Goal: Task Accomplishment & Management: Complete application form

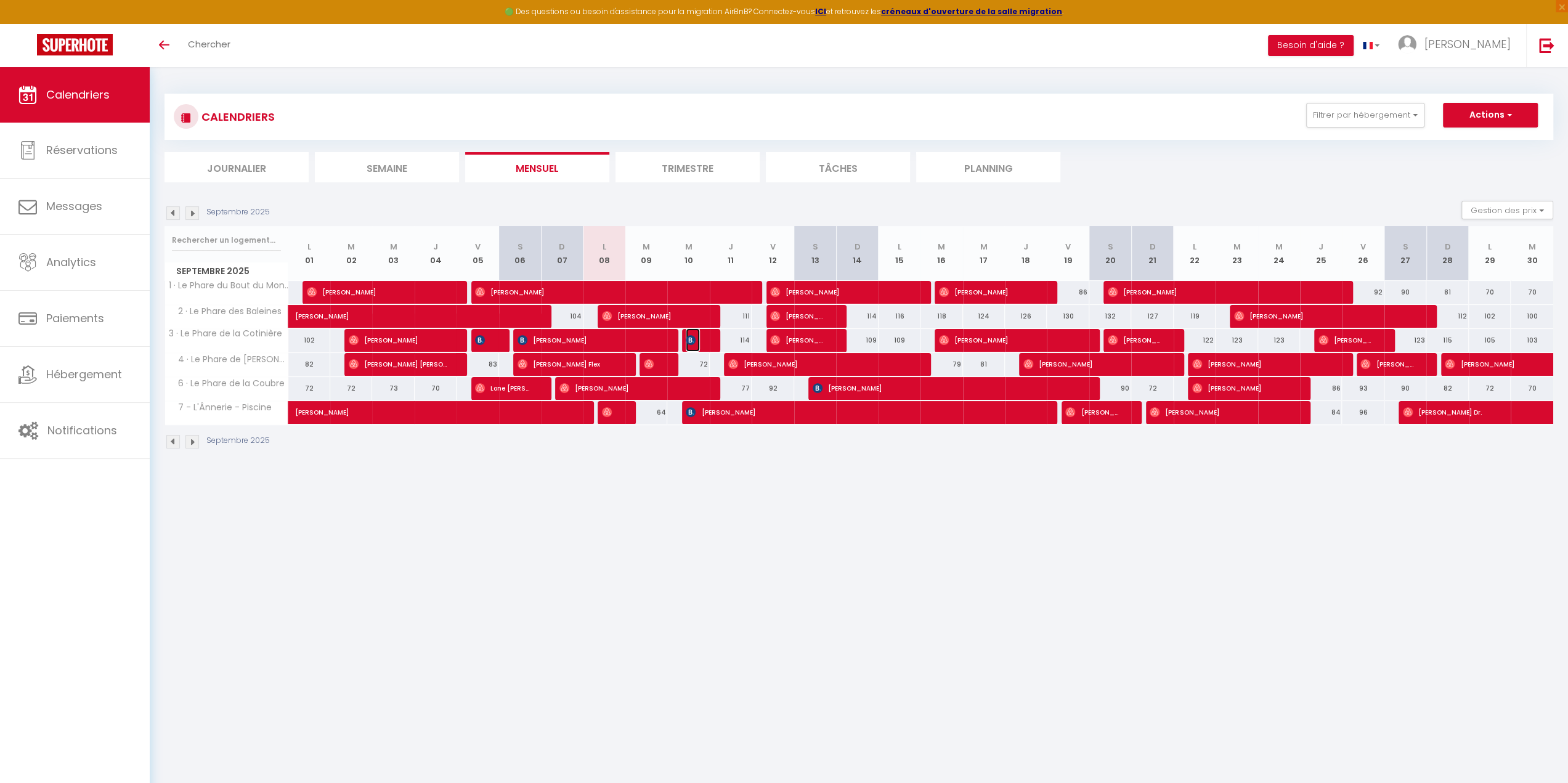
click at [695, 333] on span "[PERSON_NAME]" at bounding box center [692, 340] width 14 height 24
select select "OK"
select select "KO"
select select "0"
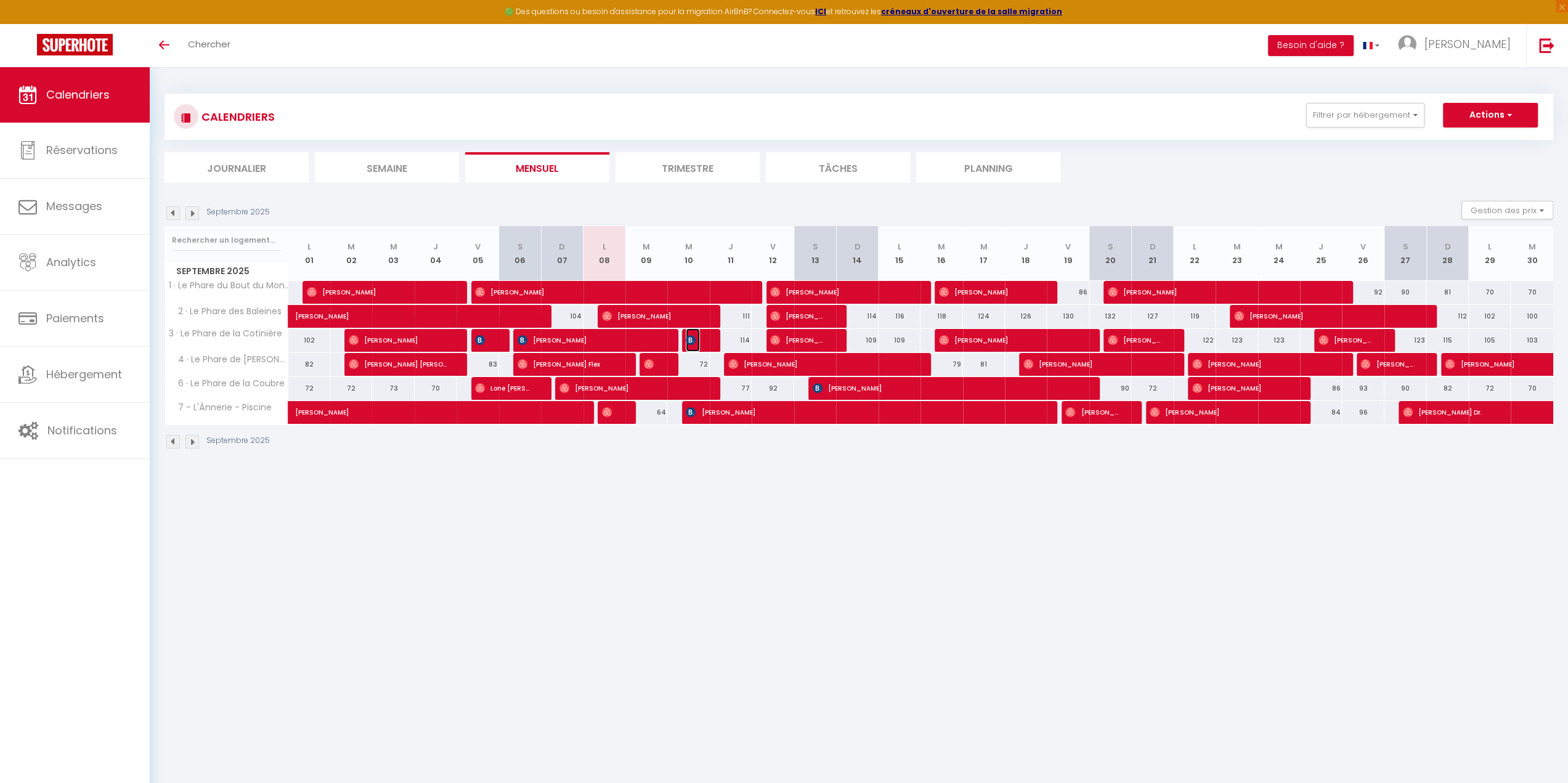
select select "1"
select select
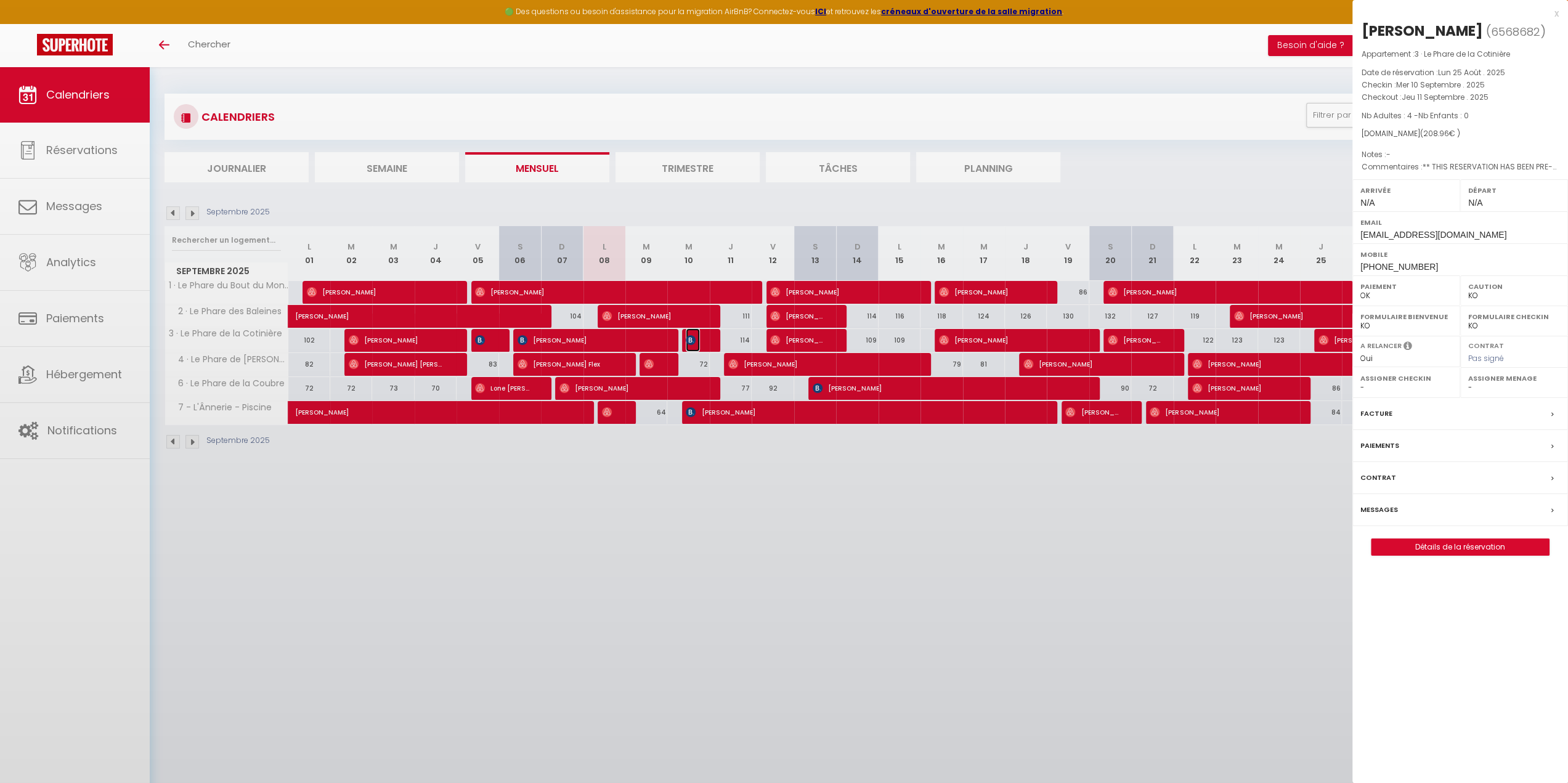
select select "14413"
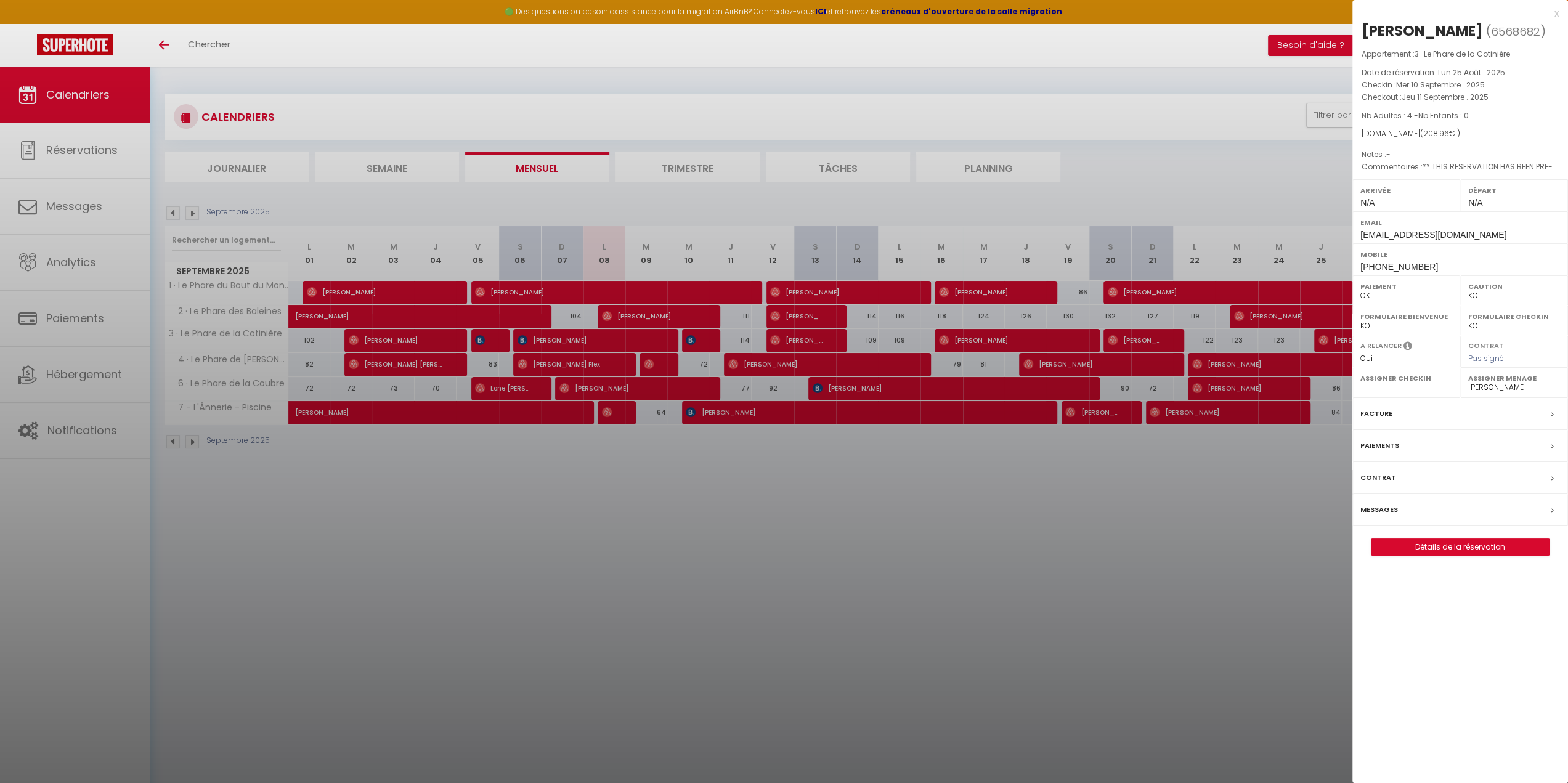
click at [710, 518] on div at bounding box center [784, 392] width 1568 height 783
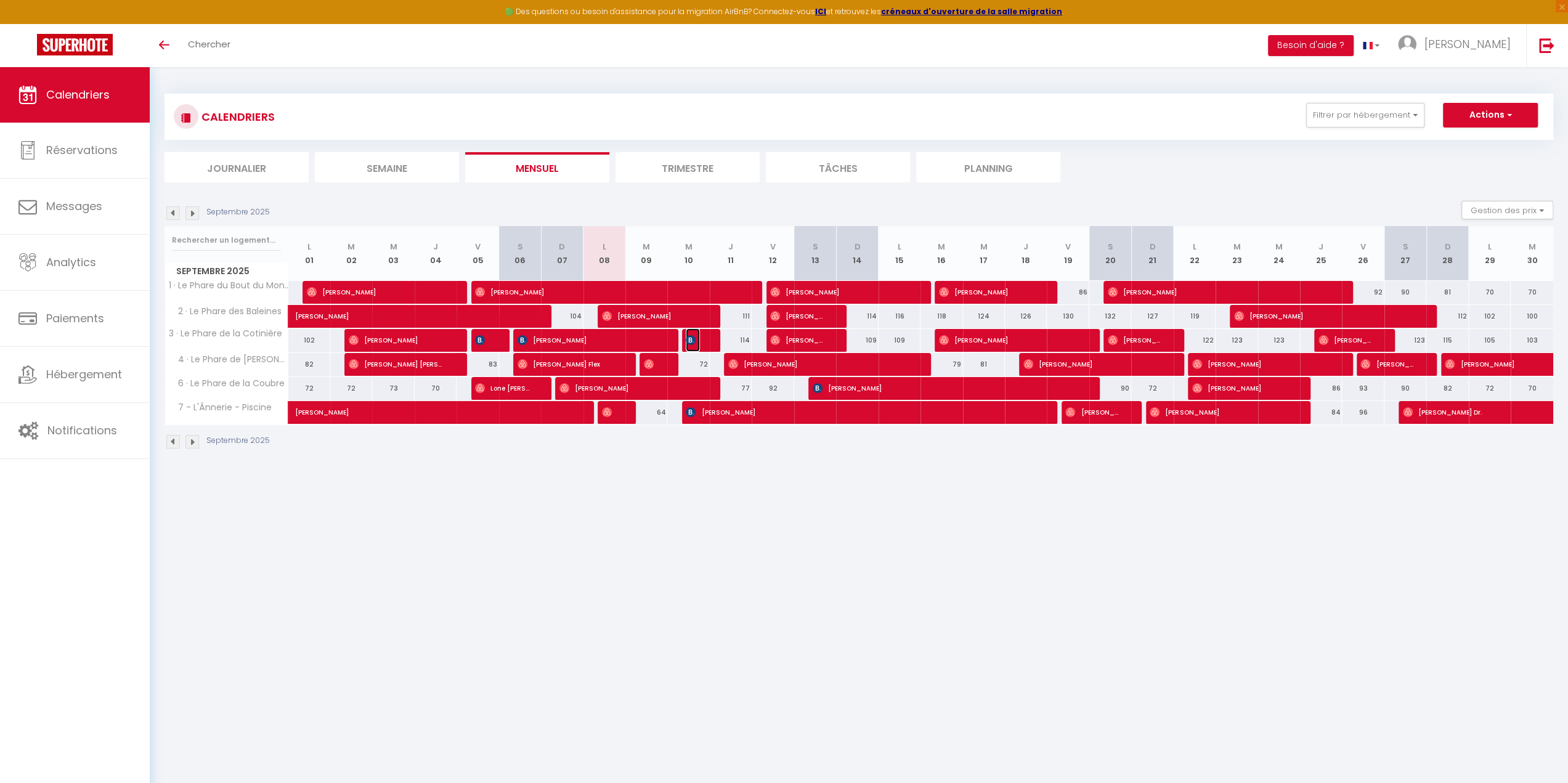
click at [700, 345] on span "[PERSON_NAME]" at bounding box center [692, 340] width 14 height 24
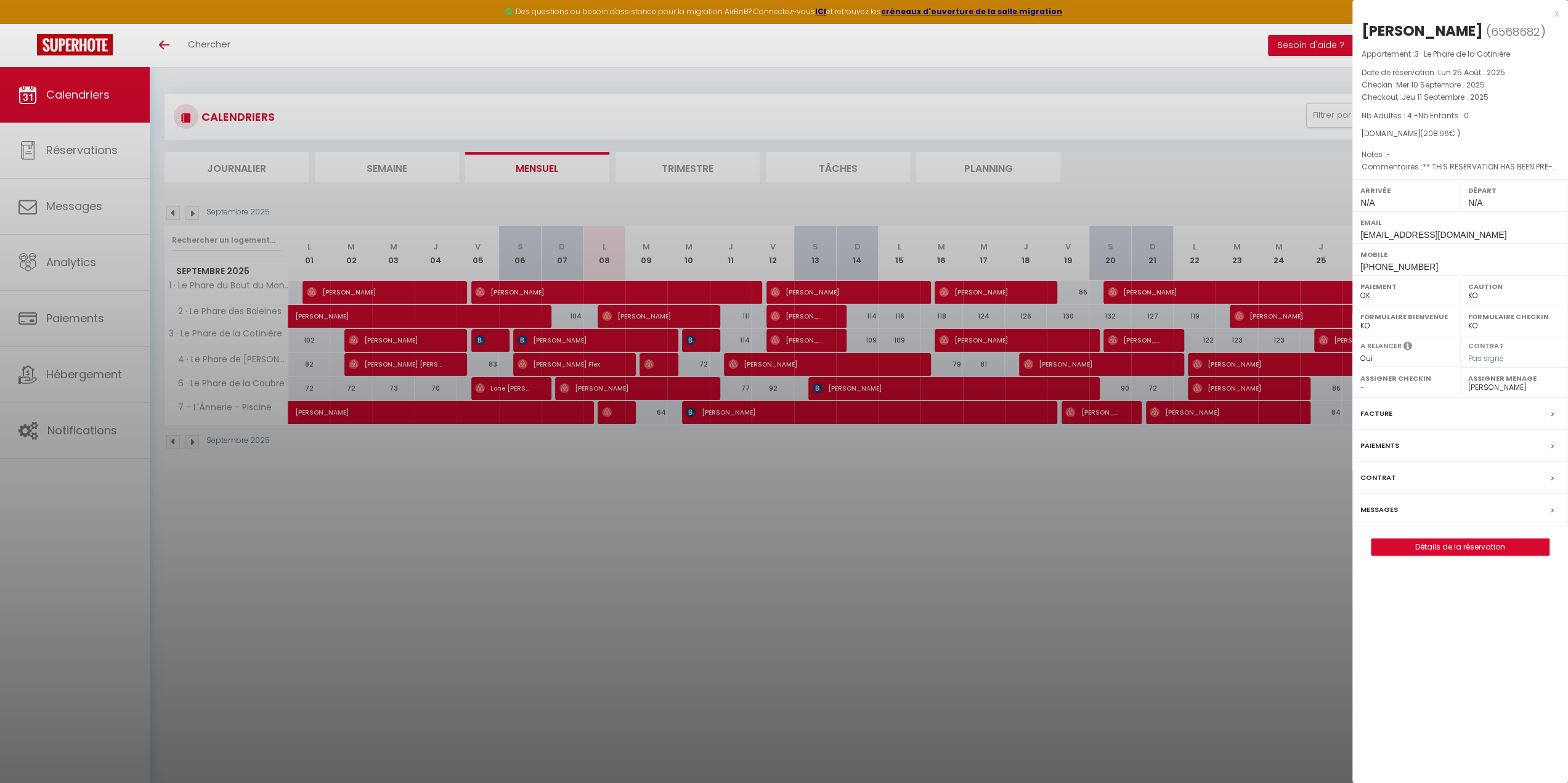
click at [681, 468] on div at bounding box center [784, 392] width 1568 height 783
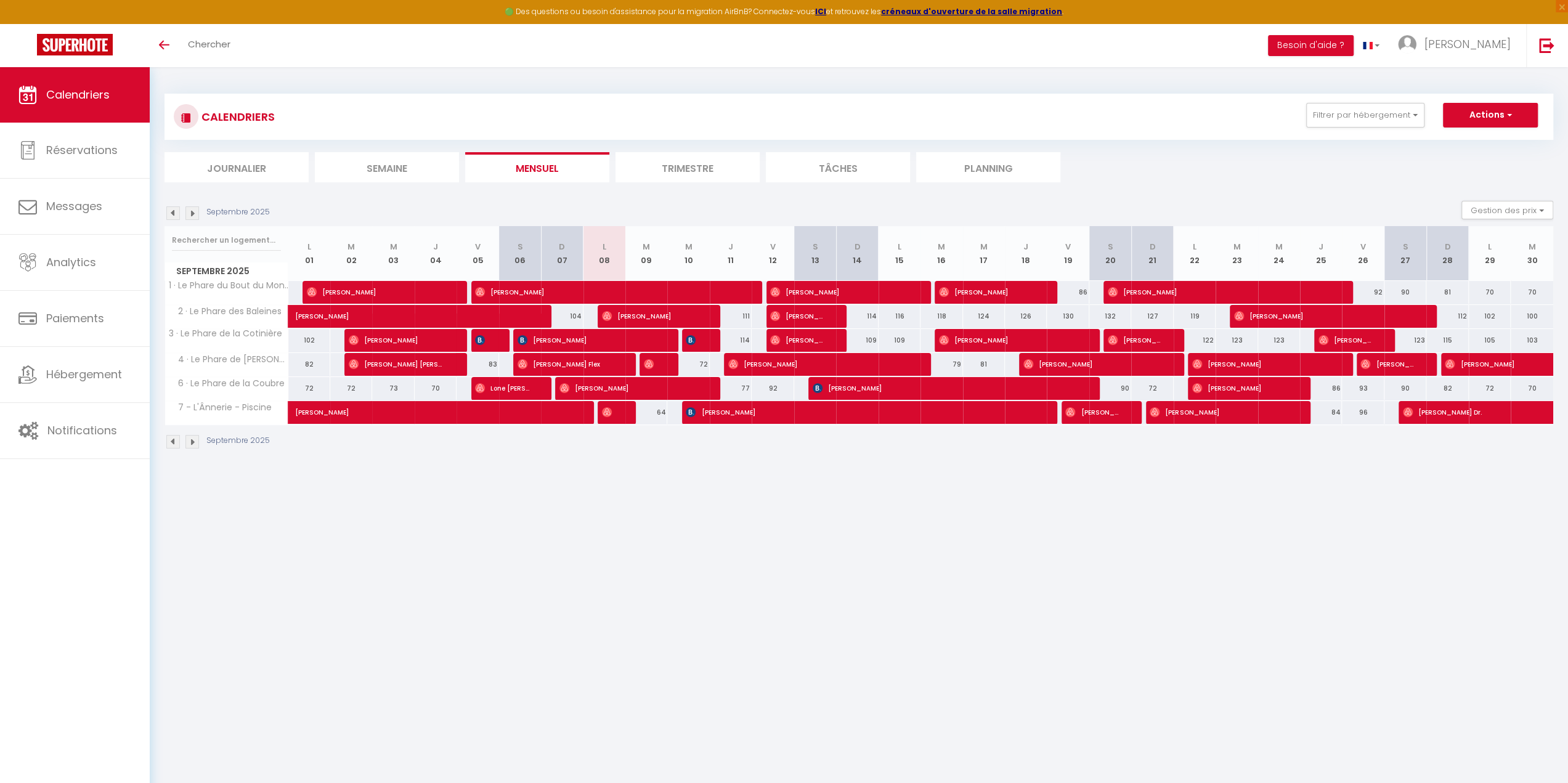
drag, startPoint x: 654, startPoint y: 416, endPoint x: 669, endPoint y: 416, distance: 15.0
click at [669, 416] on tr "7 - L'Ânnerie - Piscine [PERSON_NAME] 84 [PERSON_NAME] 64" at bounding box center [859, 413] width 1388 height 24
click at [667, 451] on div "Septembre 2025" at bounding box center [858, 444] width 1388 height 37
click at [660, 404] on div "64" at bounding box center [646, 412] width 42 height 23
type input "64"
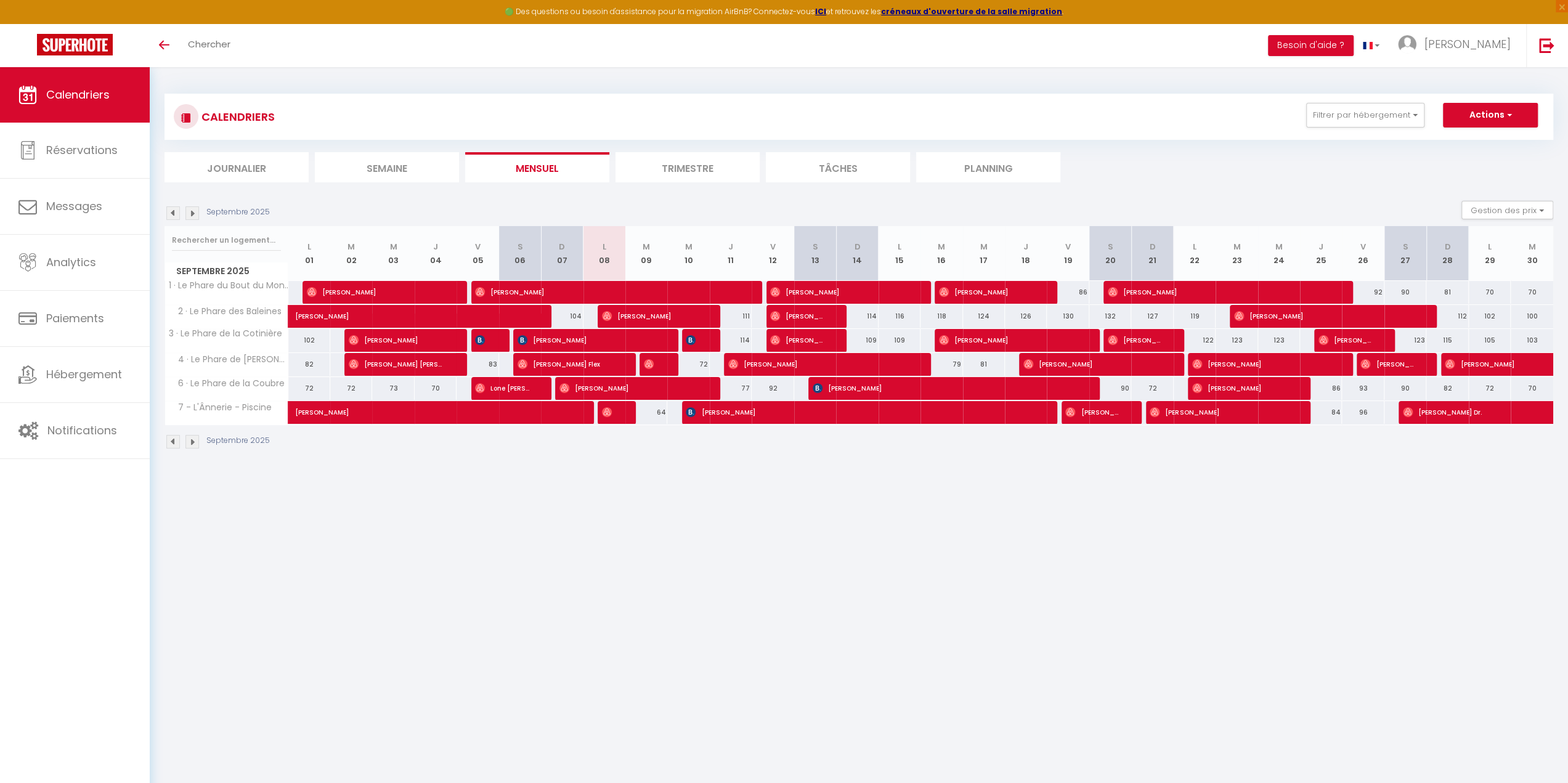
type input "[DATE] Septembre 2025"
type input "Mer 10 Septembre 2025"
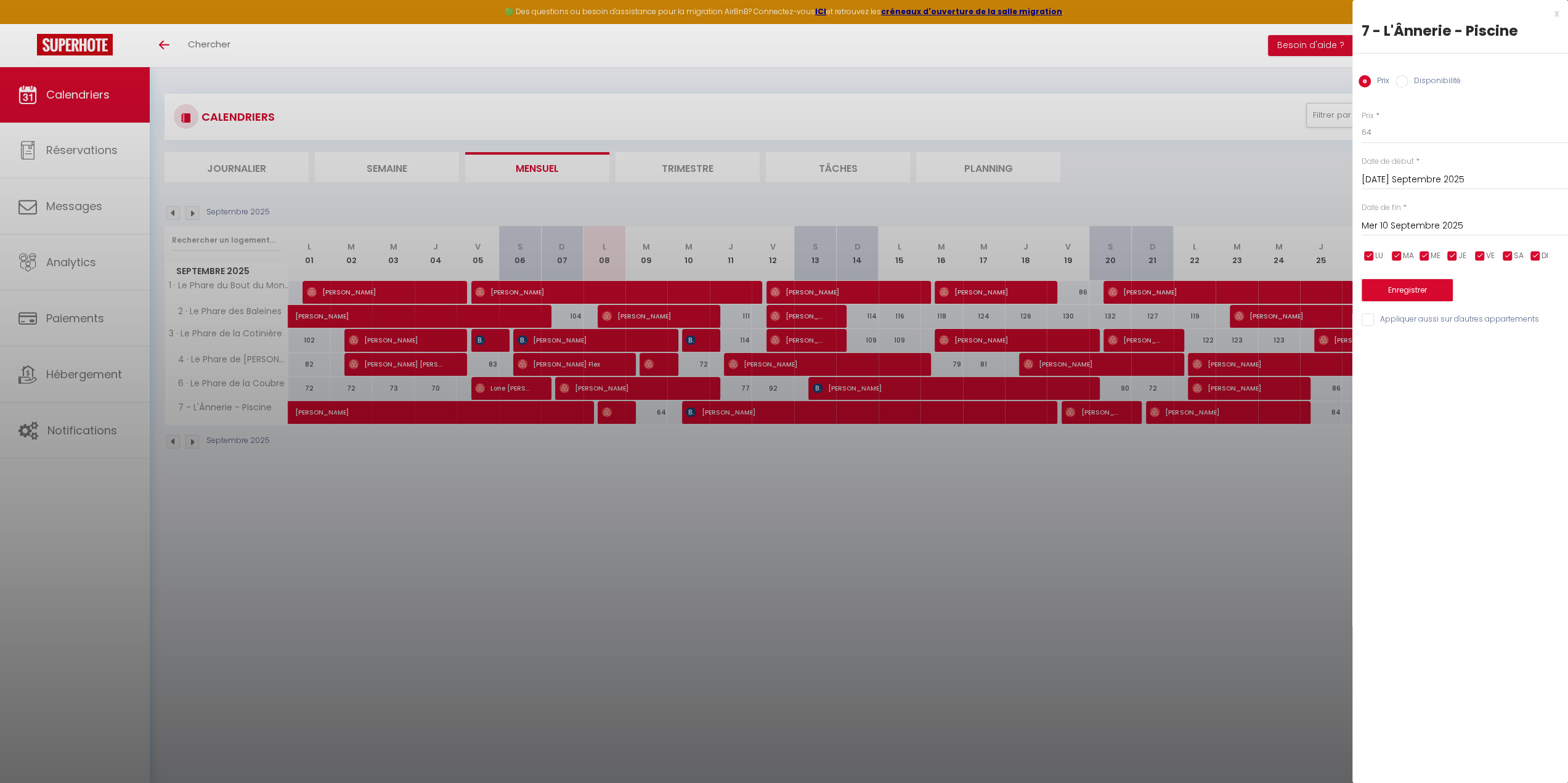
click at [1412, 80] on label "Disponibilité" at bounding box center [1434, 82] width 53 height 14
click at [1408, 80] on input "Disponibilité" at bounding box center [1401, 81] width 12 height 12
radio input "true"
radio input "false"
click at [1374, 69] on div "Prix Disponibilité" at bounding box center [1460, 73] width 215 height 41
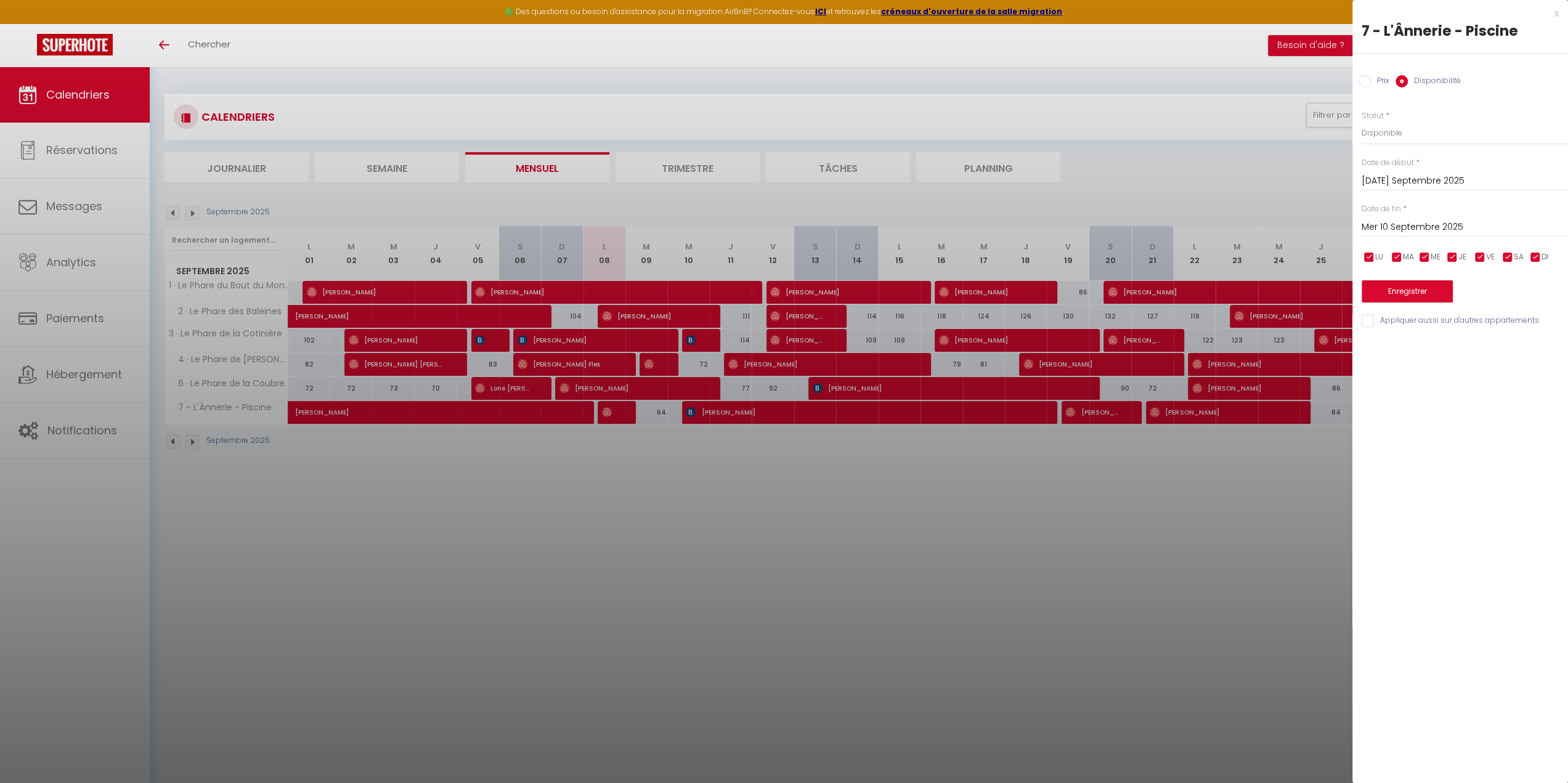
click at [1550, 14] on div "x" at bounding box center [1455, 14] width 206 height 15
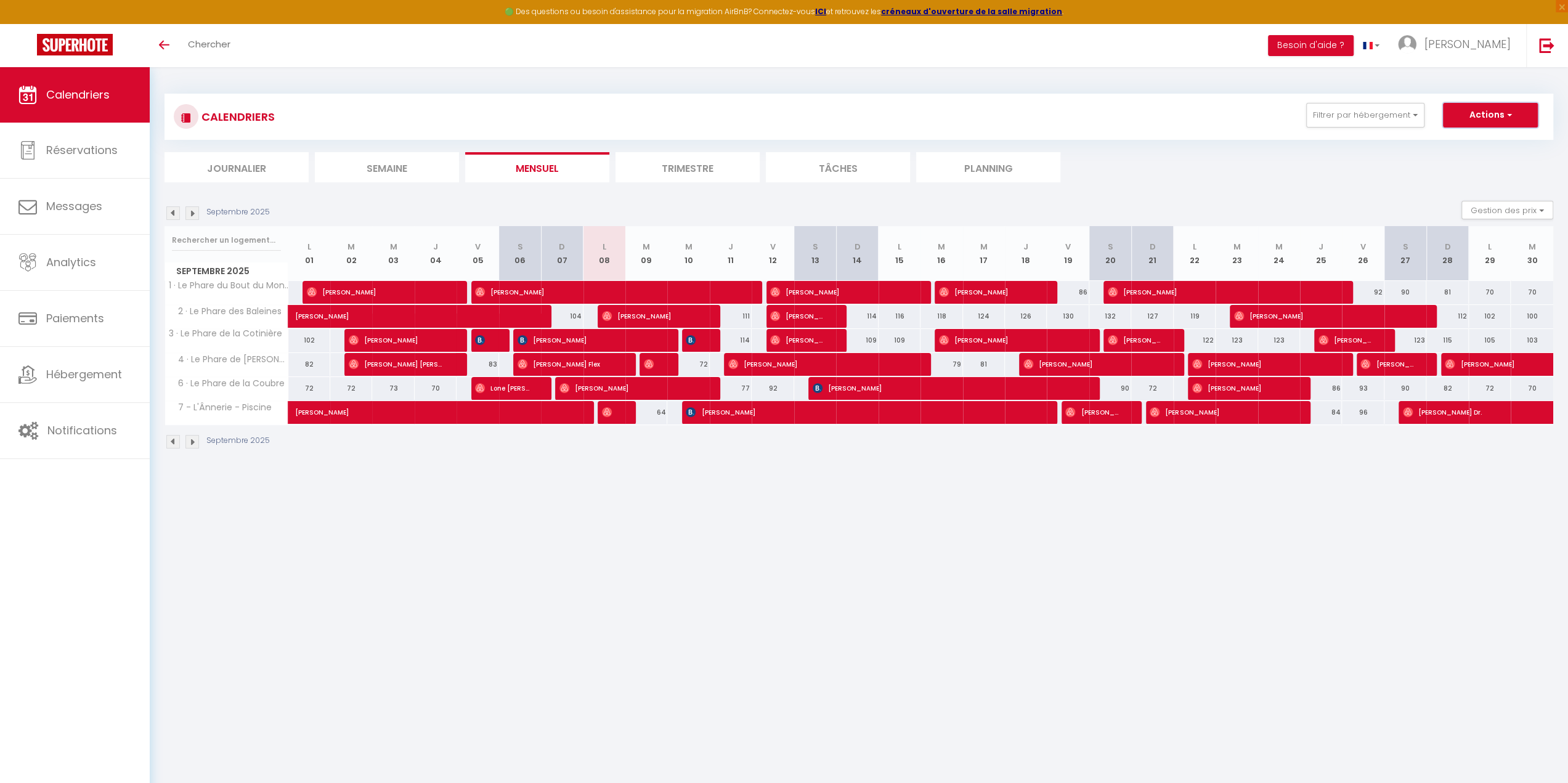
click at [1474, 117] on button "Actions" at bounding box center [1489, 115] width 94 height 25
click at [1469, 140] on link "Nouvelle réservation" at bounding box center [1477, 143] width 107 height 18
select select
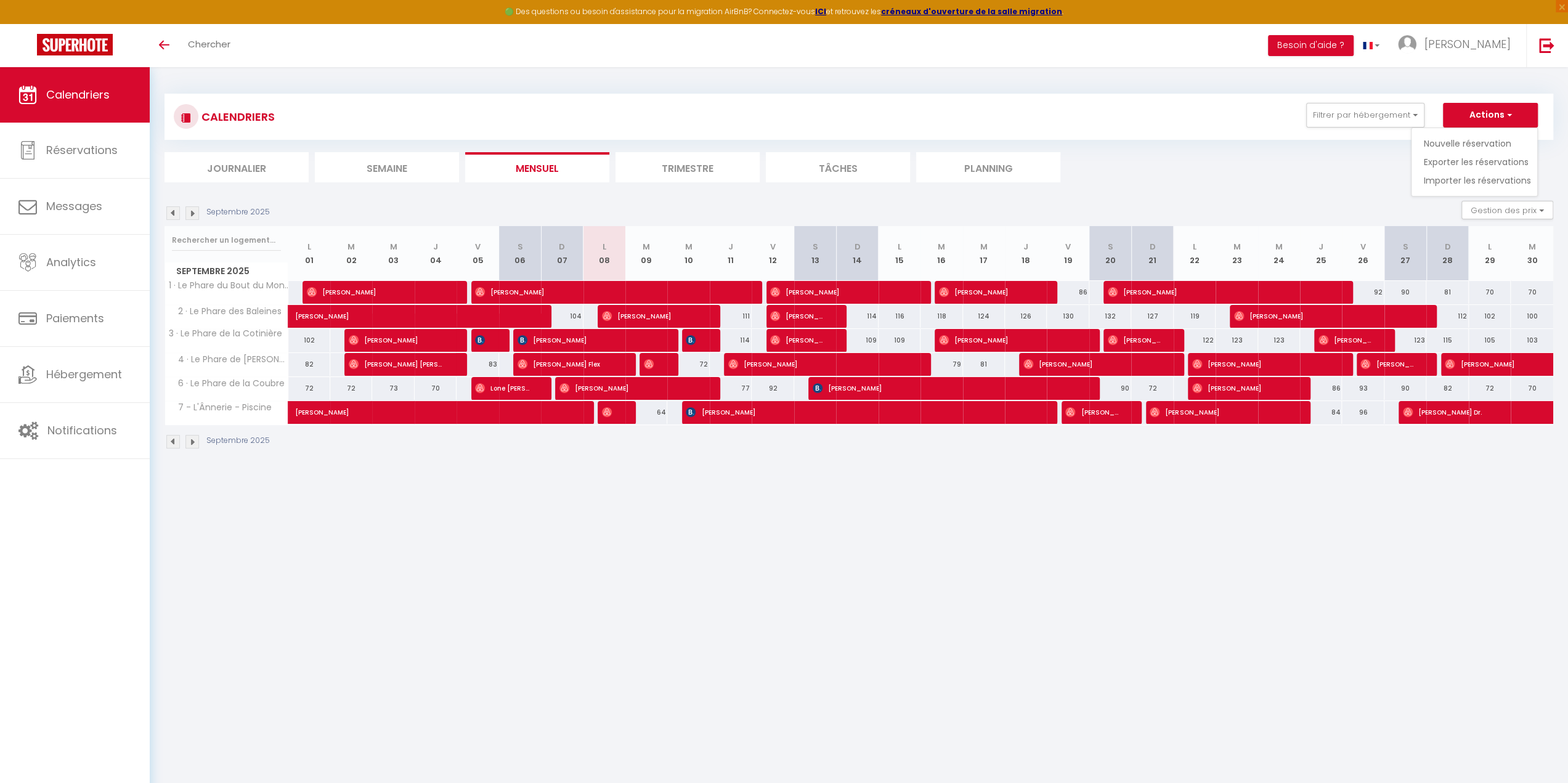
select select
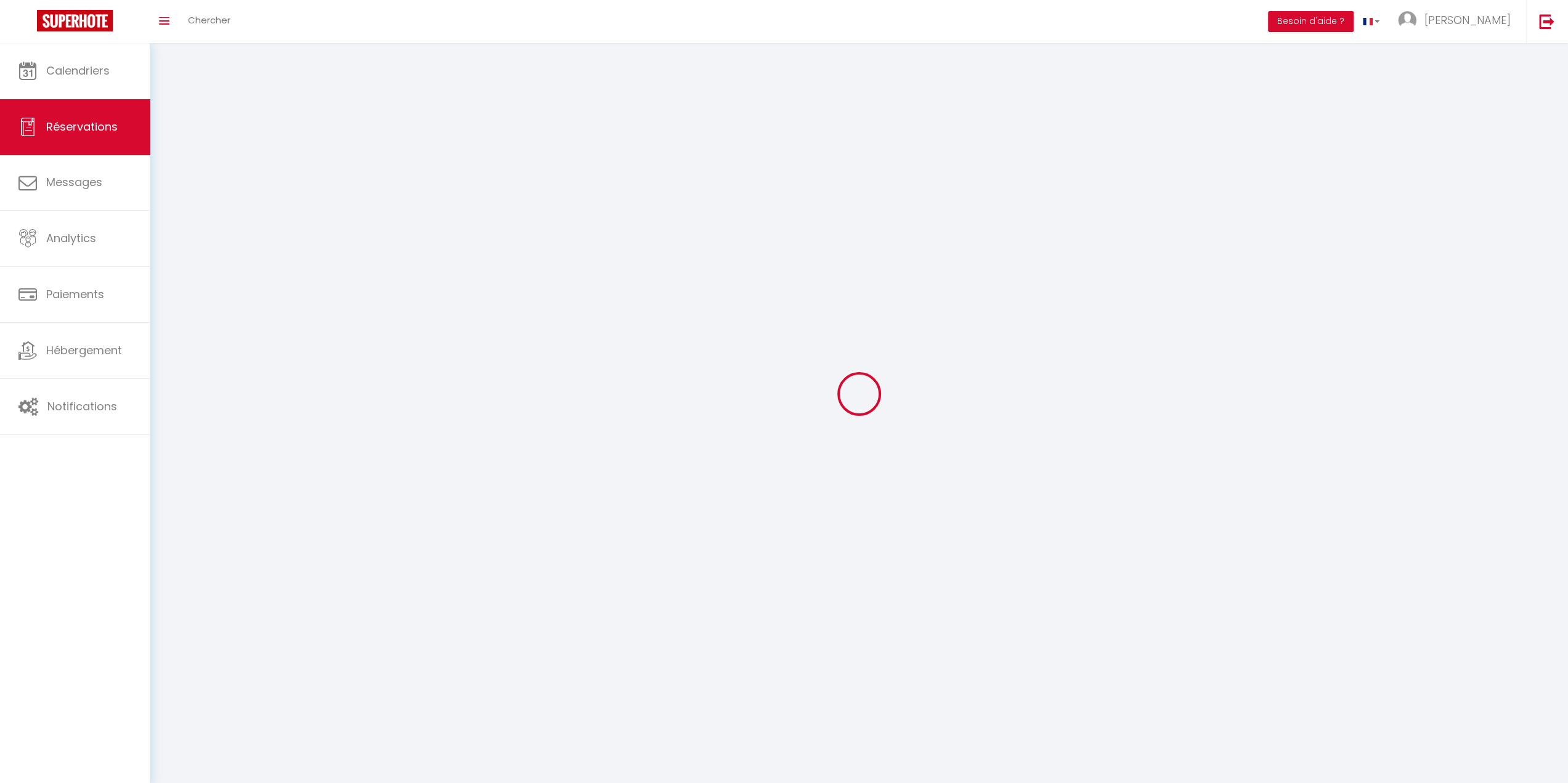
select select
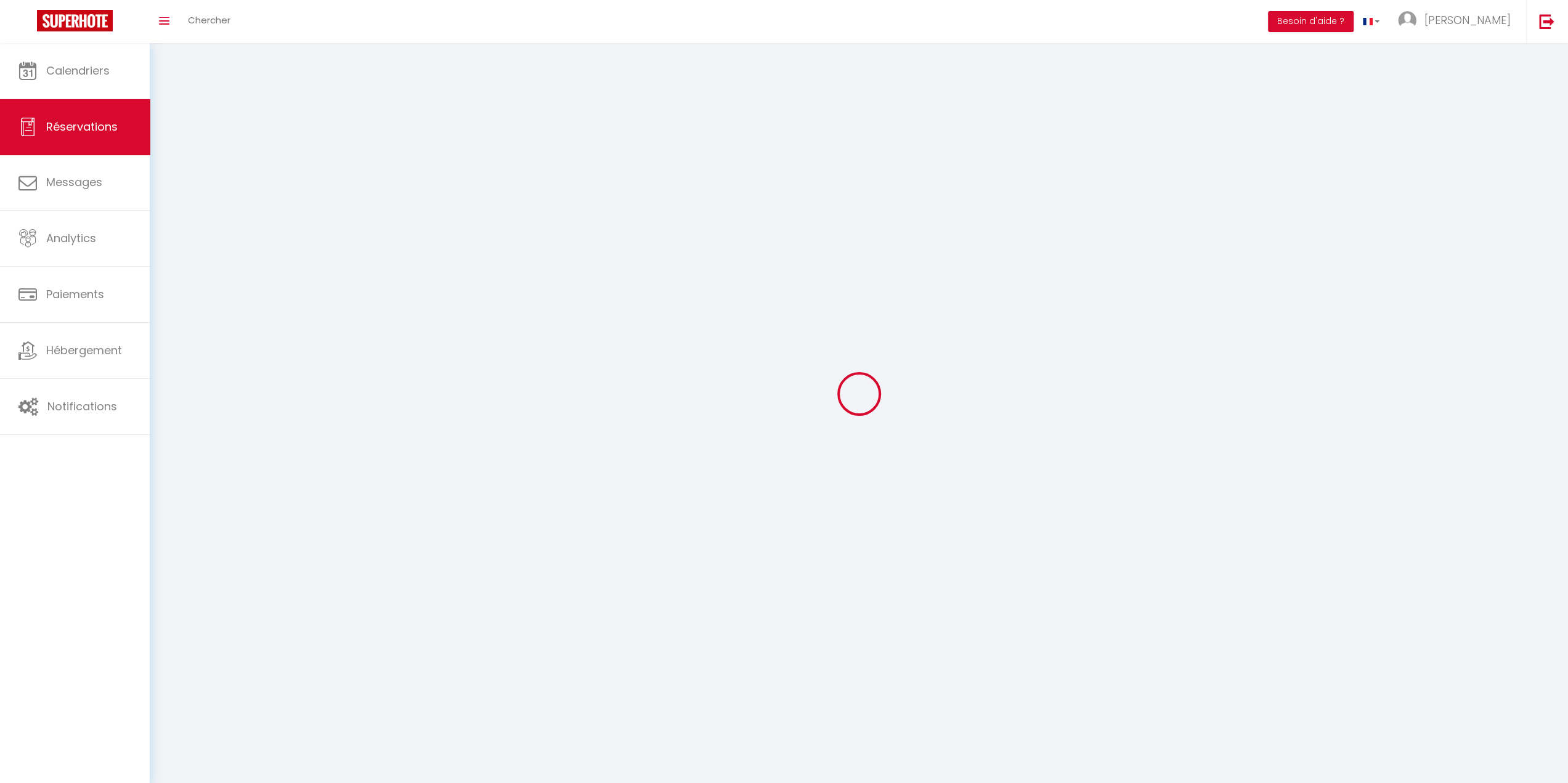
select select
checkbox input "false"
select select
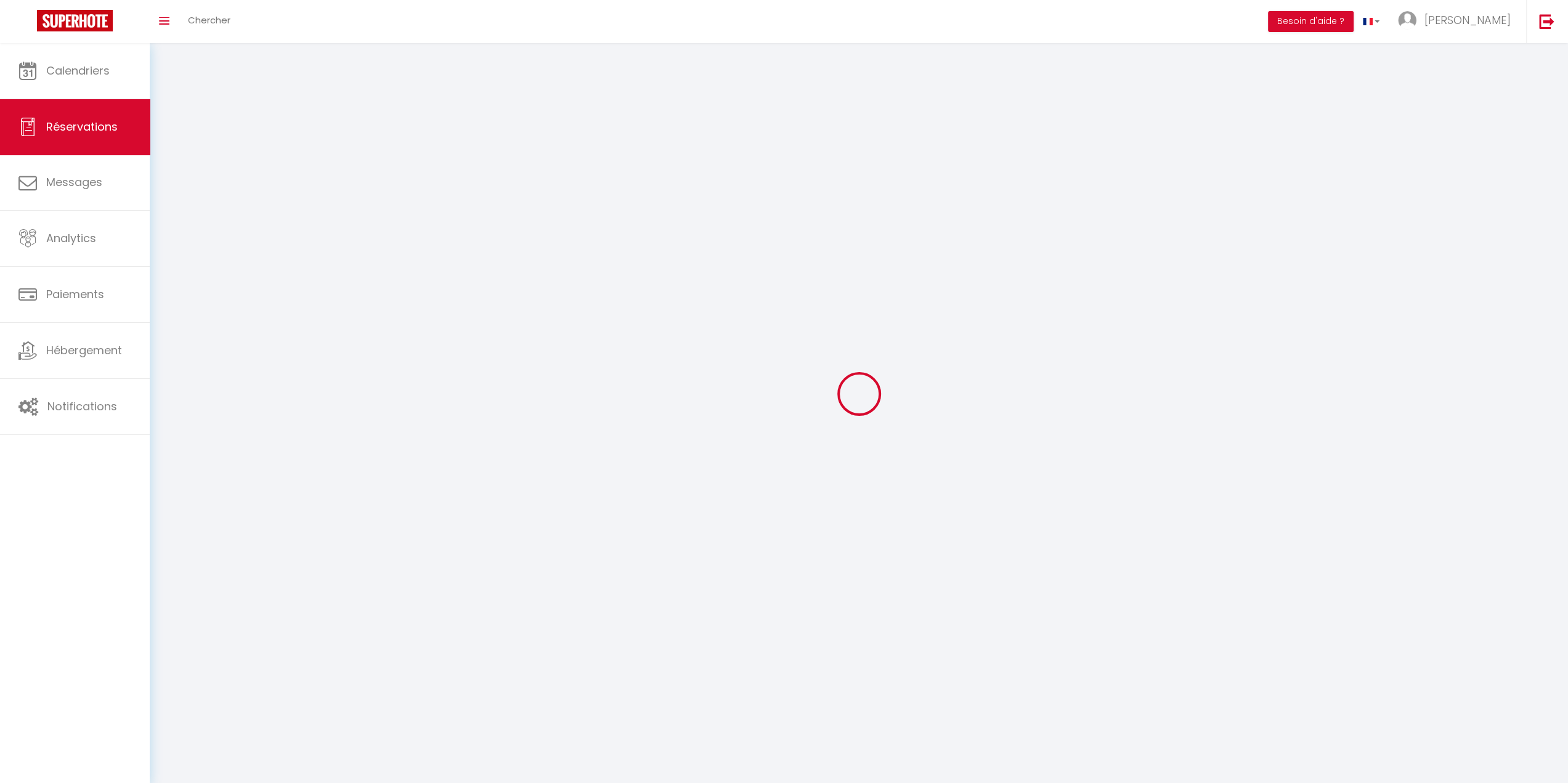
select select
checkbox input "false"
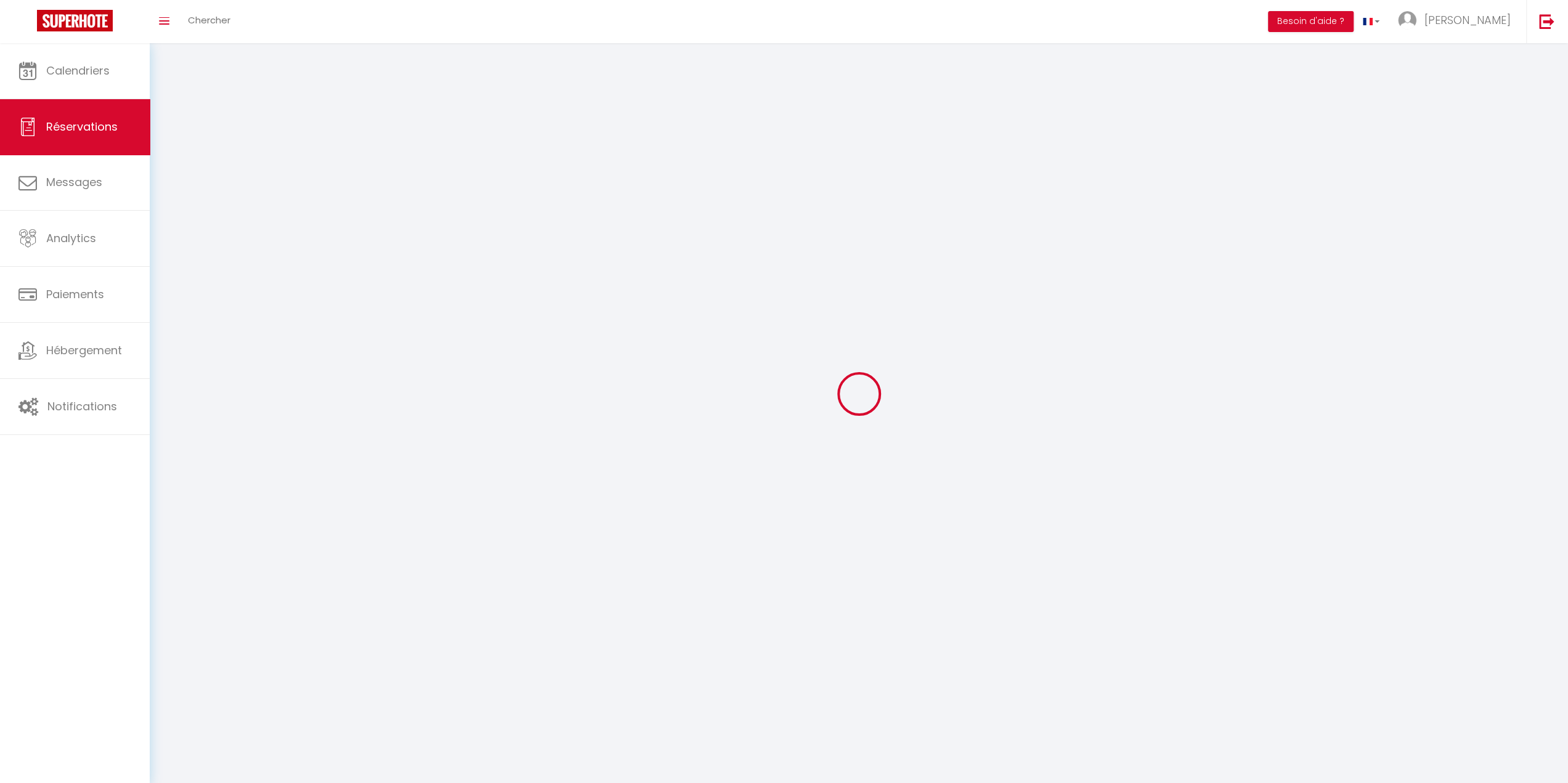
select select
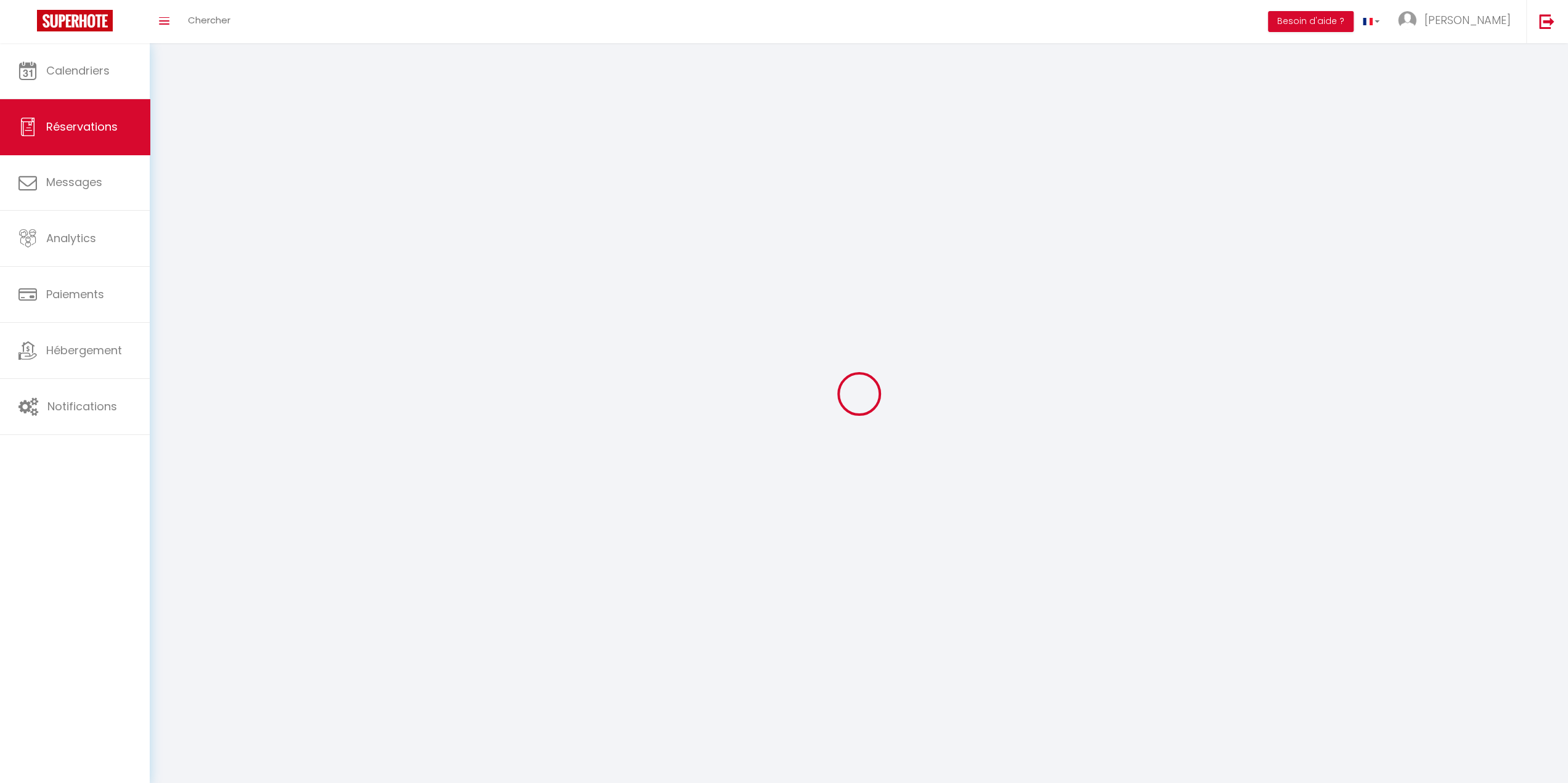
select select
checkbox input "false"
select select
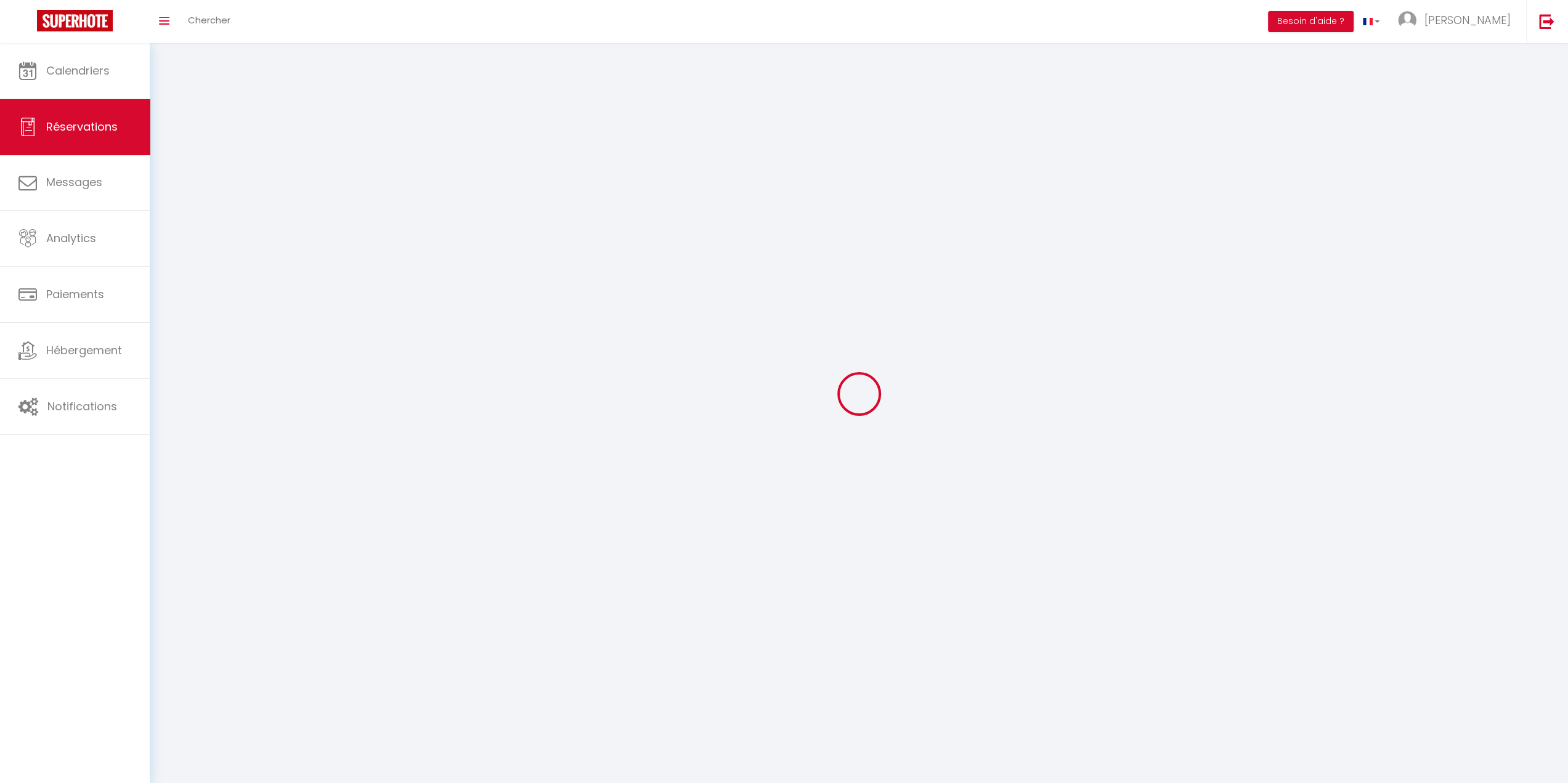
select select
checkbox input "false"
select select
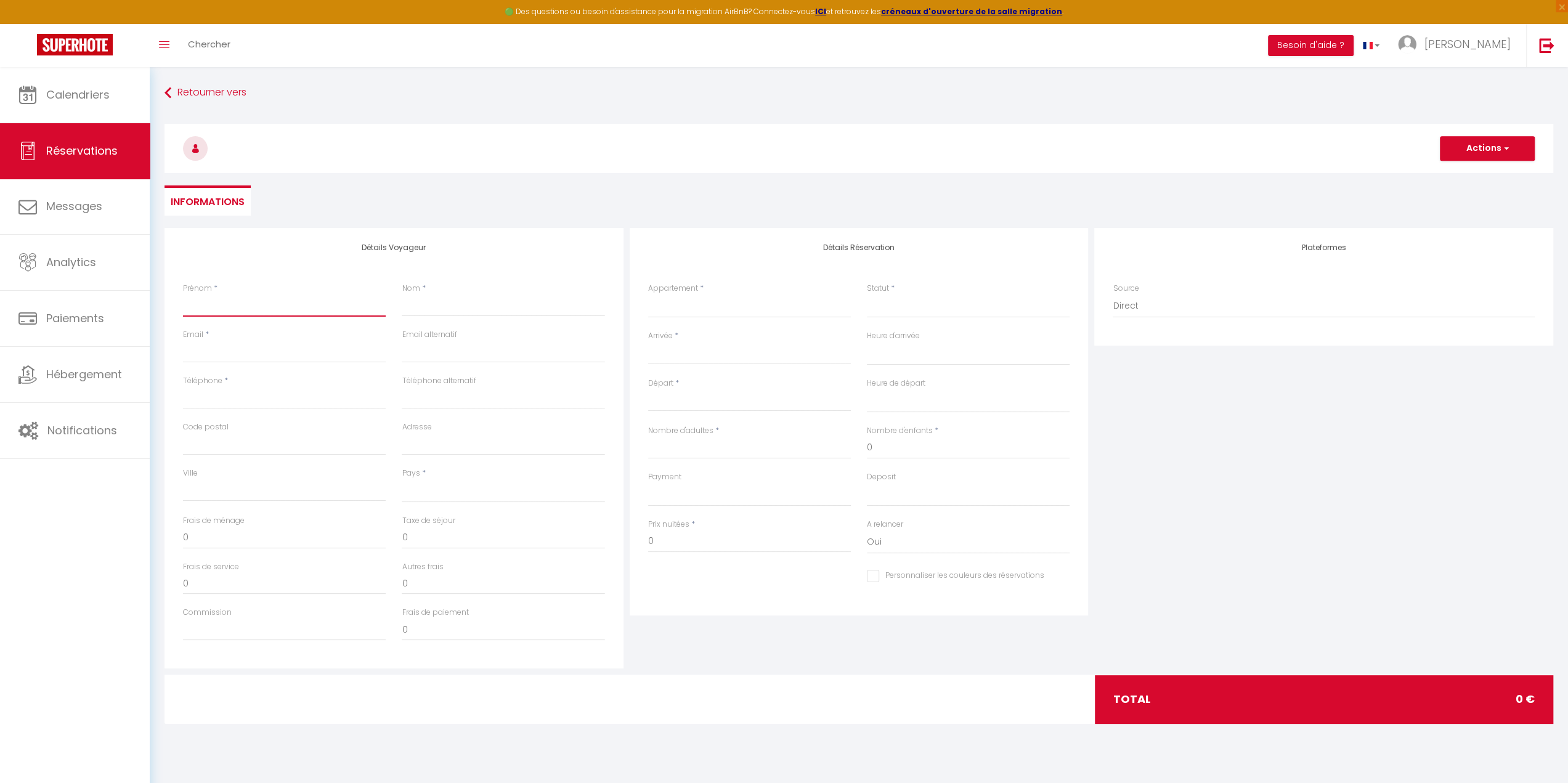
click at [288, 309] on input "Prénom" at bounding box center [284, 305] width 203 height 22
click at [756, 303] on select "6 · Le Phare de la Coubre 1 · Le Phare du Bout du Monde 2 · Le Phare des Balein…" at bounding box center [749, 306] width 203 height 24
select select "46535"
click at [648, 294] on select "6 · Le Phare de la Coubre 1 · Le Phare du Bout du Monde 2 · Le Phare des Balein…" at bounding box center [749, 306] width 203 height 24
select select
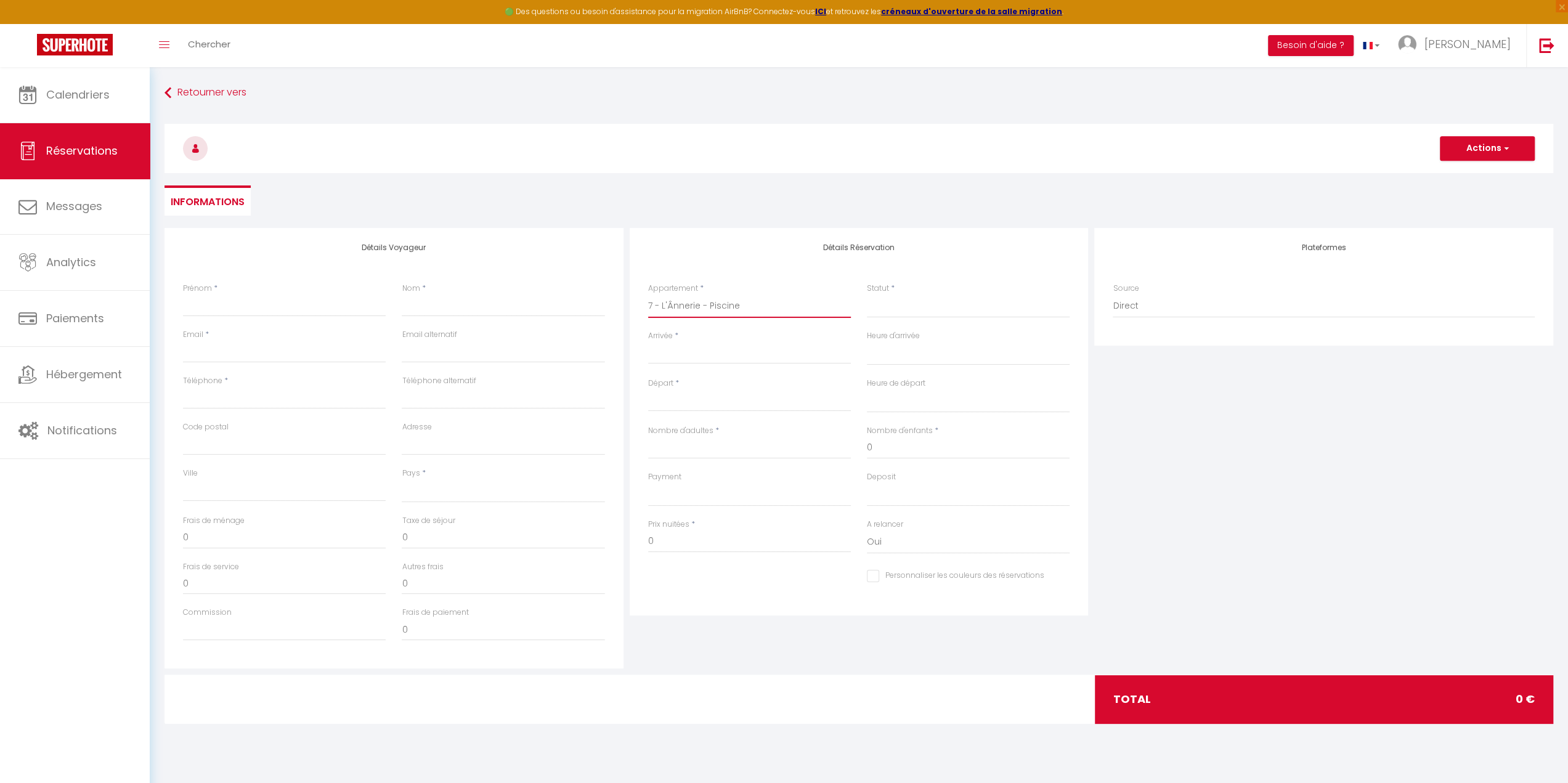
select select
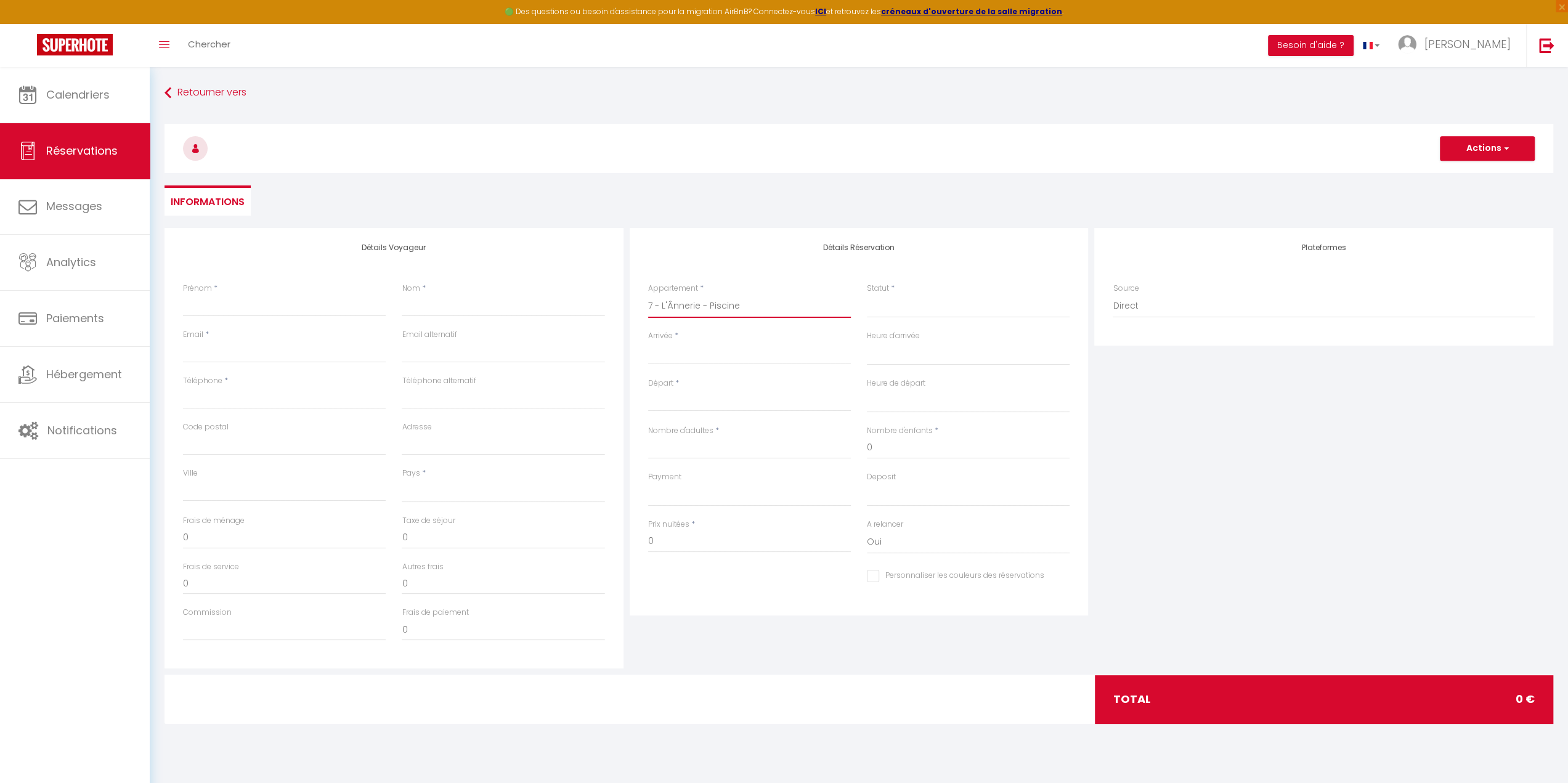
checkbox input "false"
select select
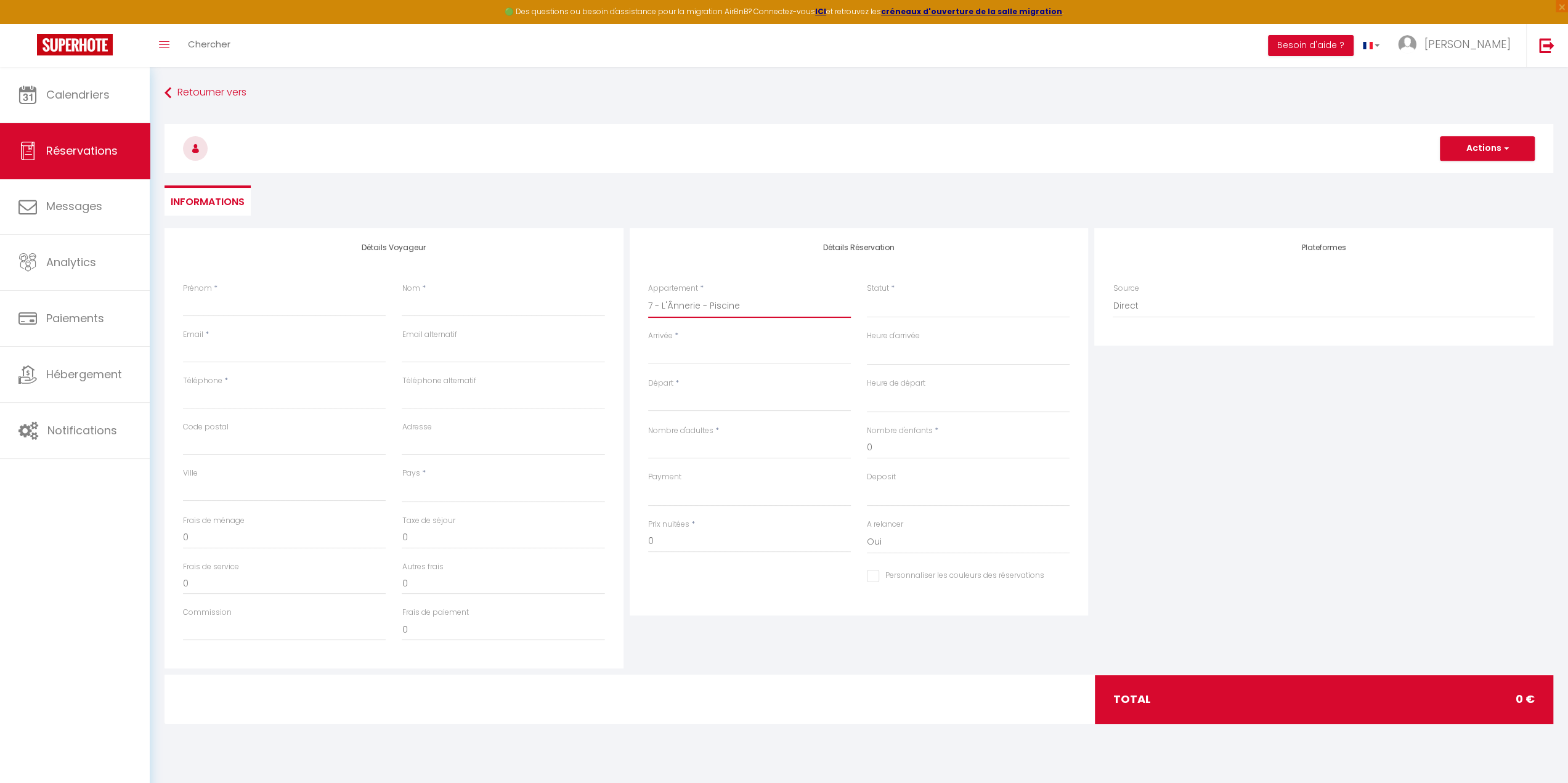
select select
checkbox input "false"
click at [255, 298] on input "Prénom" at bounding box center [284, 305] width 203 height 22
click at [251, 299] on input "Prénom" at bounding box center [284, 305] width 203 height 22
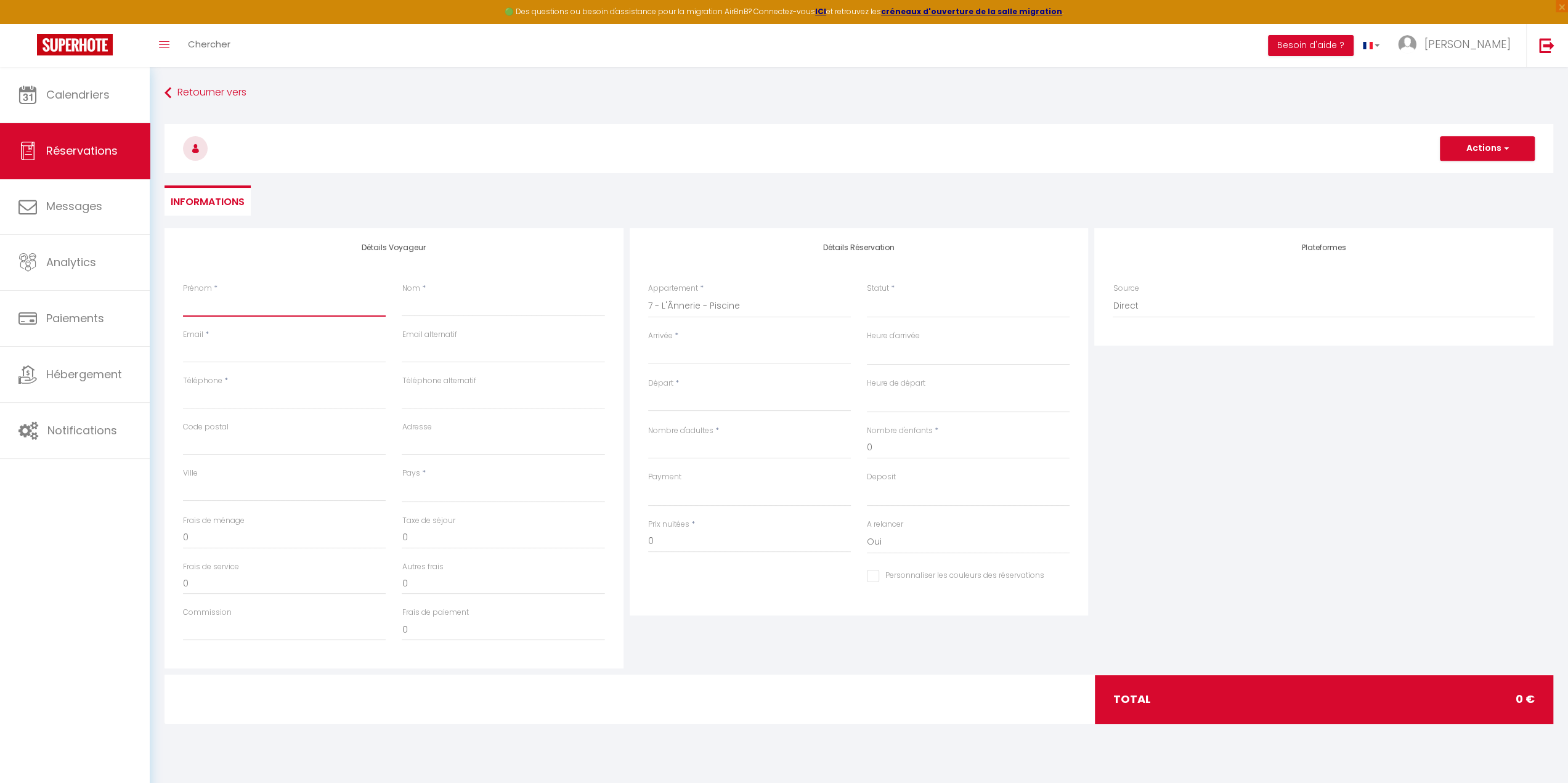
type input "E"
select select
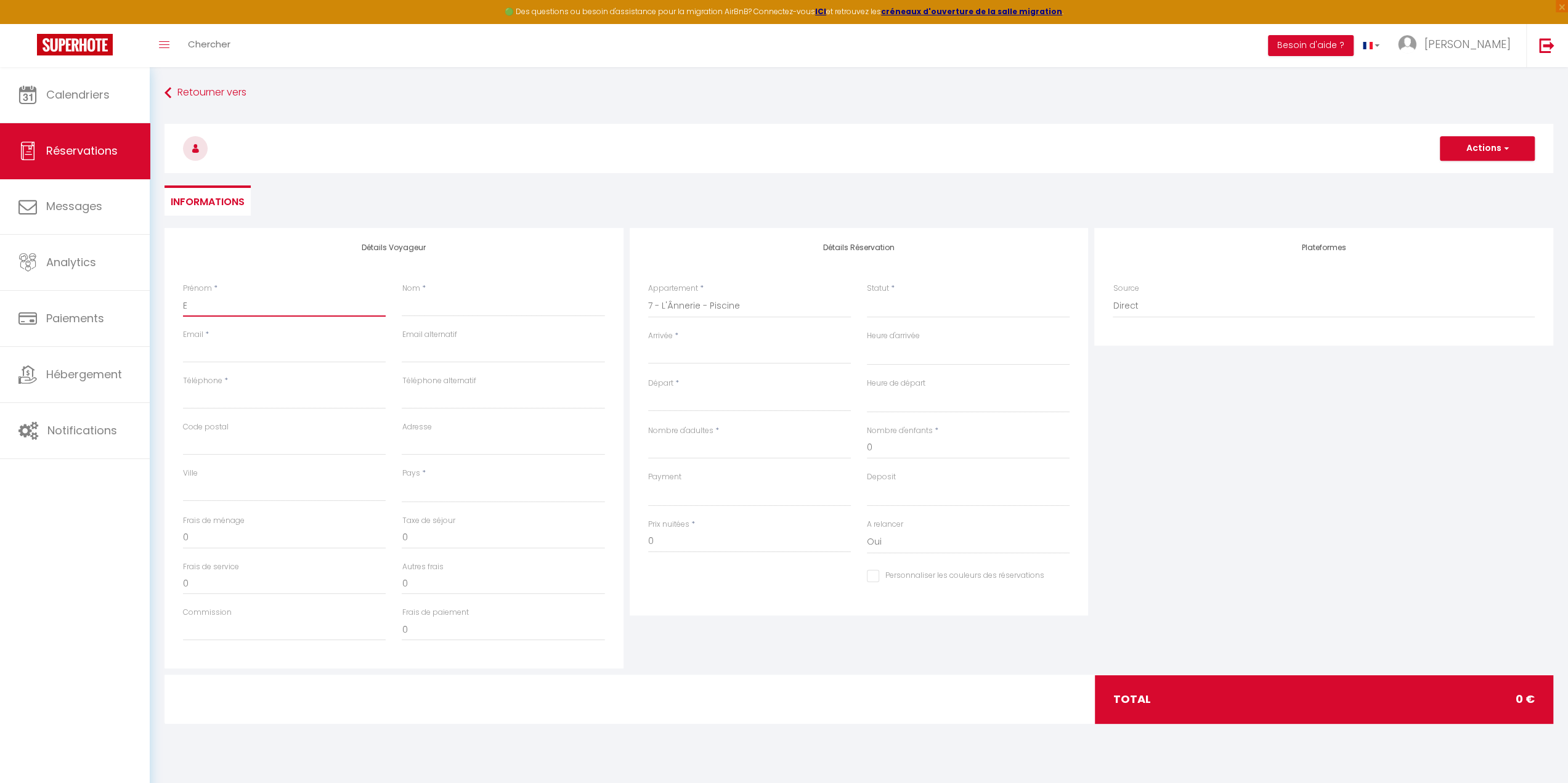
select select
checkbox input "false"
type input "El"
select select
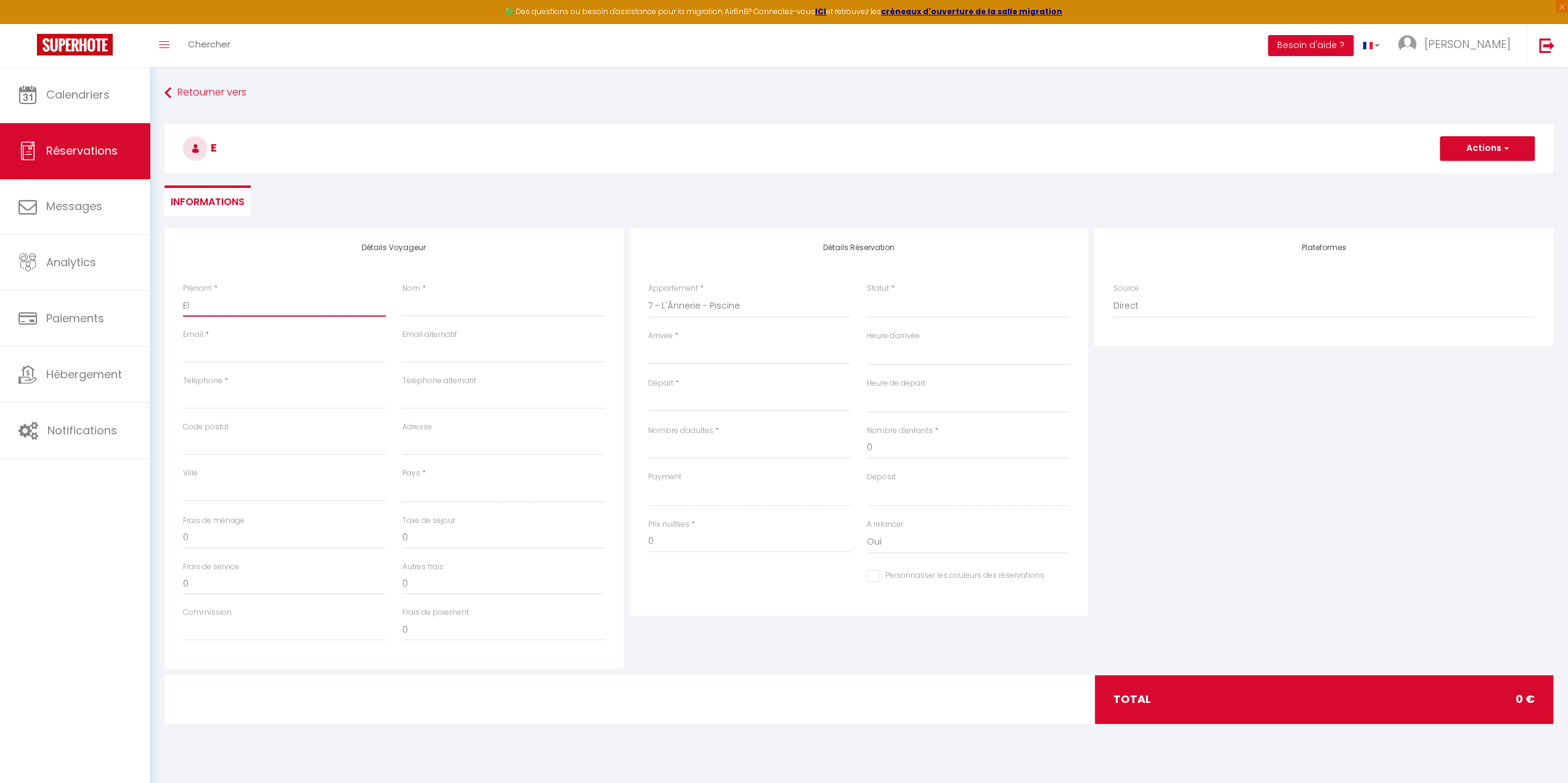
select select
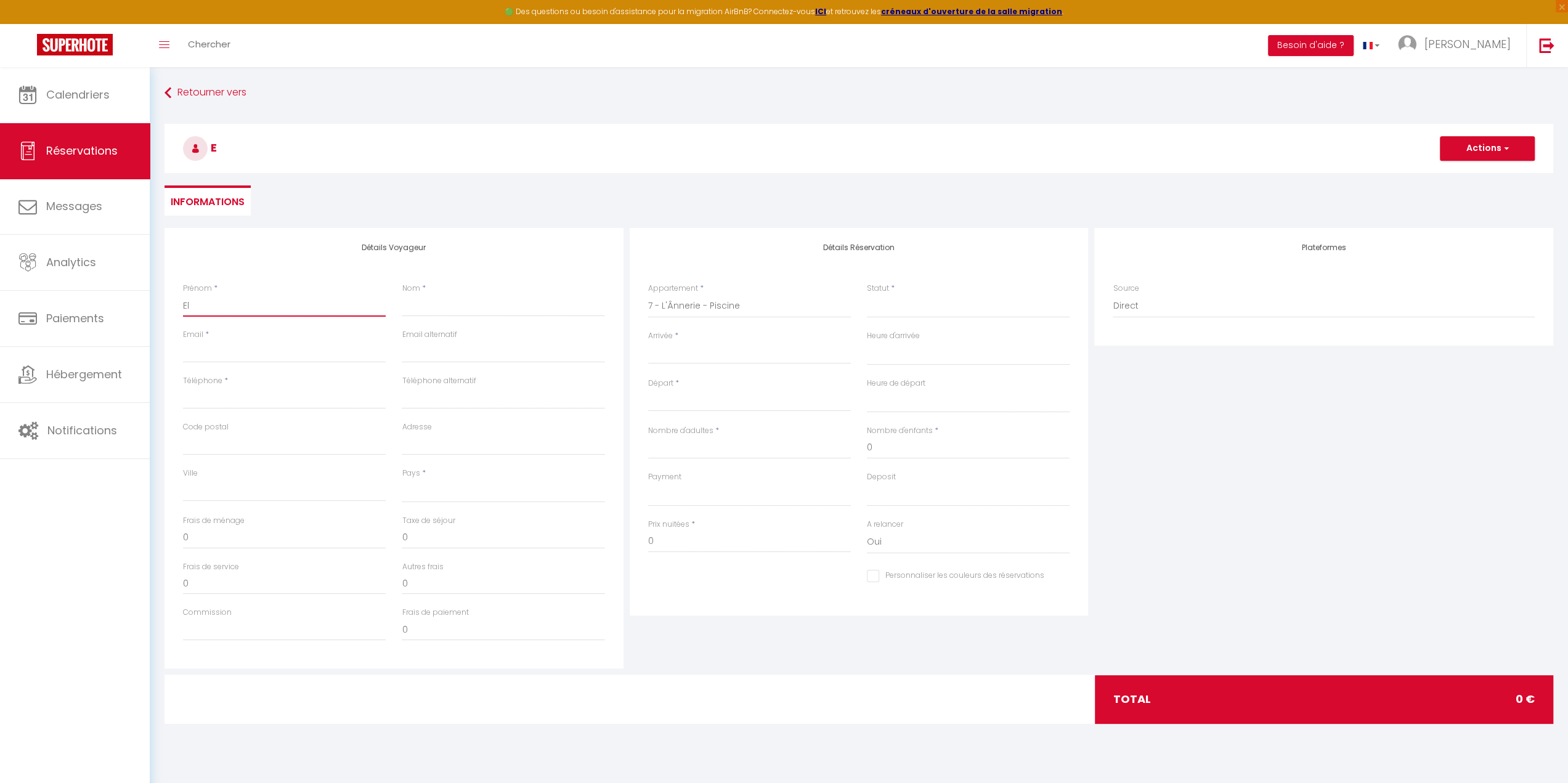
checkbox input "false"
type input "Ele"
select select
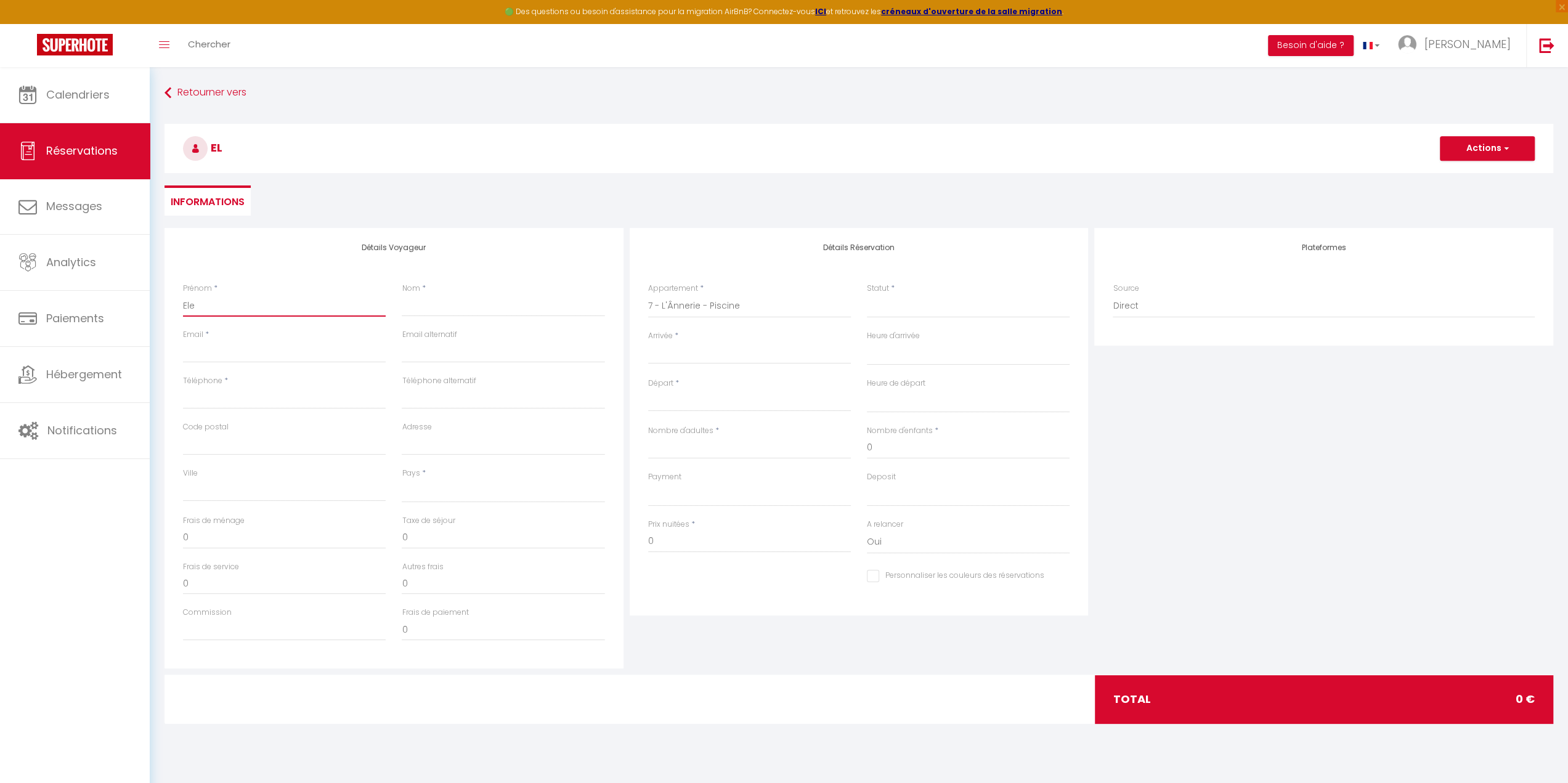
select select
checkbox input "false"
type input "Elen"
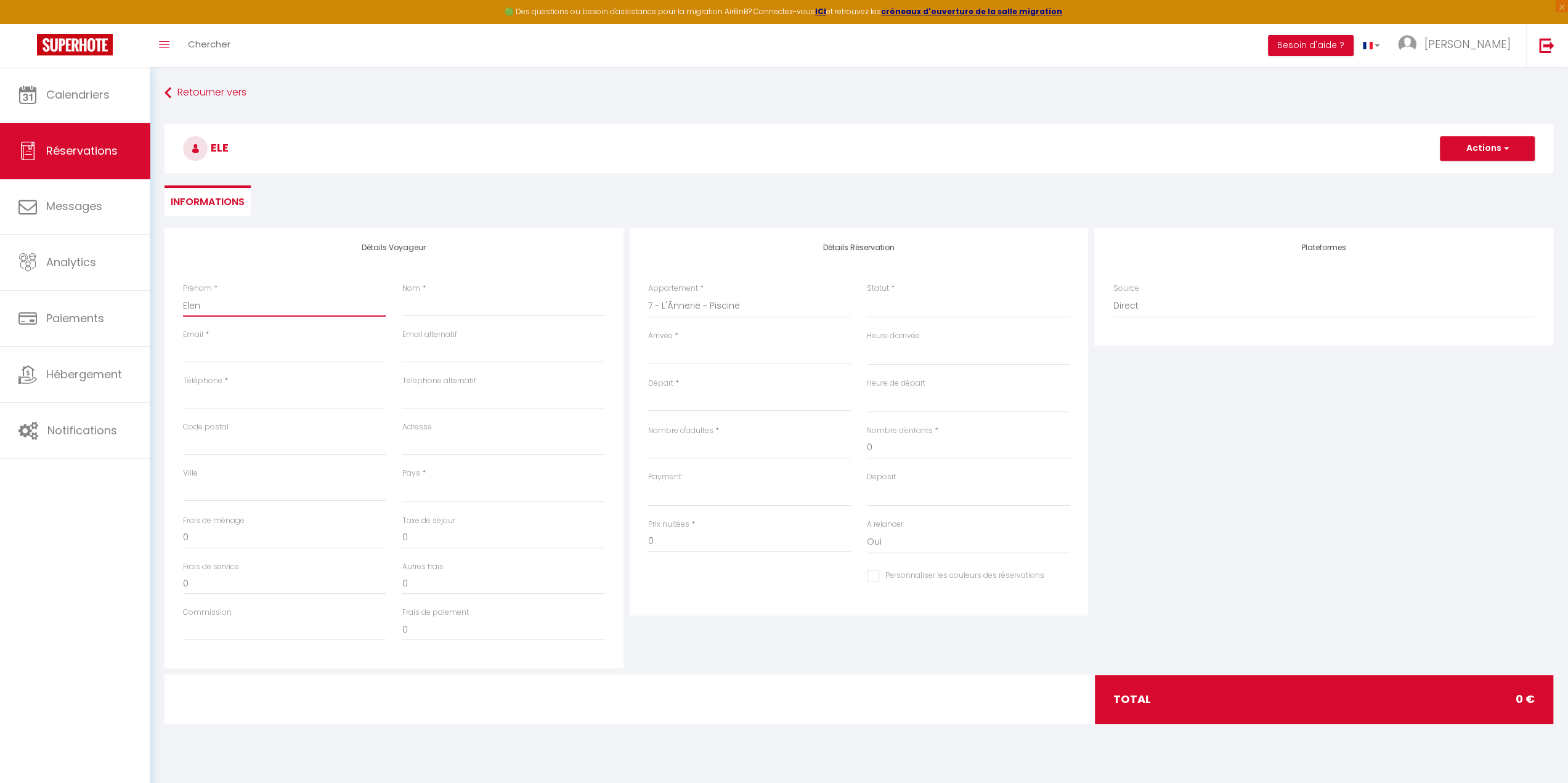
select select
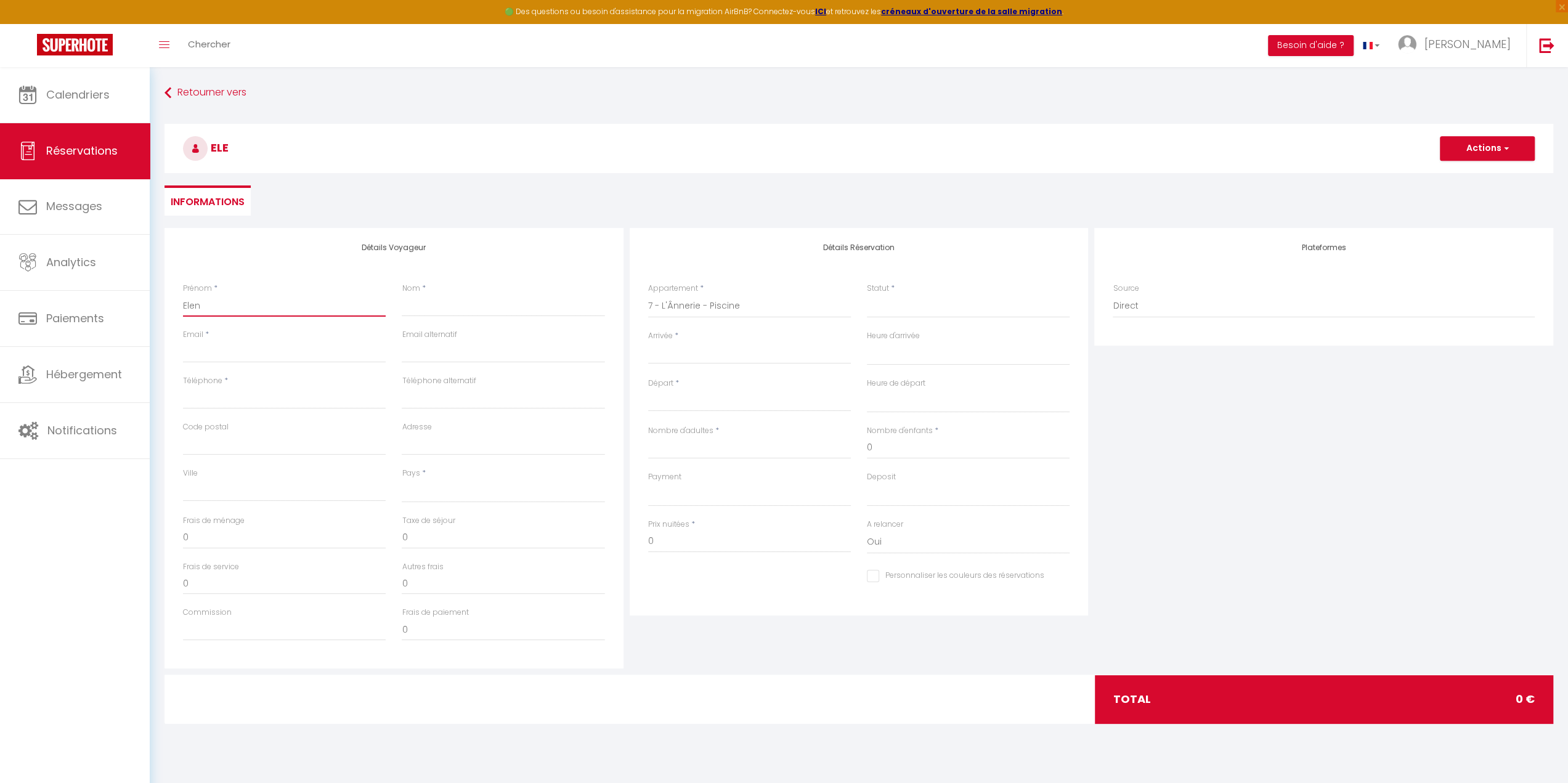
select select
checkbox input "false"
type input "[PERSON_NAME]"
select select
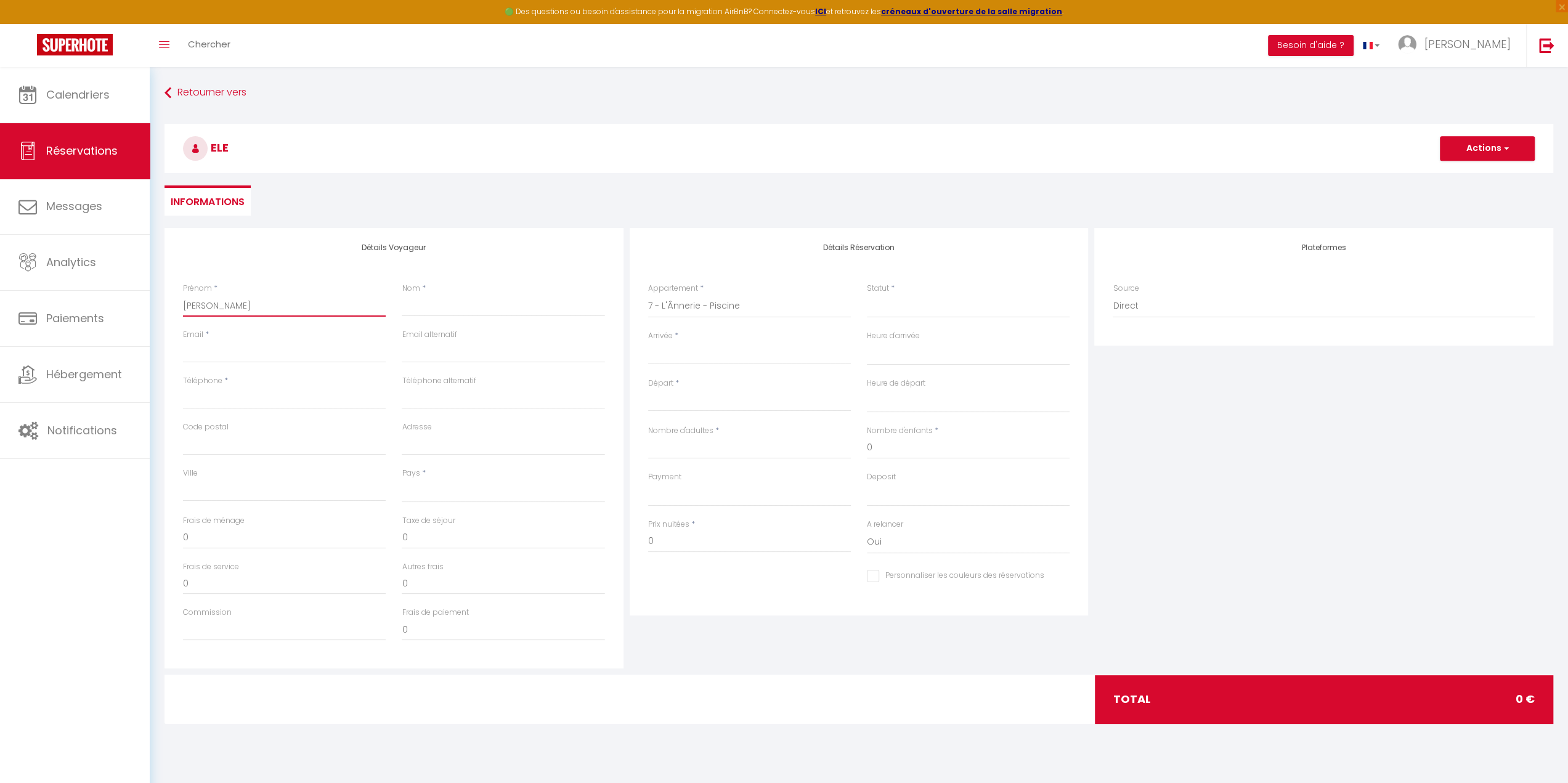
select select
checkbox input "false"
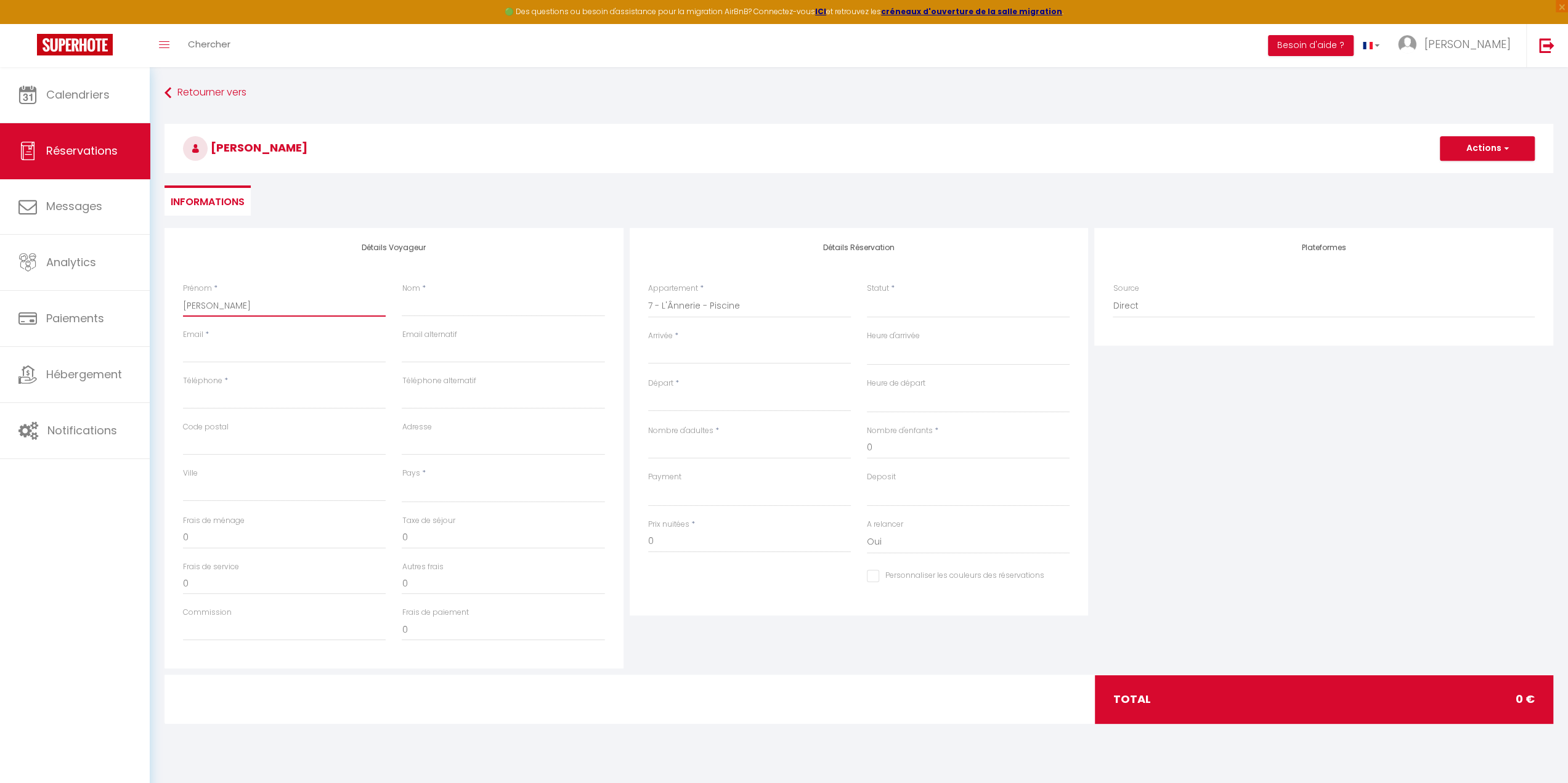
type input "[PERSON_NAME]"
type input "C"
select select
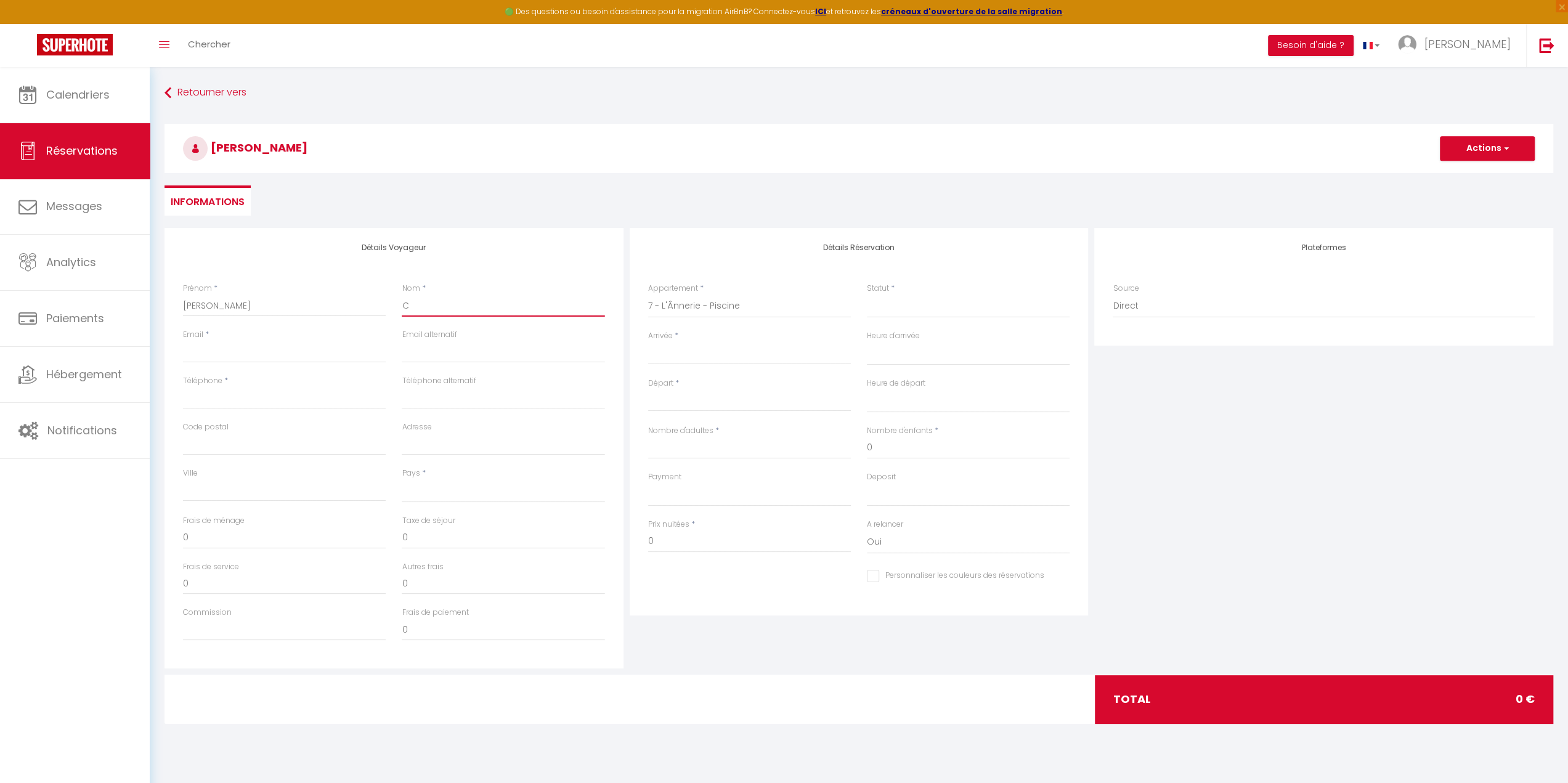
select select
checkbox input "false"
type input "CE"
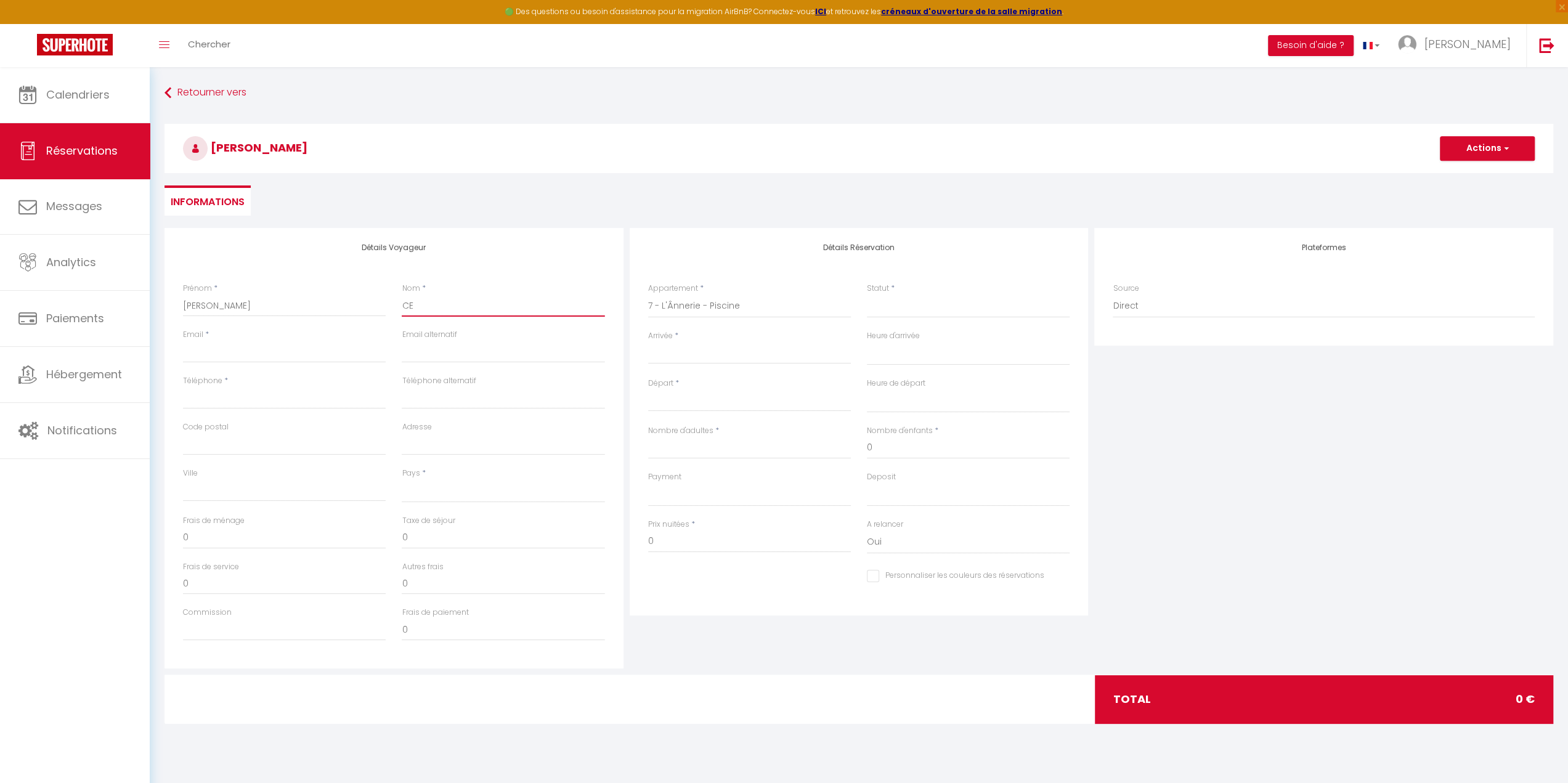
select select
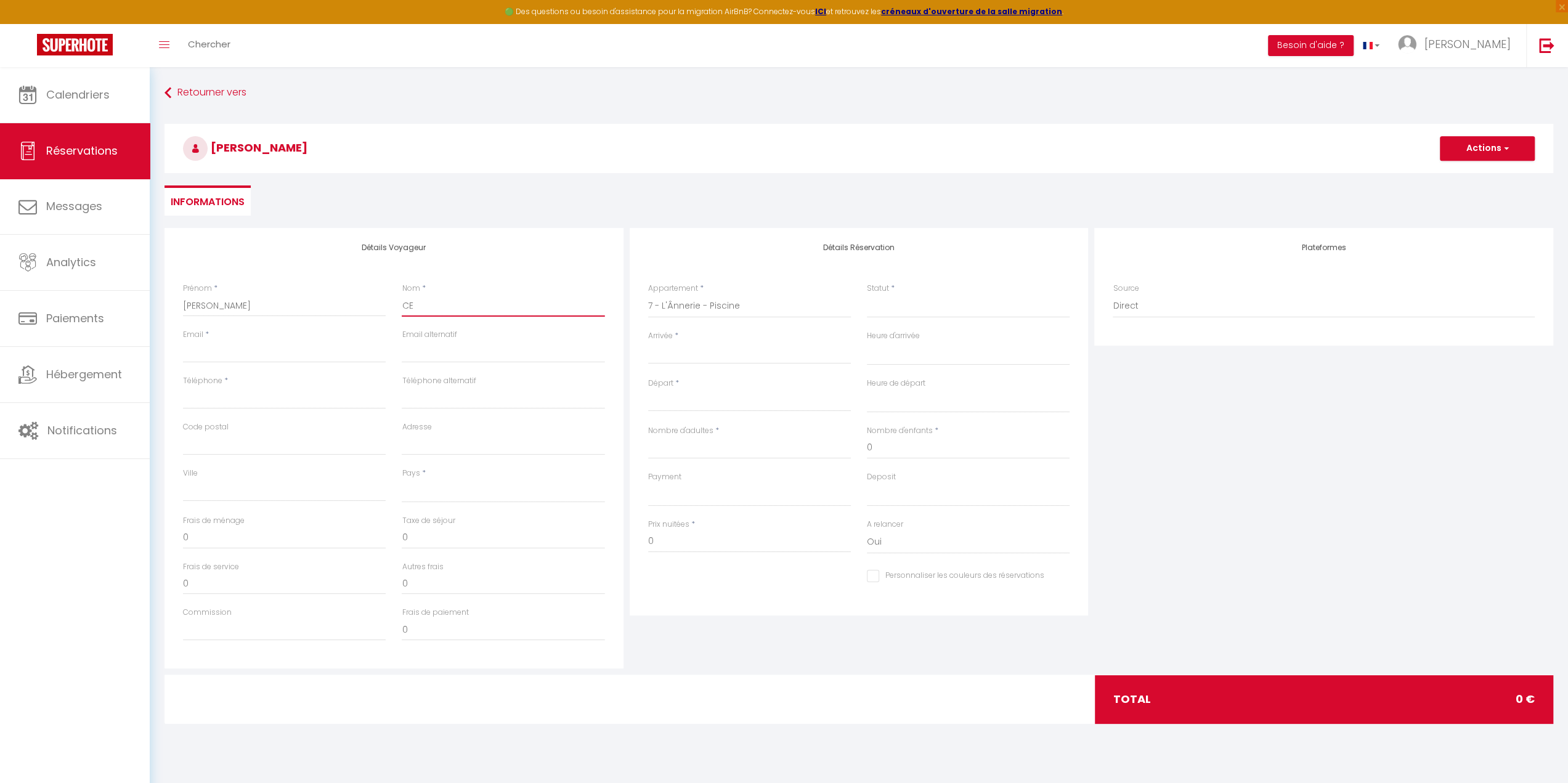
select select
checkbox input "false"
type input "CEB"
select select
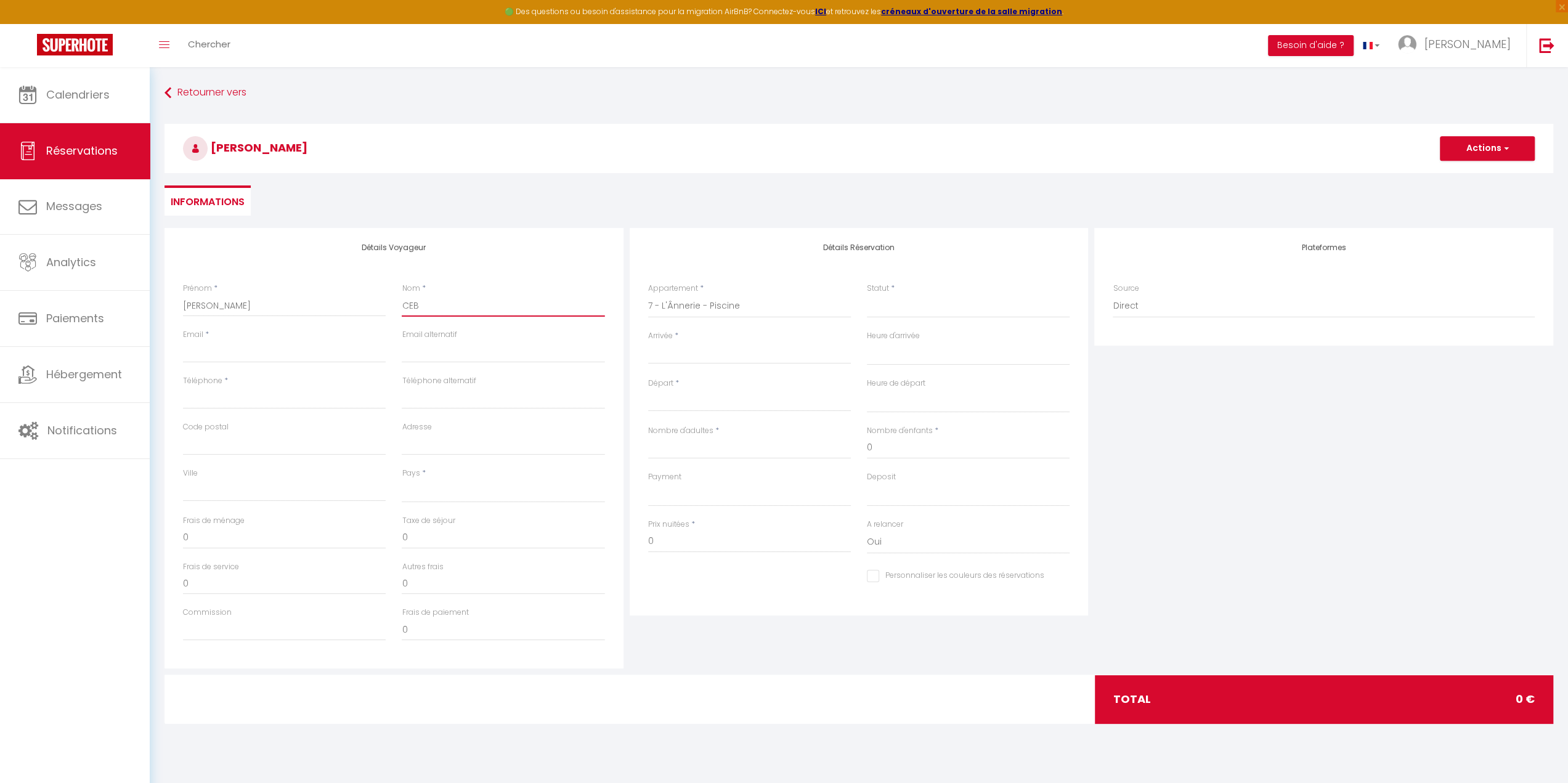
select select
checkbox input "false"
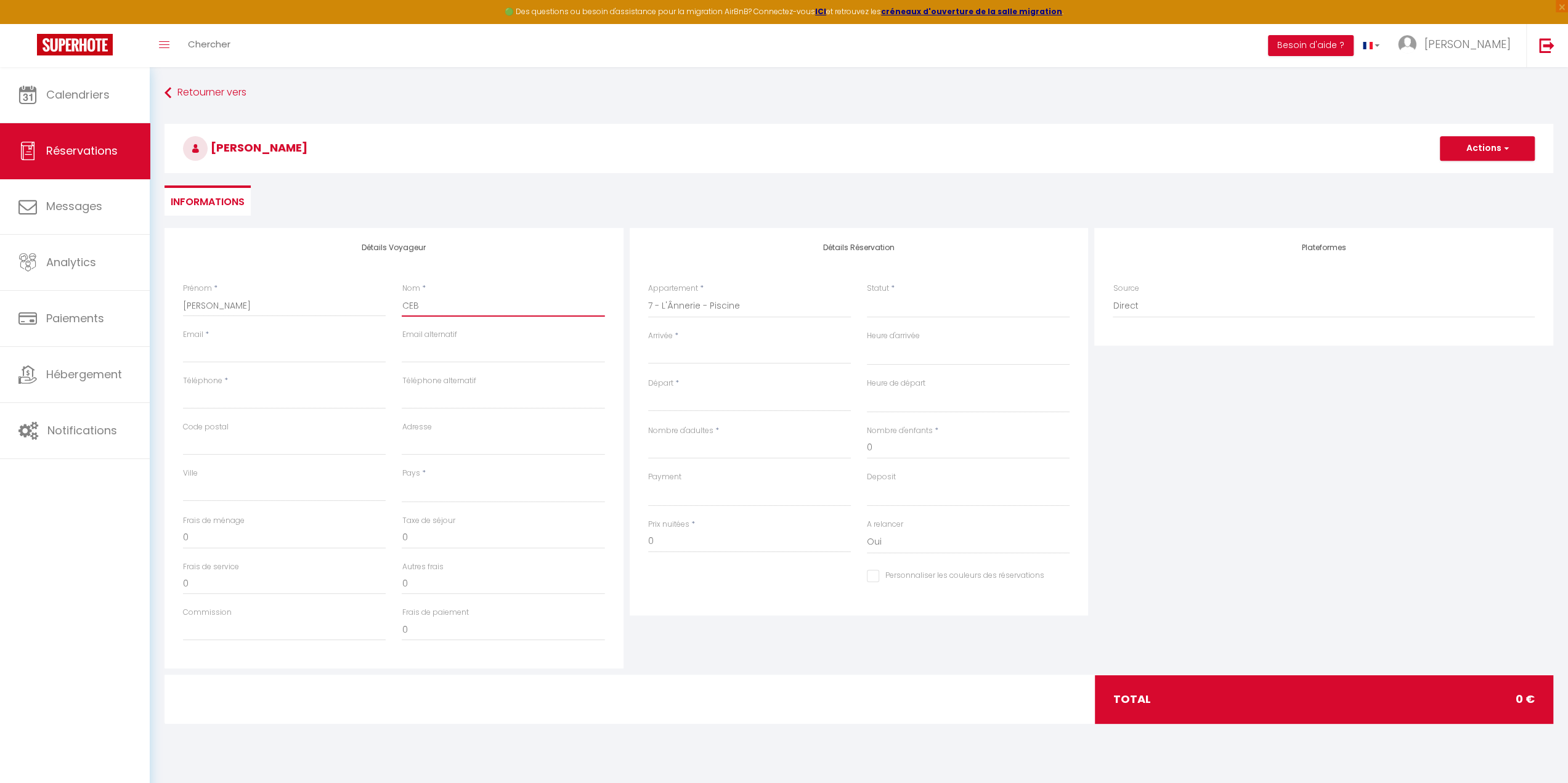
type input "CEBA"
select select
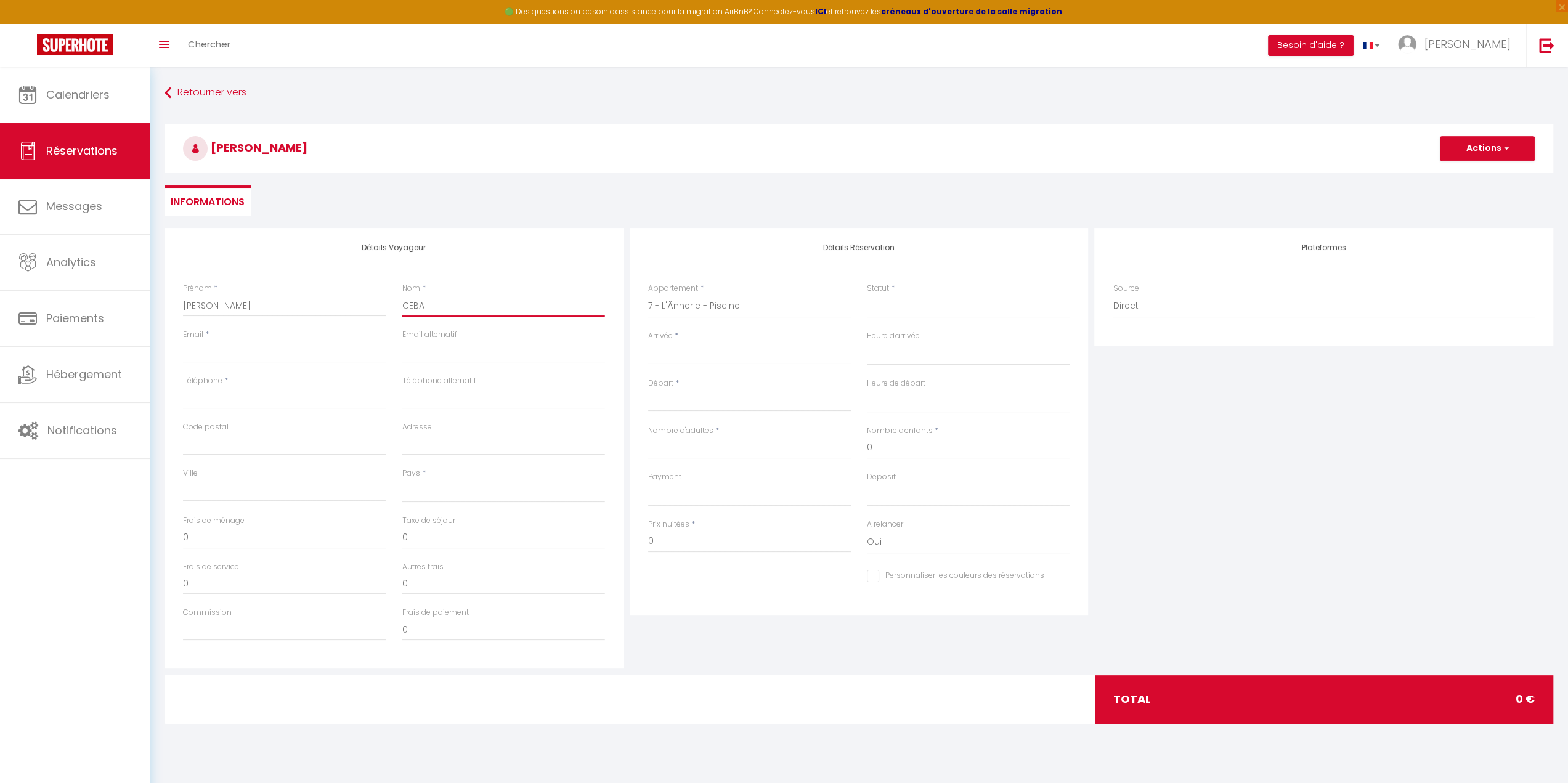
select select
checkbox input "false"
type input "CEBAN"
select select
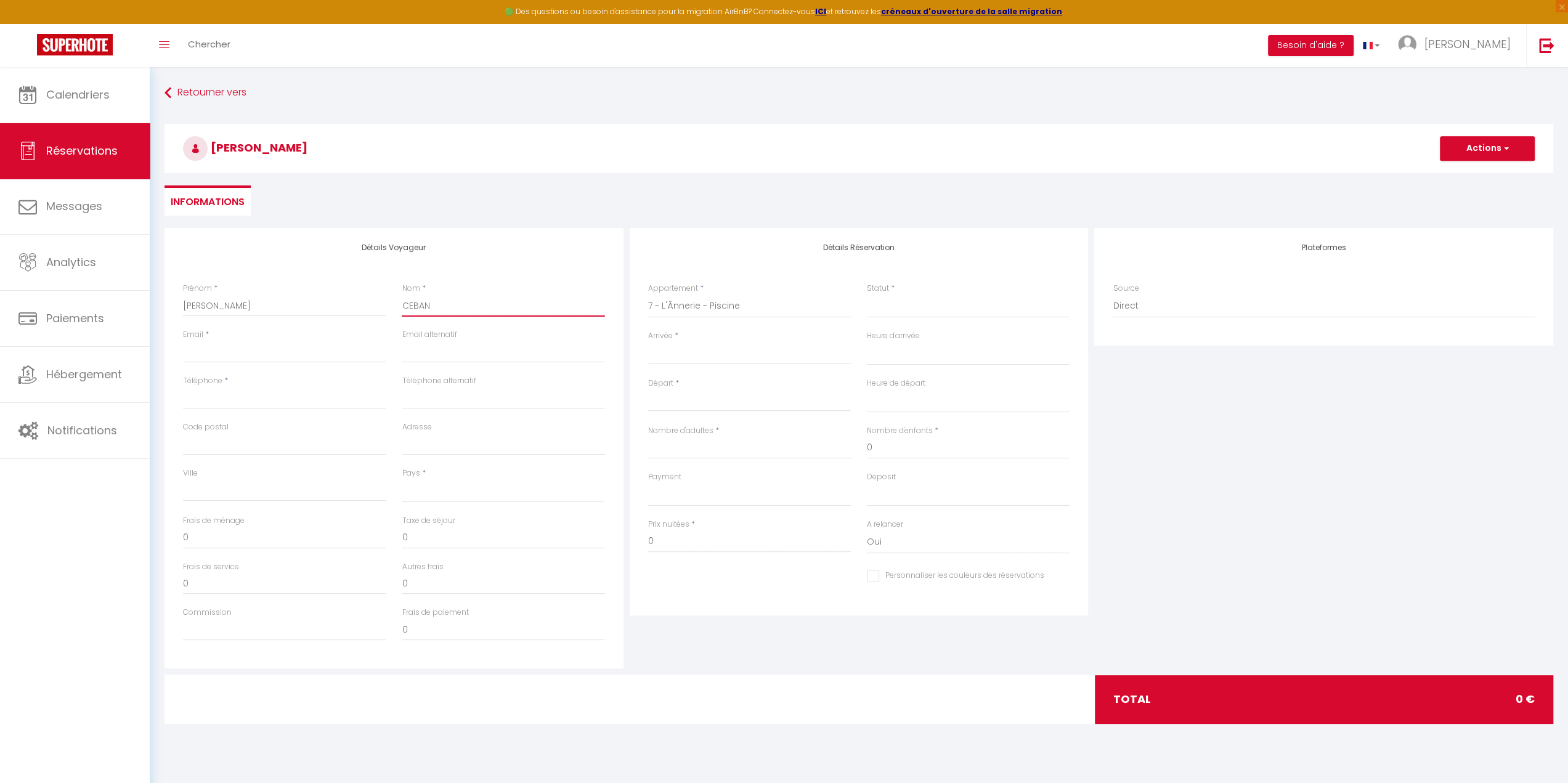
select select
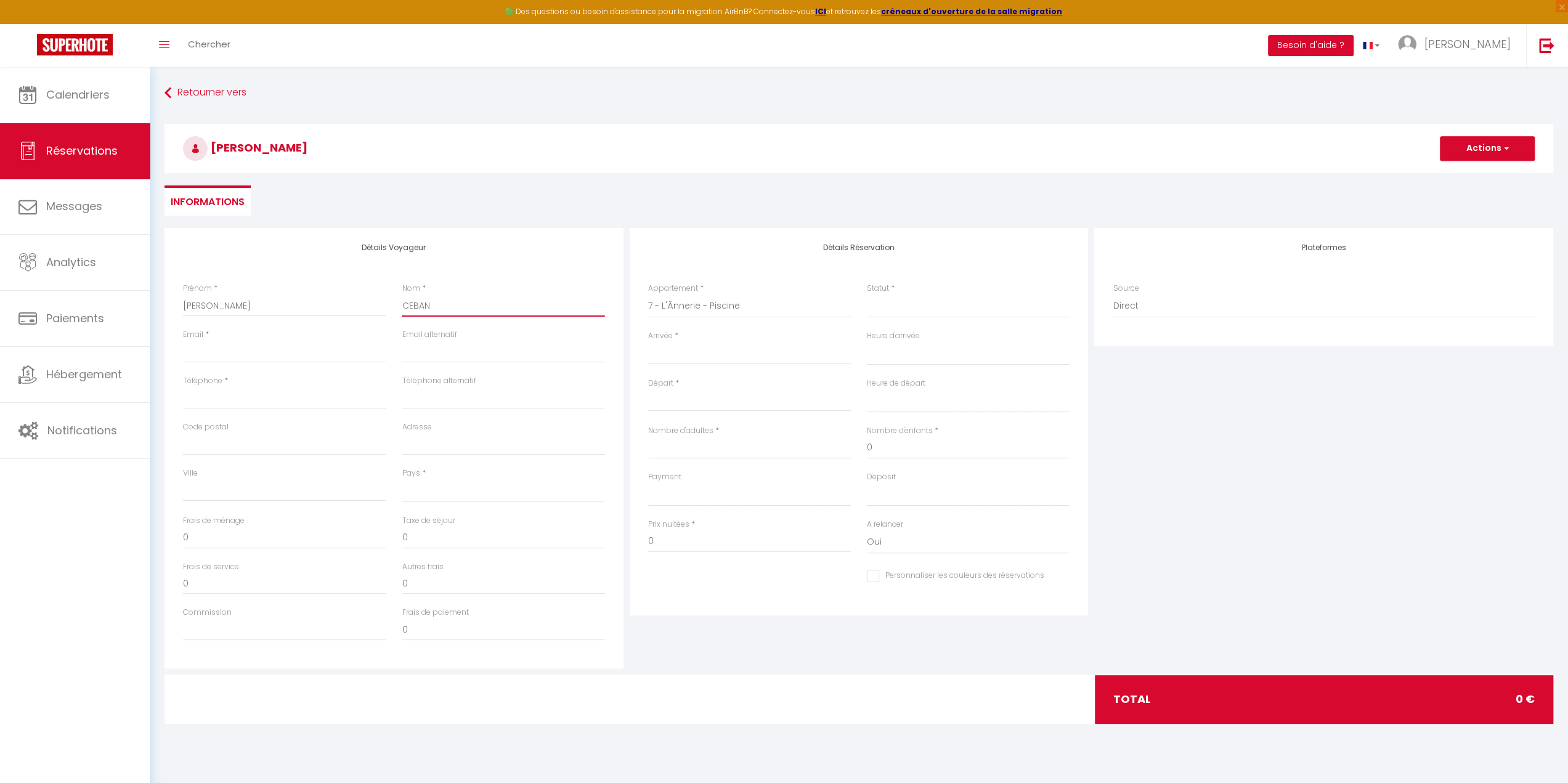
checkbox input "false"
type input "CEBAN"
type input "n"
select select
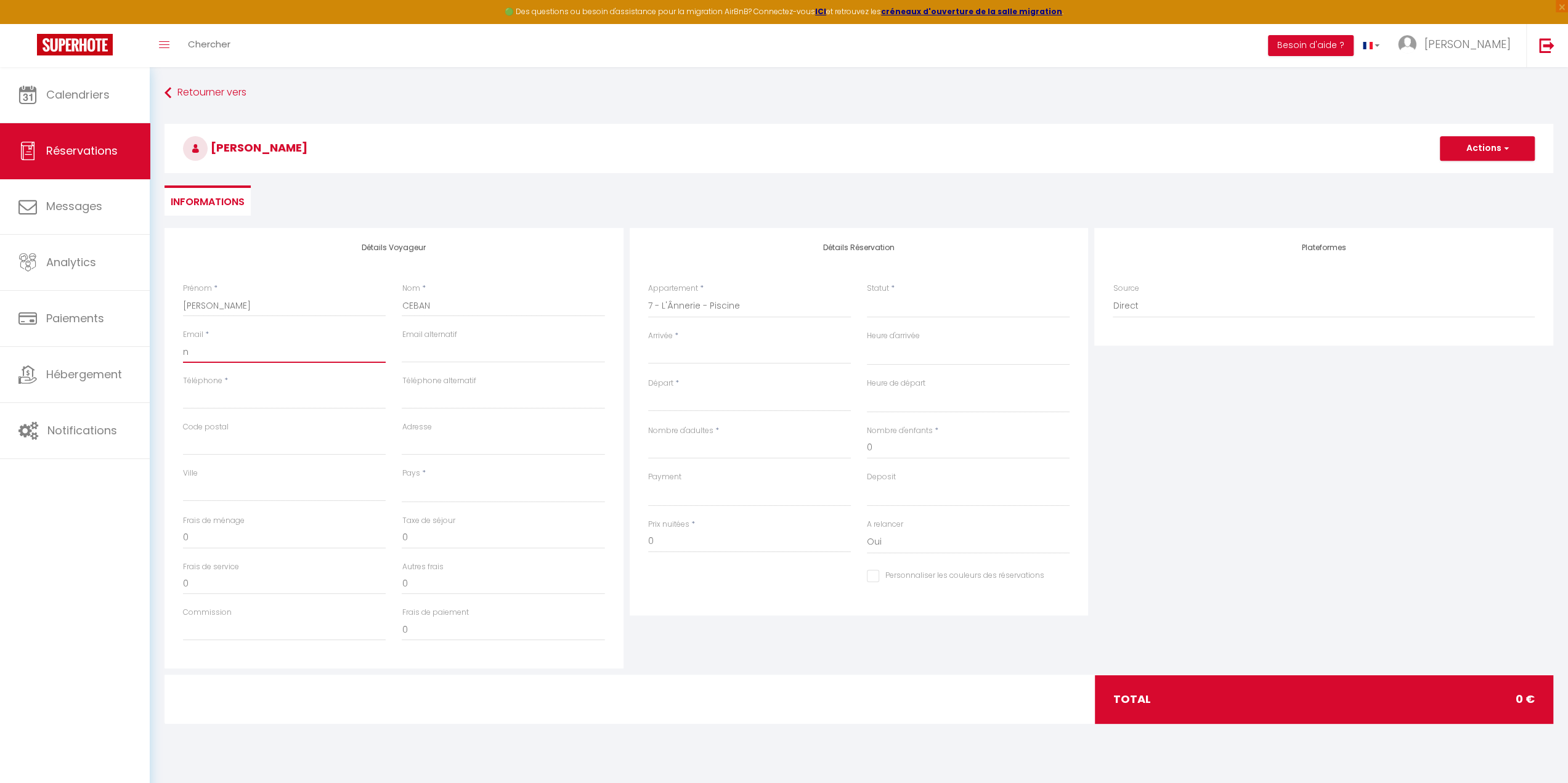
select select
checkbox input "false"
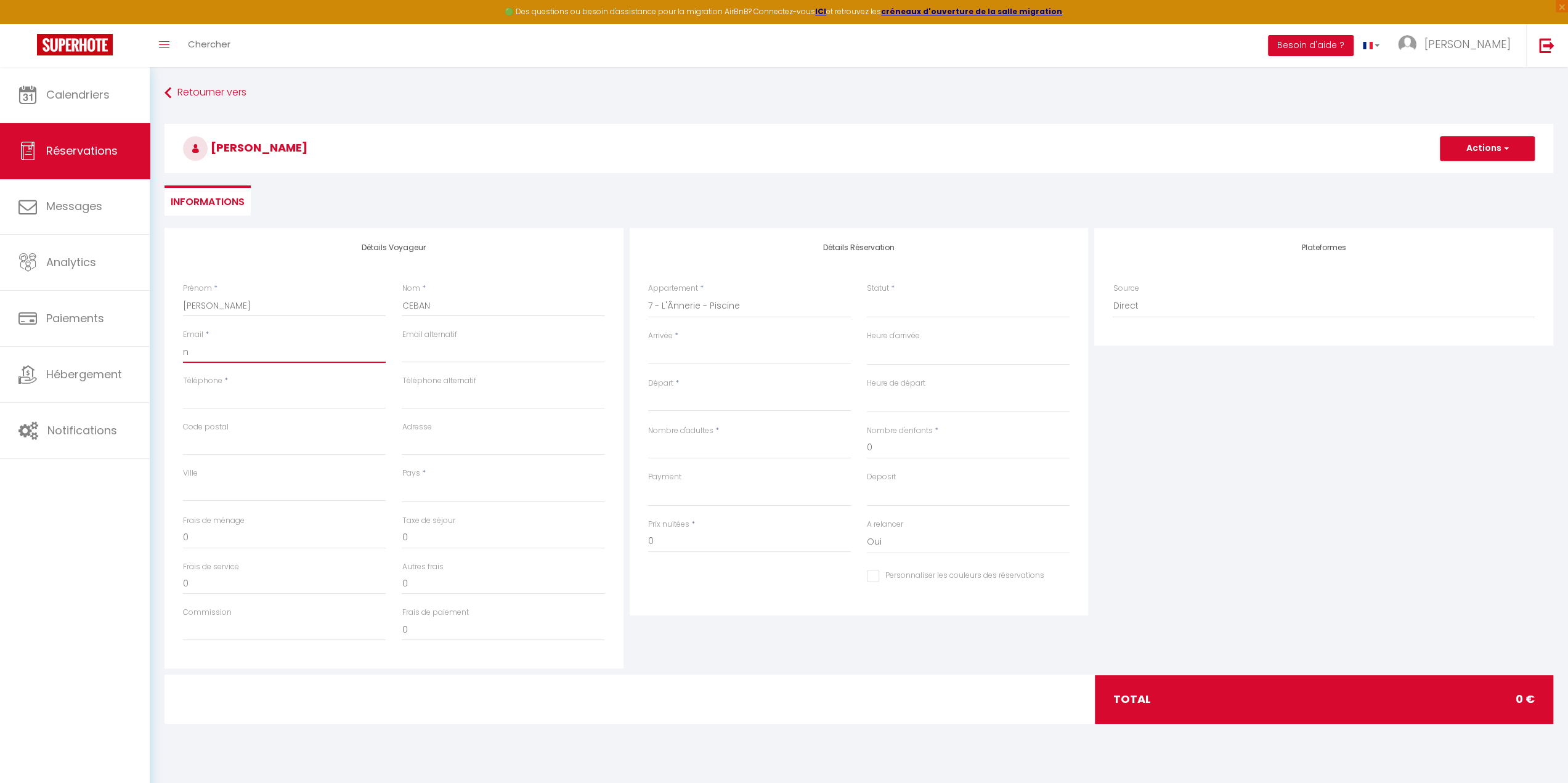
type input "nu"
select select
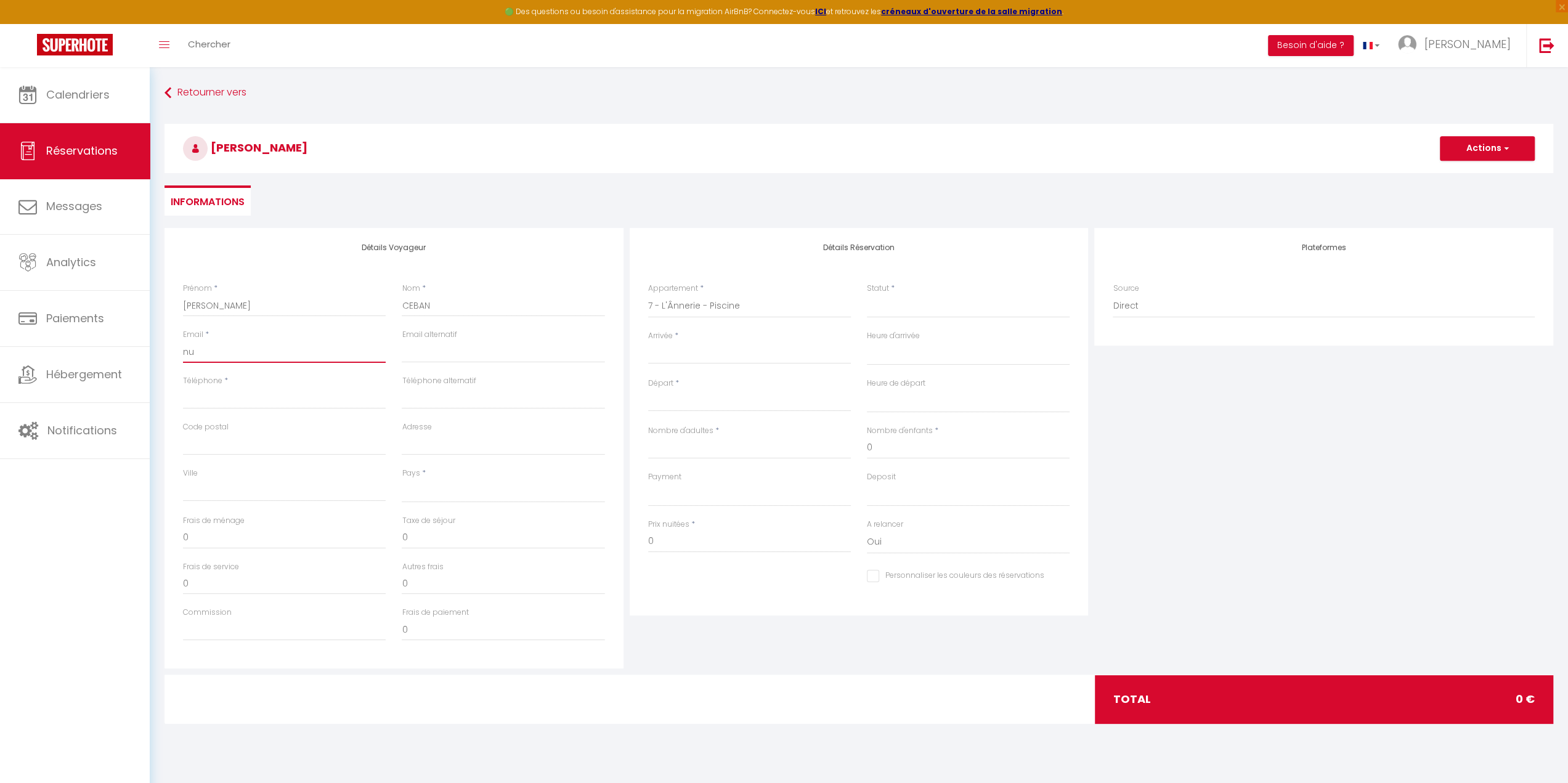
select select
checkbox input "false"
type input "nul"
select select
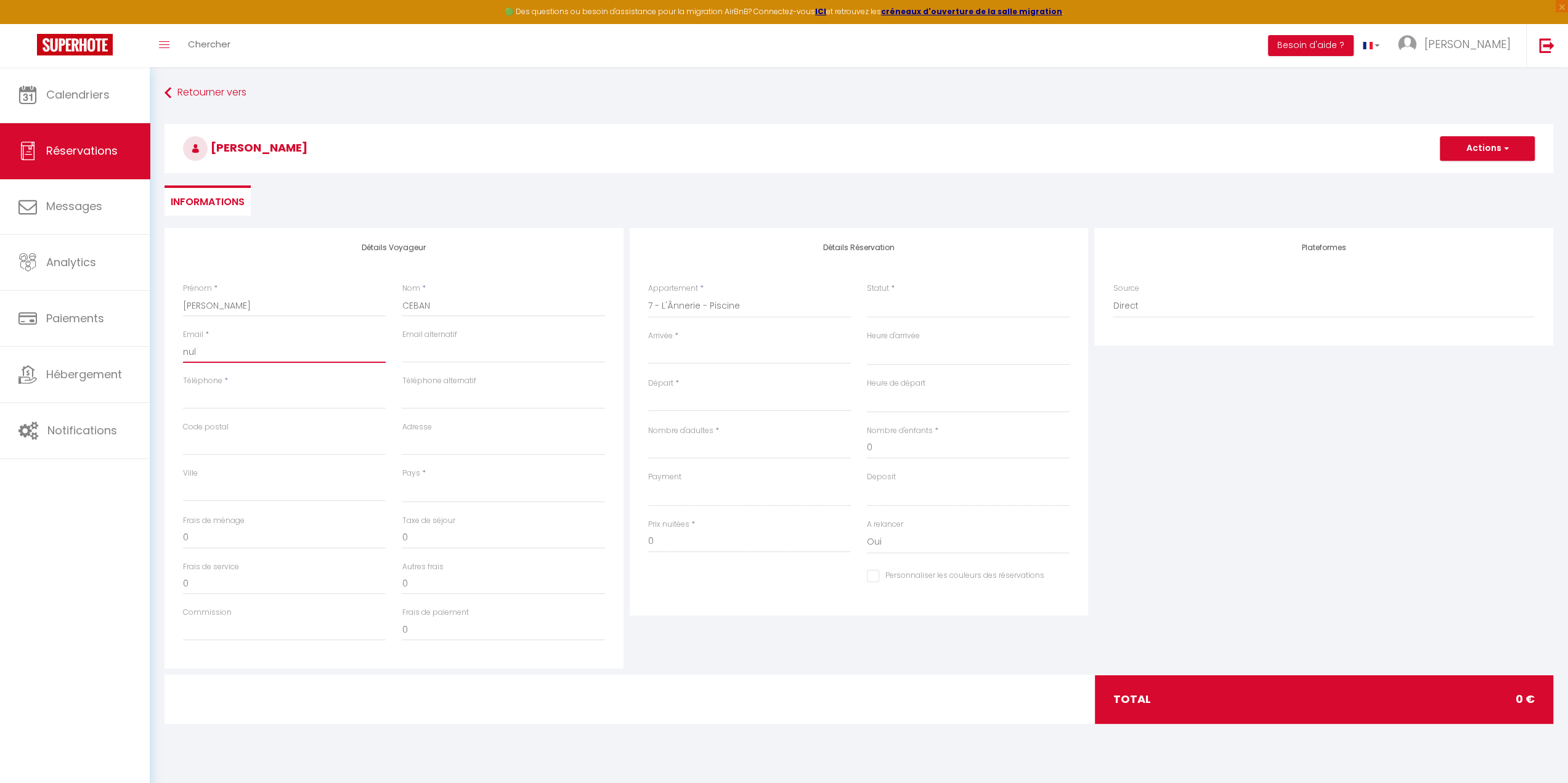
select select
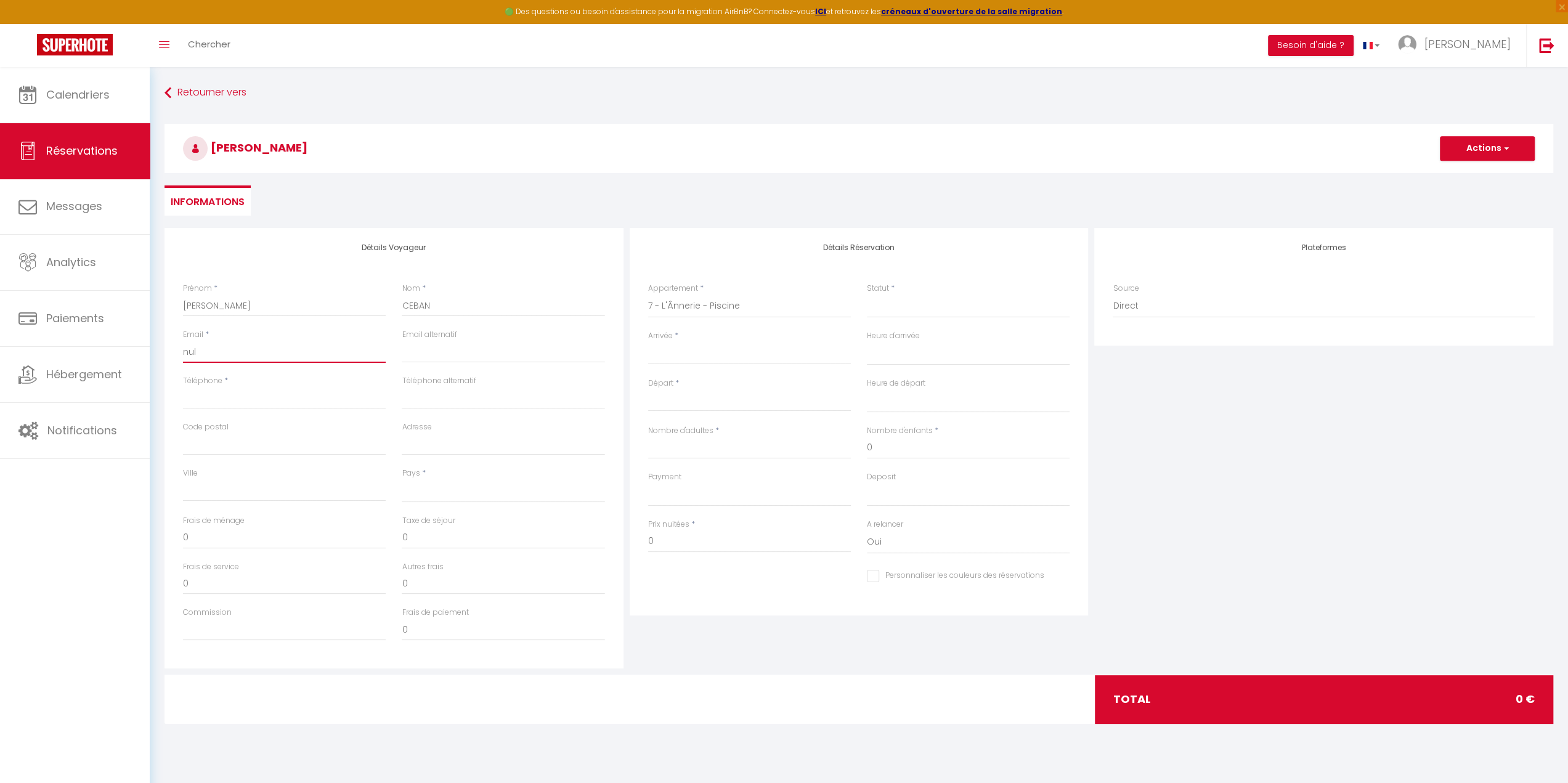
checkbox input "false"
type input "null"
select select
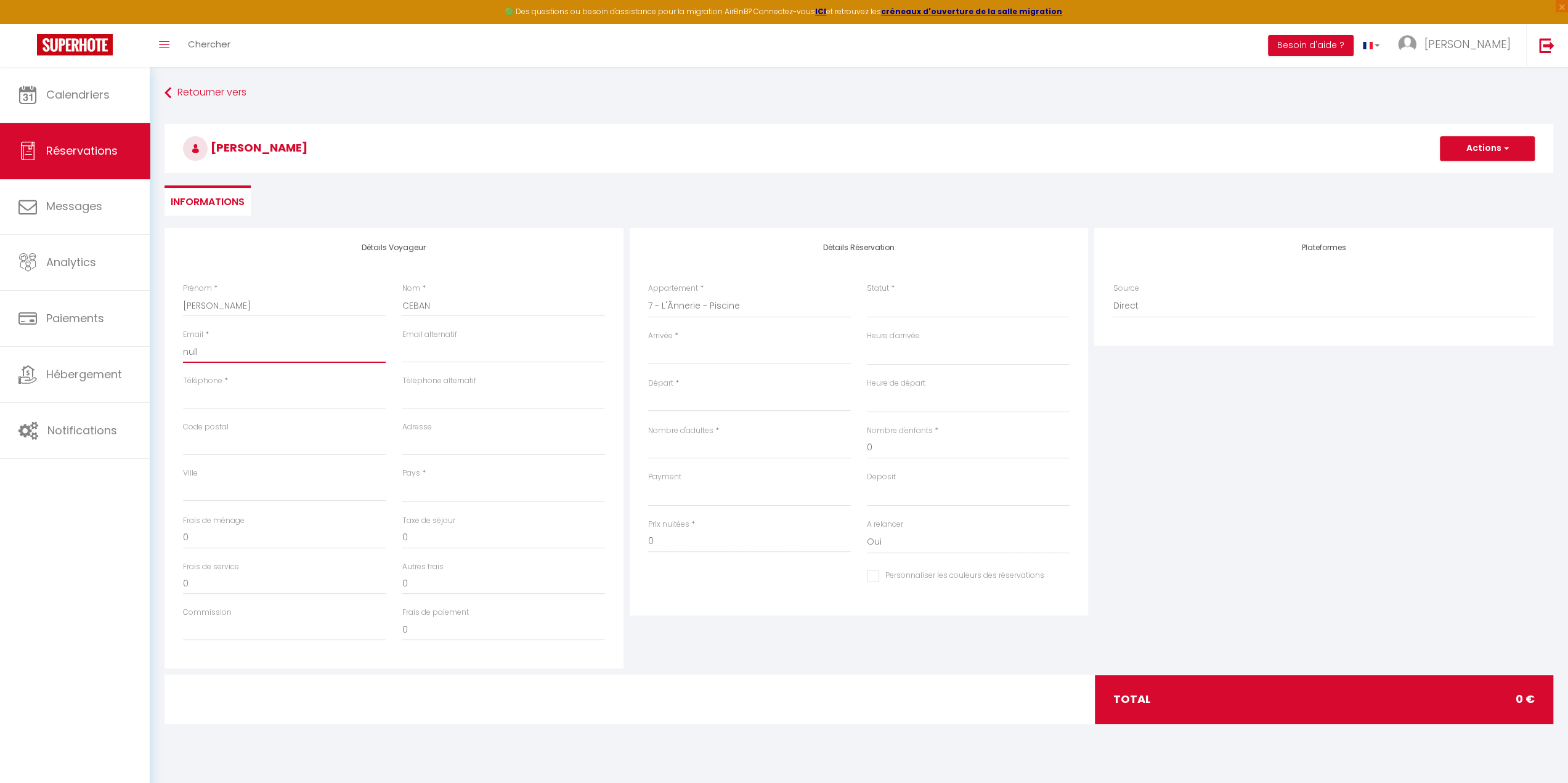
select select
checkbox input "false"
type input "null@"
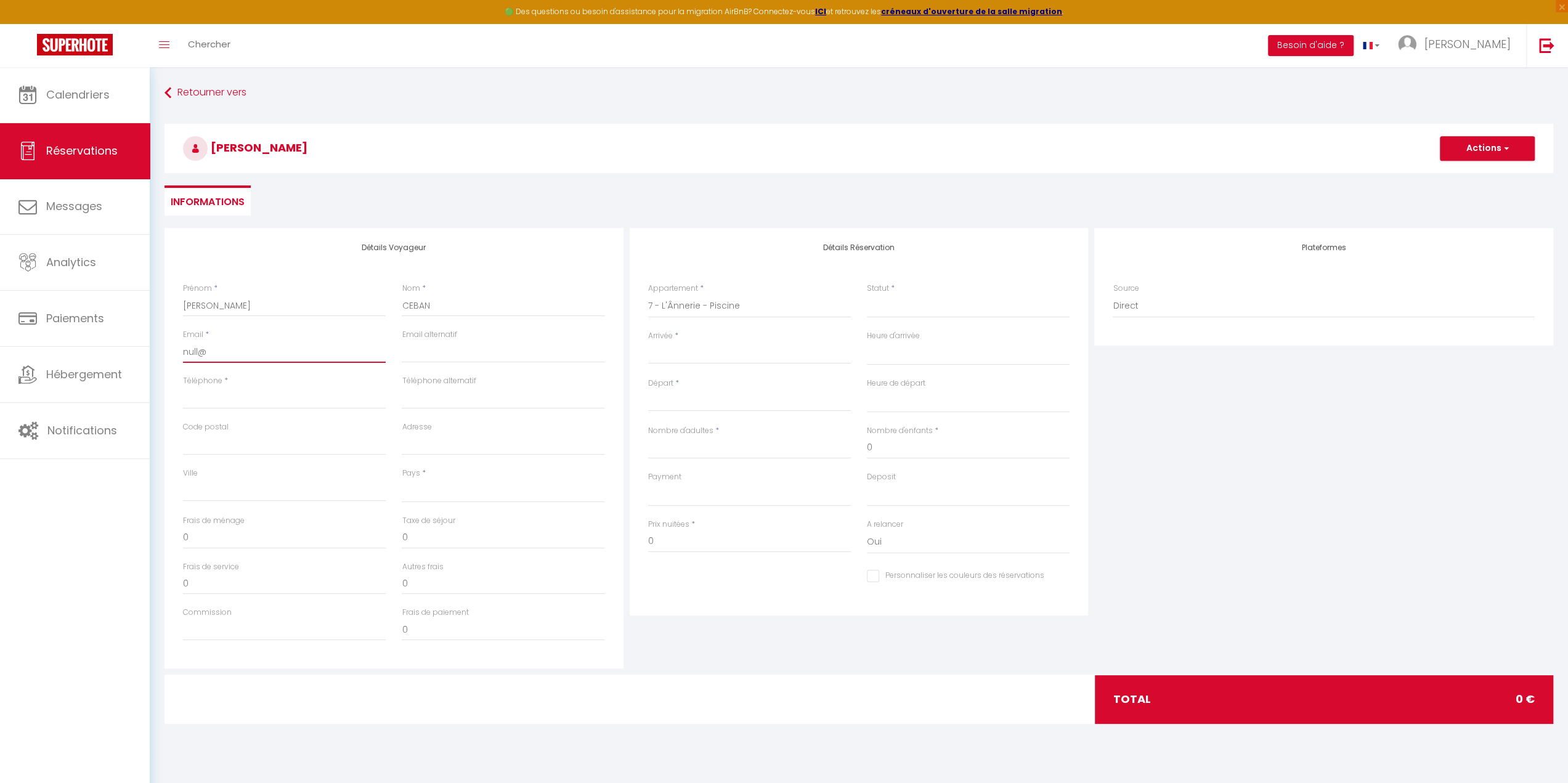
select select
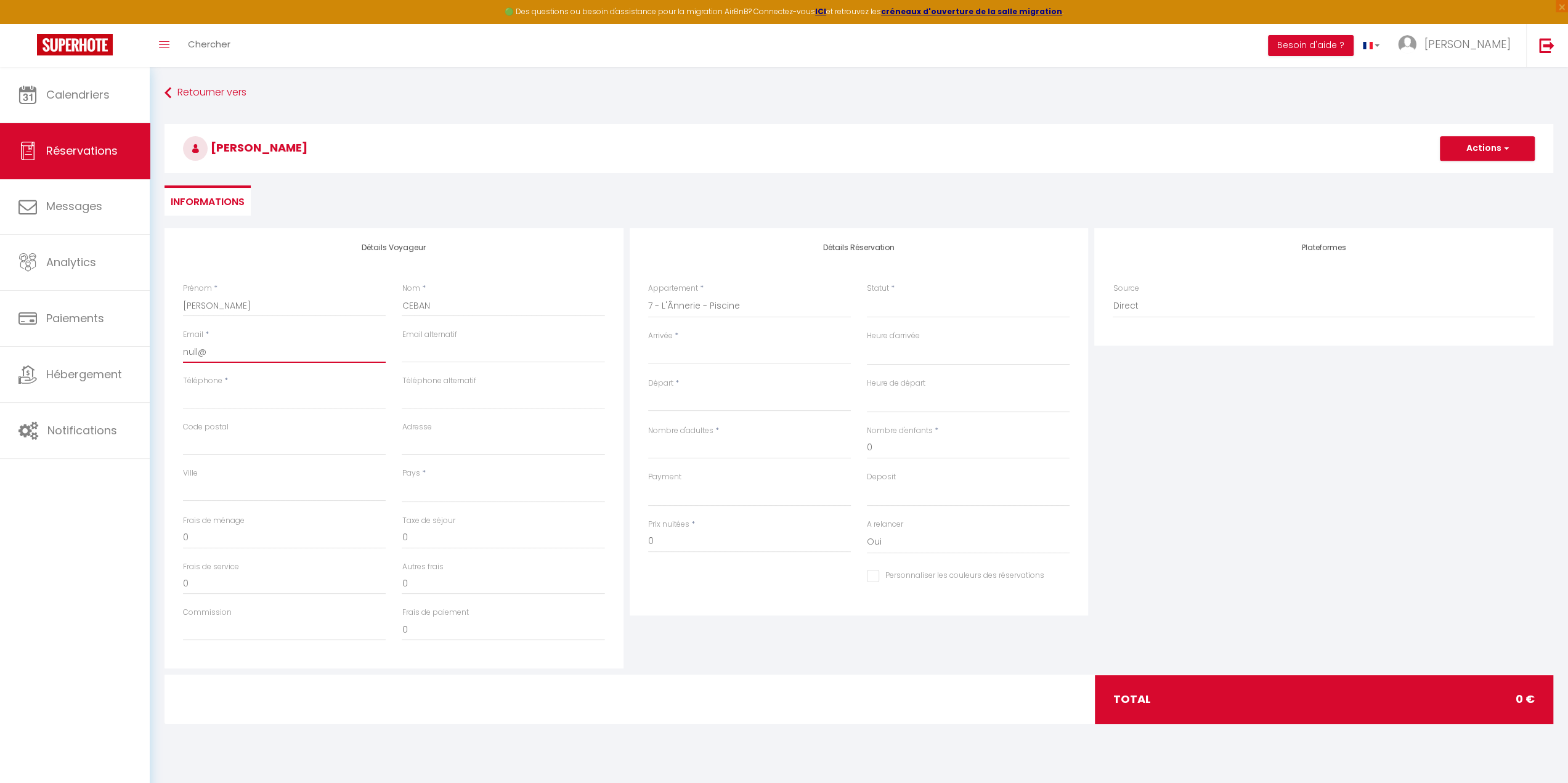
select select
checkbox input "false"
type input "null@n"
select select
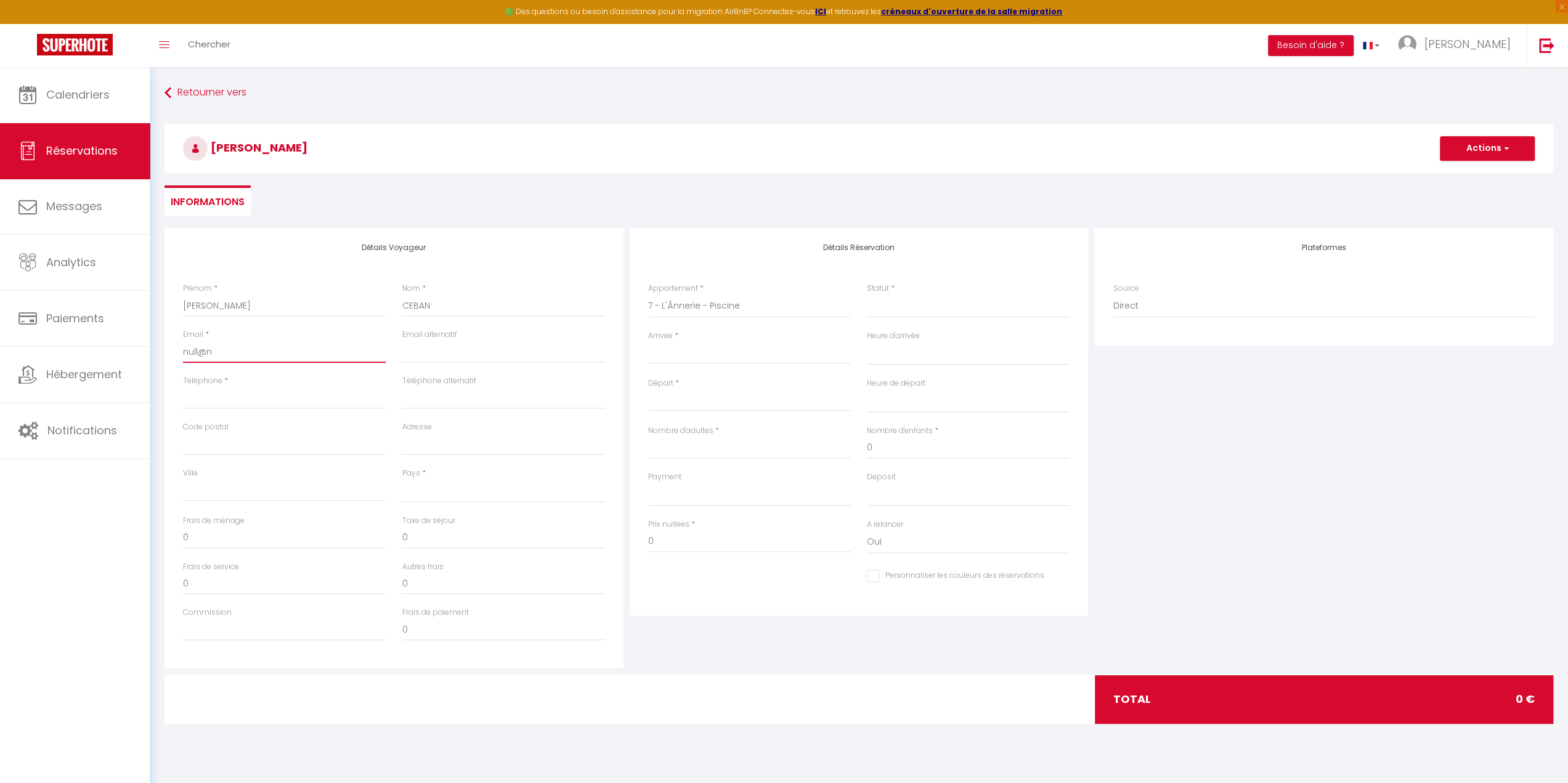
select select
checkbox input "false"
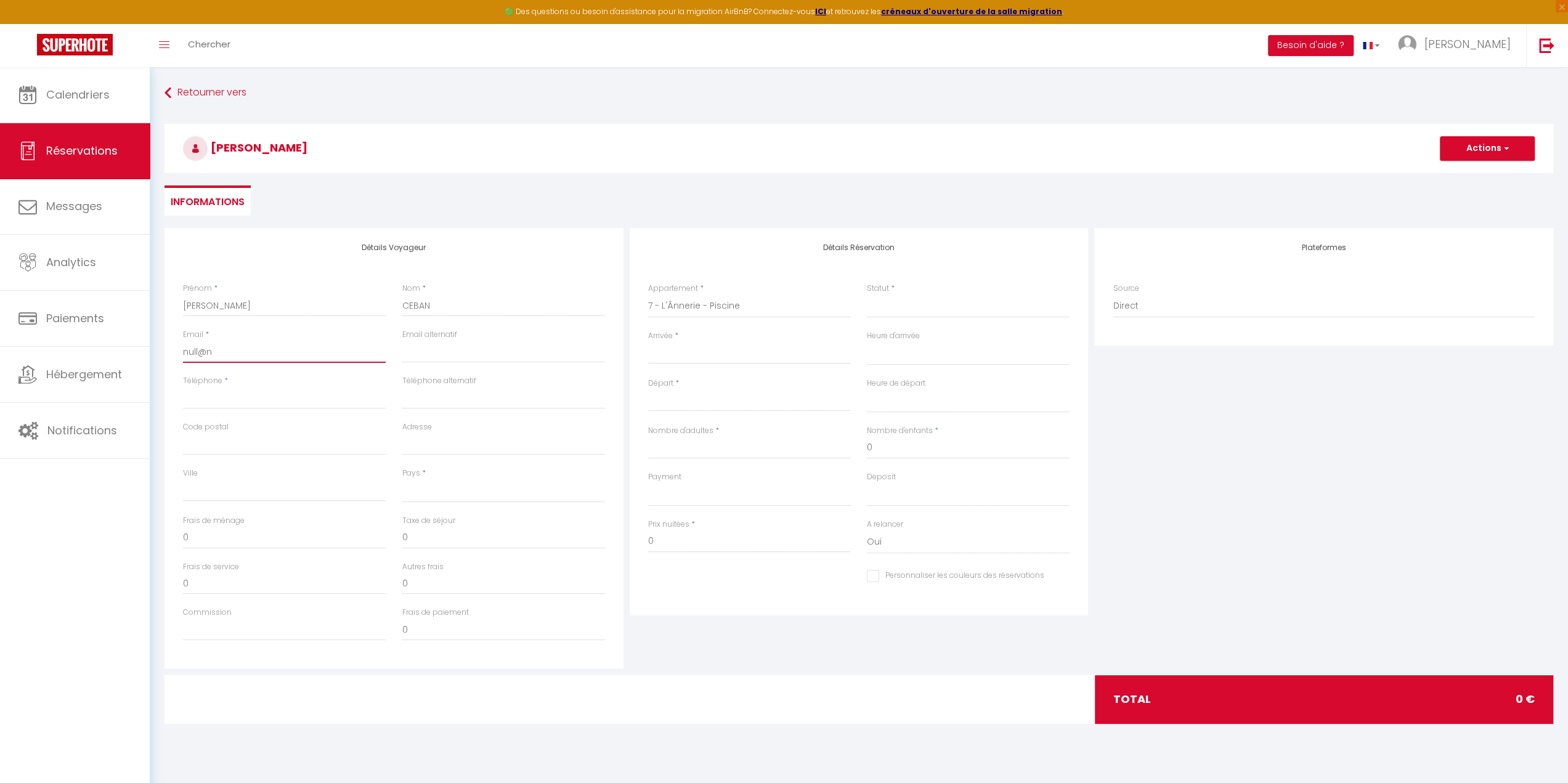
type input "null@nu"
select select
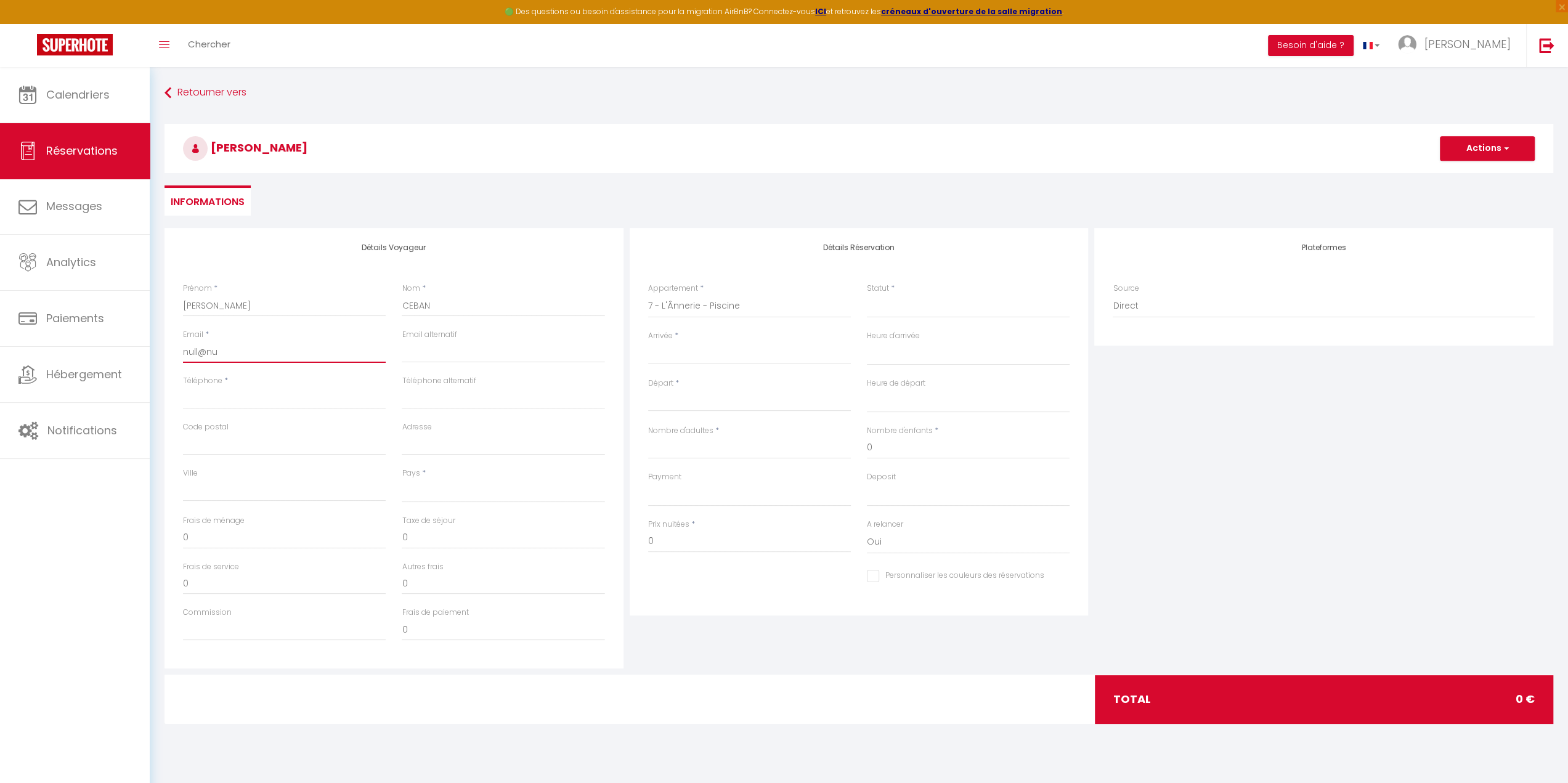
select select
checkbox input "false"
type input "null@nul"
click at [439, 483] on select "[GEOGRAPHIC_DATA] [GEOGRAPHIC_DATA] [GEOGRAPHIC_DATA] [GEOGRAPHIC_DATA] [GEOGRA…" at bounding box center [502, 491] width 203 height 24
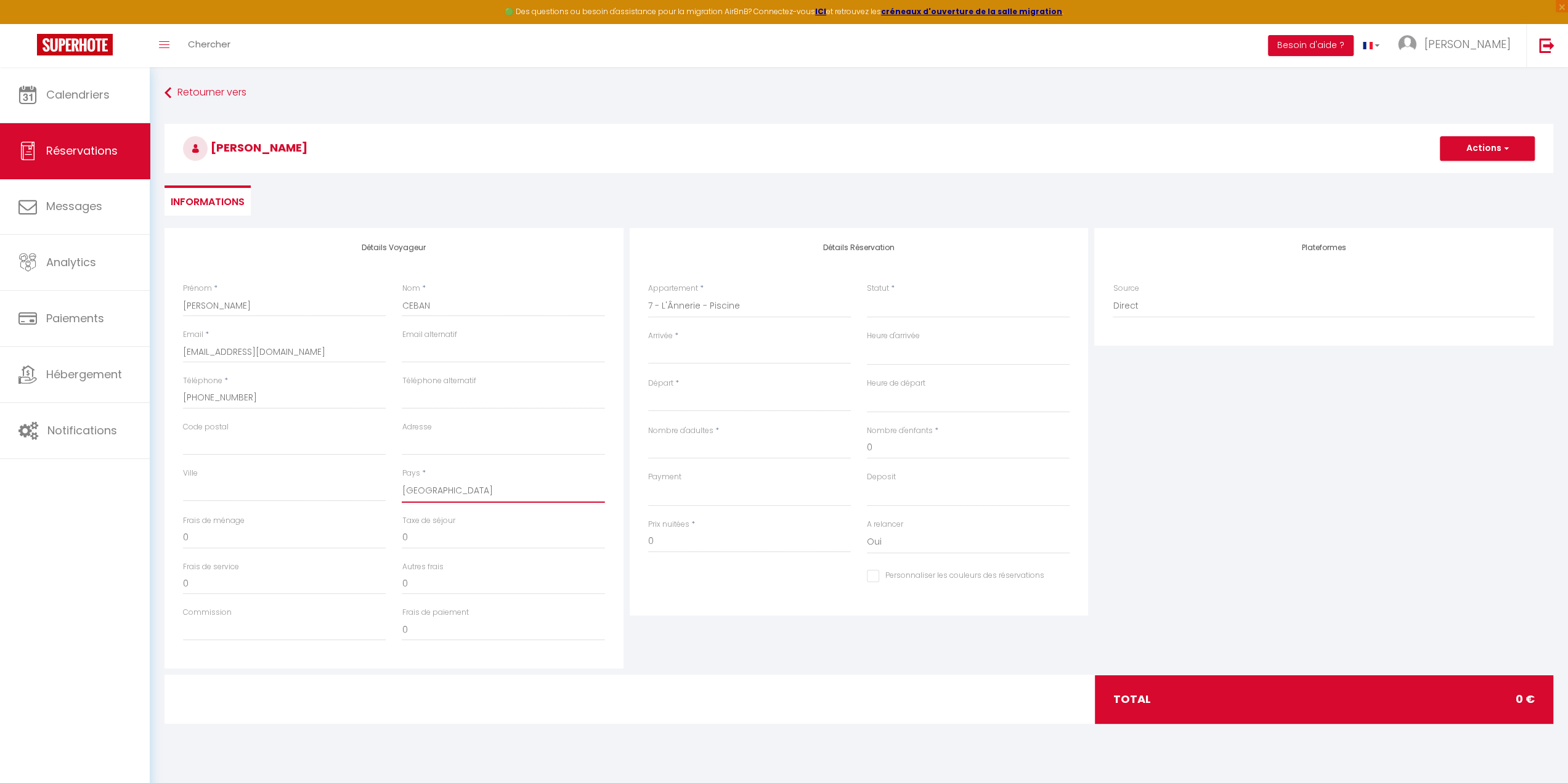
click at [402, 480] on select "[GEOGRAPHIC_DATA] [GEOGRAPHIC_DATA] [GEOGRAPHIC_DATA] [GEOGRAPHIC_DATA] [GEOGRA…" at bounding box center [502, 491] width 203 height 24
drag, startPoint x: 311, startPoint y: 533, endPoint x: 110, endPoint y: 525, distance: 201.2
click at [110, 525] on div "🟢 Des questions ou besoin d'assistance pour la migration AirBnB? Connectez-vous…" at bounding box center [784, 411] width 1568 height 688
drag, startPoint x: 657, startPoint y: 549, endPoint x: 639, endPoint y: 546, distance: 18.2
click at [640, 546] on div "Prix nuitées * 0" at bounding box center [749, 543] width 218 height 48
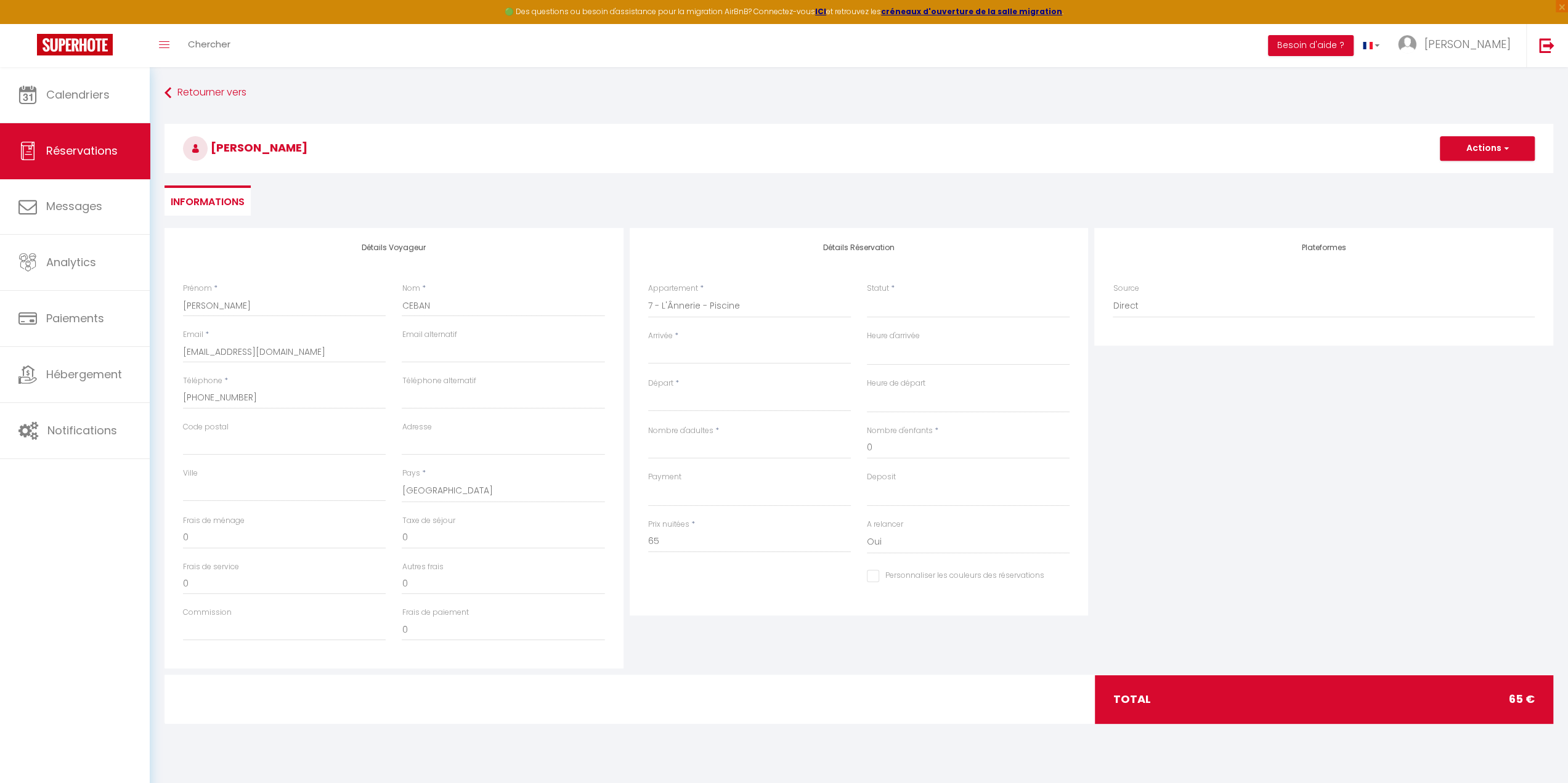
click at [683, 587] on div "Personnaliser les couleurs des réservations #D7092E" at bounding box center [859, 582] width 438 height 34
click at [878, 303] on select "Confirmé Non Confirmé [PERSON_NAME] par le voyageur No Show Request" at bounding box center [967, 306] width 203 height 24
click at [867, 294] on select "Confirmé Non Confirmé [PERSON_NAME] par le voyageur No Show Request" at bounding box center [967, 306] width 203 height 24
click at [899, 303] on select "Confirmé Non Confirmé [PERSON_NAME] par le voyageur No Show Request" at bounding box center [967, 306] width 203 height 24
click at [867, 294] on select "Confirmé Non Confirmé [PERSON_NAME] par le voyageur No Show Request" at bounding box center [967, 306] width 203 height 24
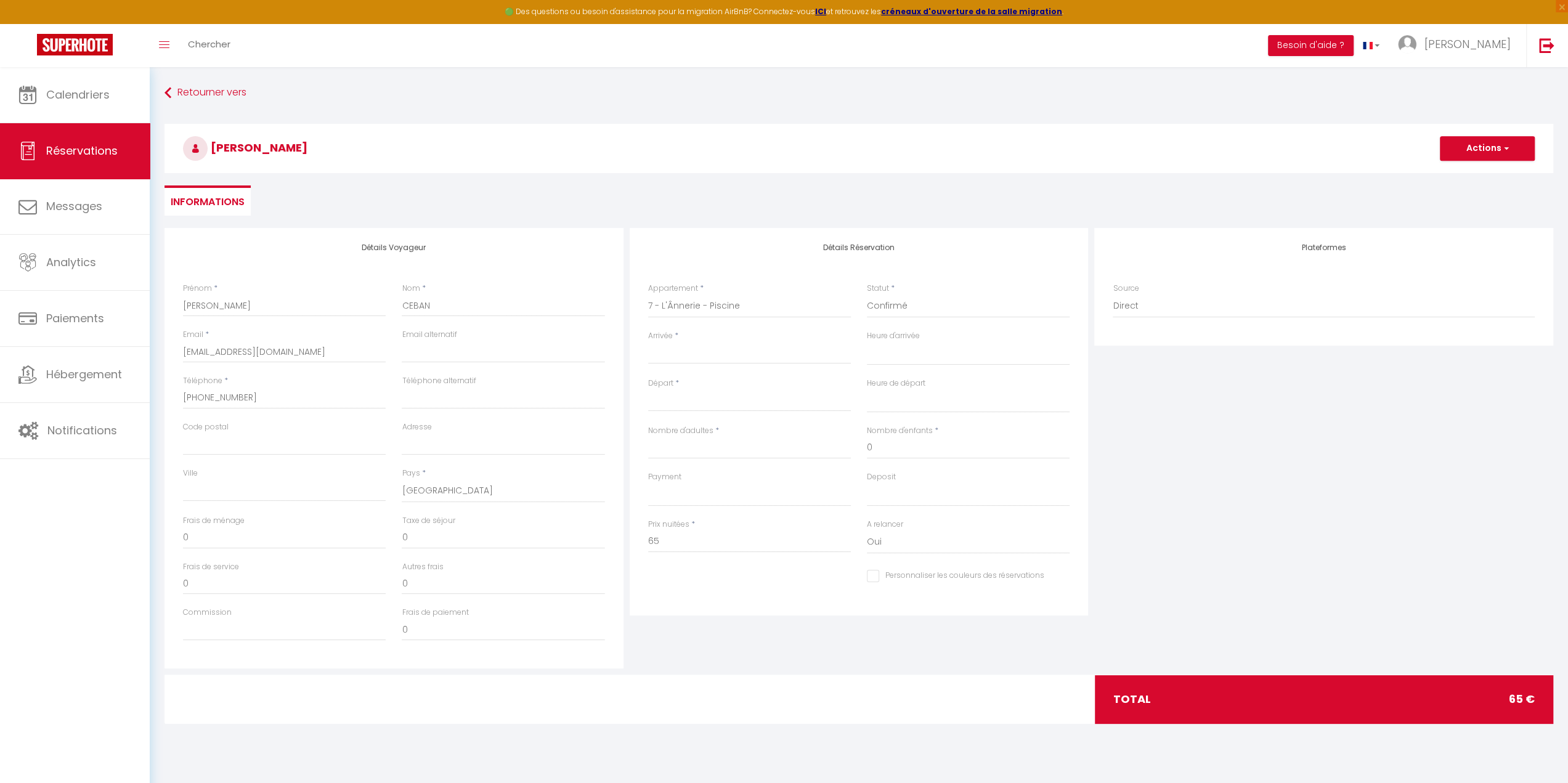
click at [727, 347] on input "Arrivée" at bounding box center [749, 354] width 203 height 16
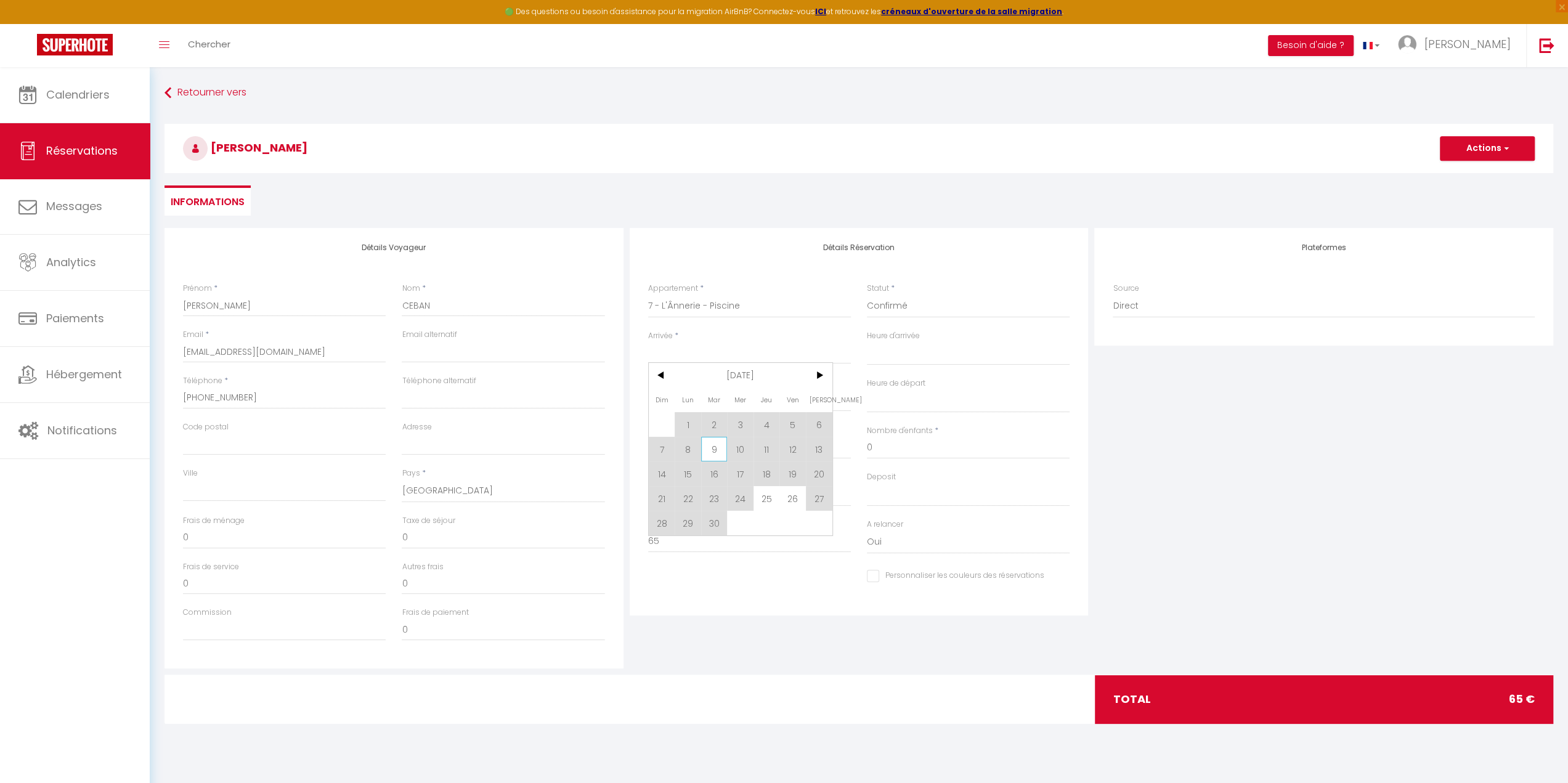
click at [720, 447] on span "9" at bounding box center [714, 448] width 27 height 25
click at [713, 447] on input "Nombre d'adultes" at bounding box center [749, 447] width 203 height 22
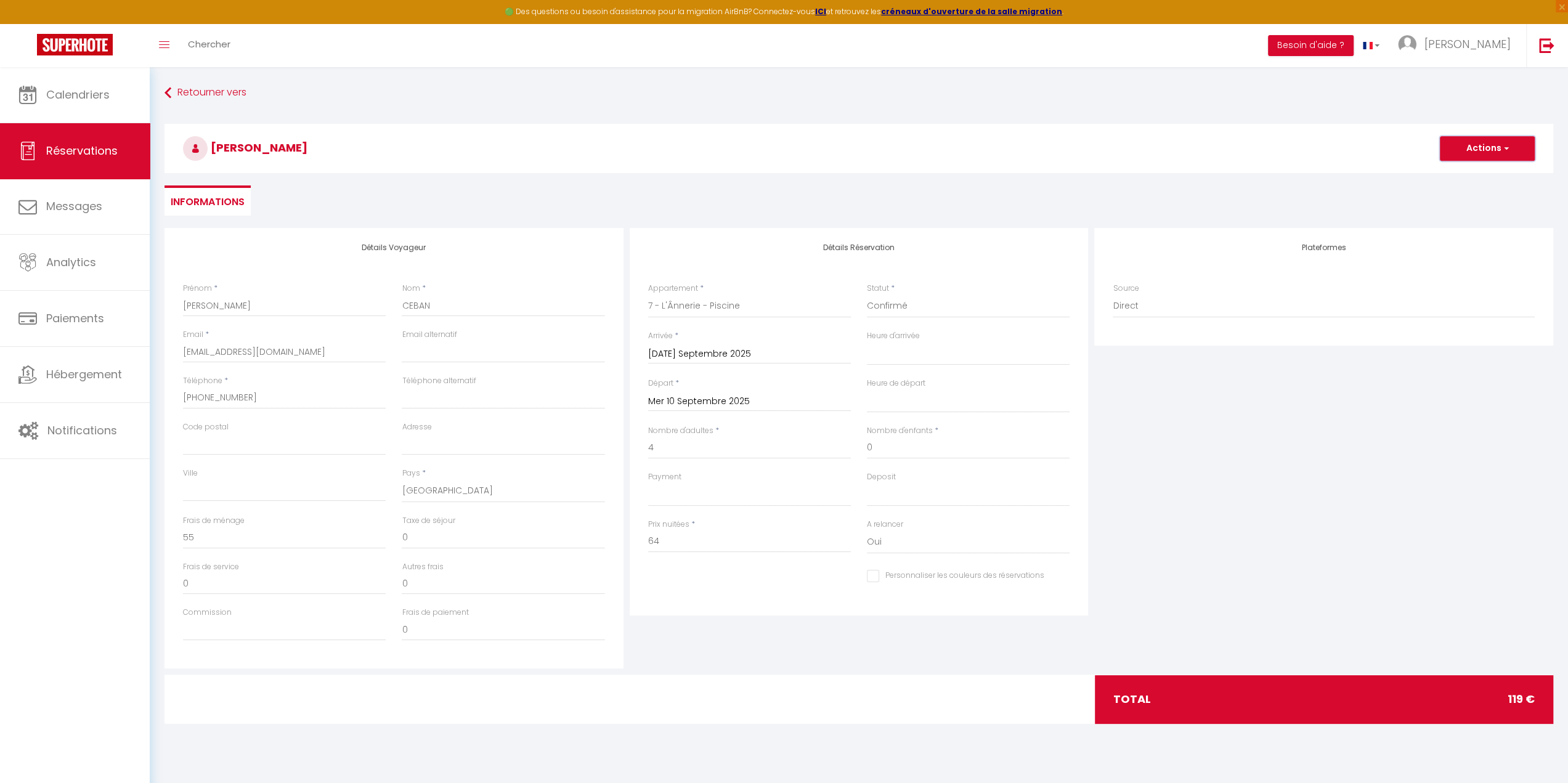
click at [1495, 151] on button "Actions" at bounding box center [1486, 148] width 94 height 25
click at [1465, 176] on link "Enregistrer" at bounding box center [1474, 175] width 97 height 16
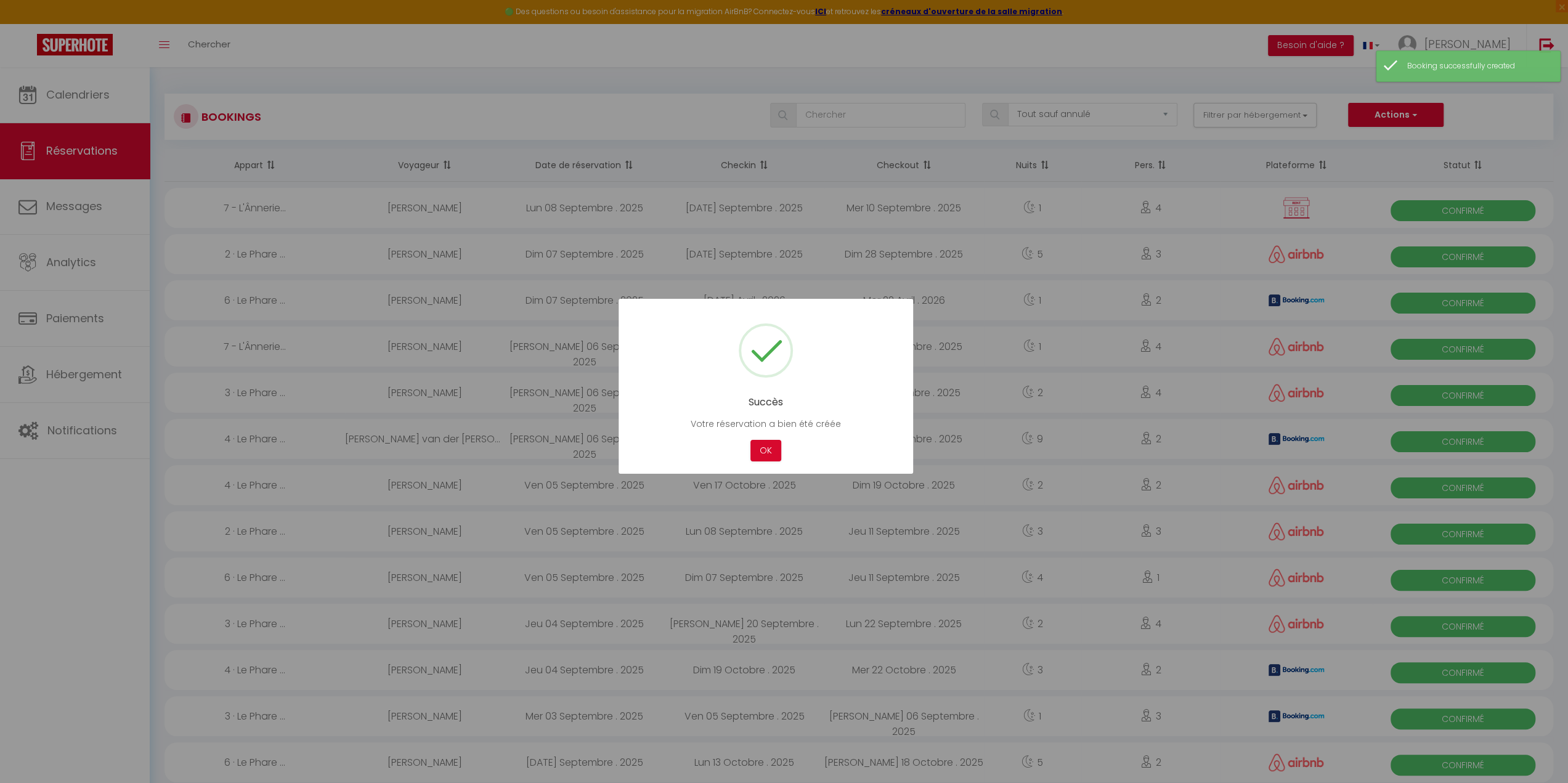
click at [759, 461] on div "Succès Votre réservation a bien été créée Not valid Cancel OK" at bounding box center [766, 386] width 294 height 175
click at [770, 440] on button "OK" at bounding box center [766, 451] width 31 height 22
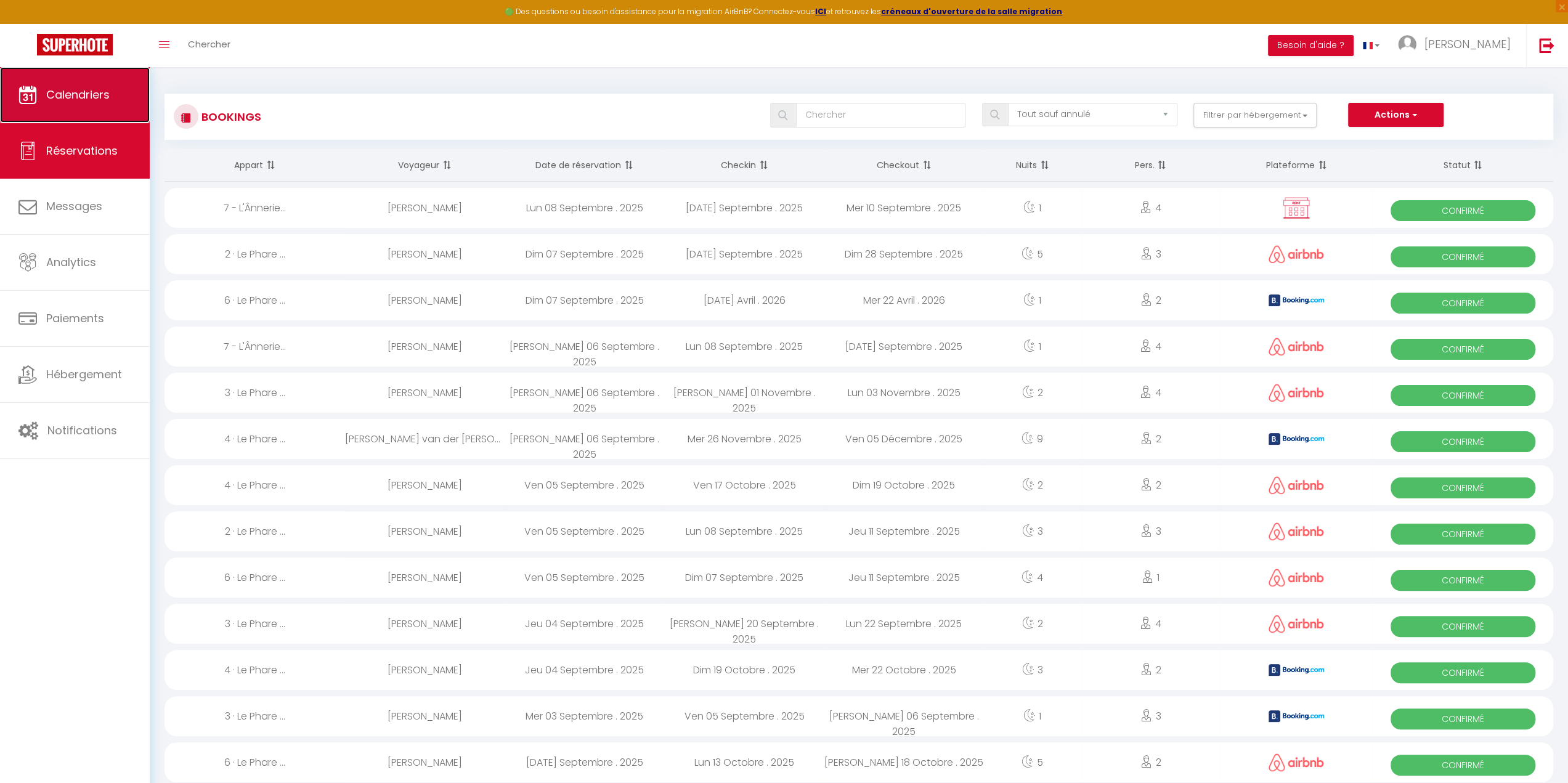
click at [109, 90] on span "Calendriers" at bounding box center [77, 94] width 63 height 16
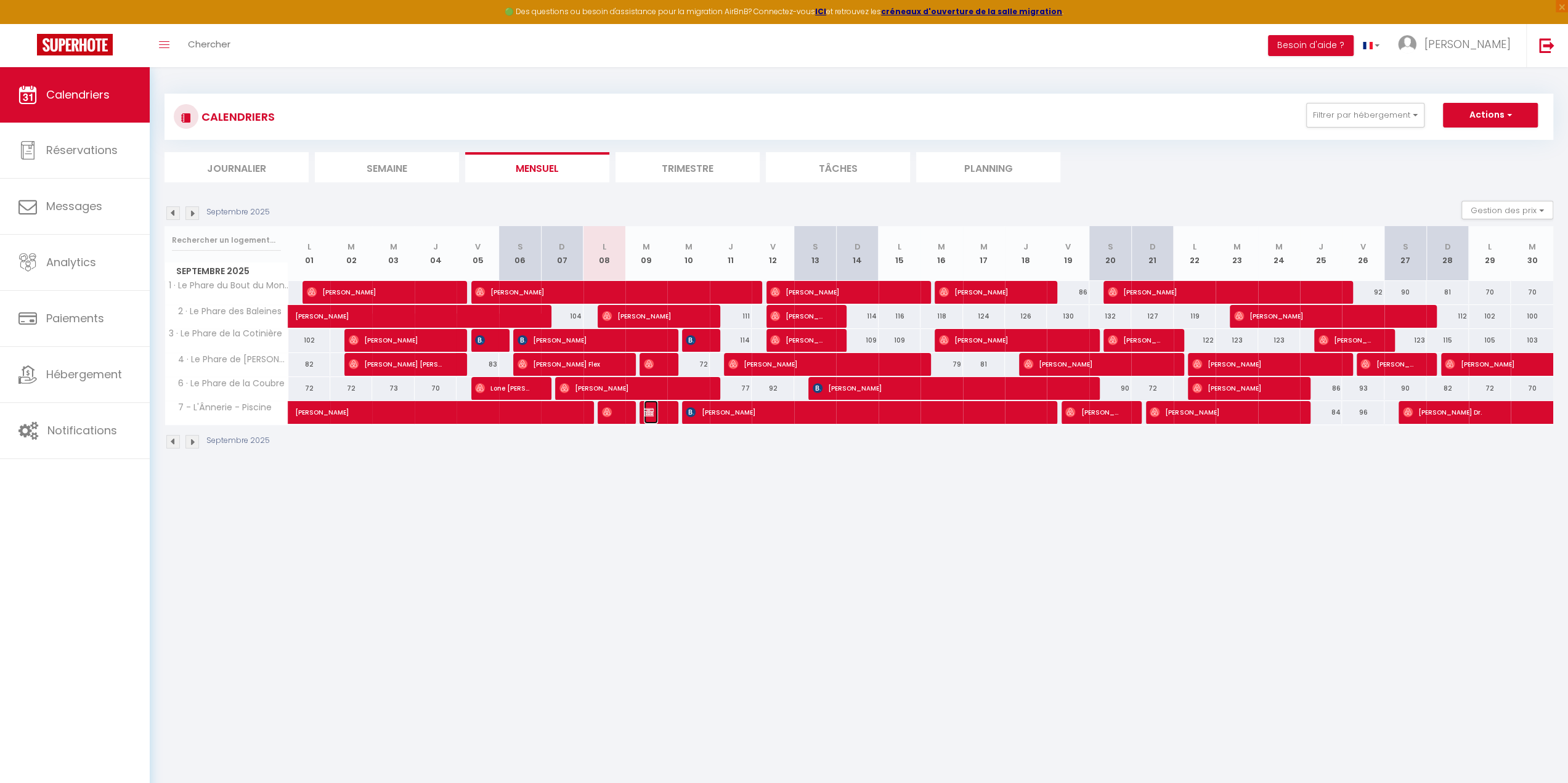
click at [645, 415] on span "[PERSON_NAME]" at bounding box center [650, 413] width 14 height 24
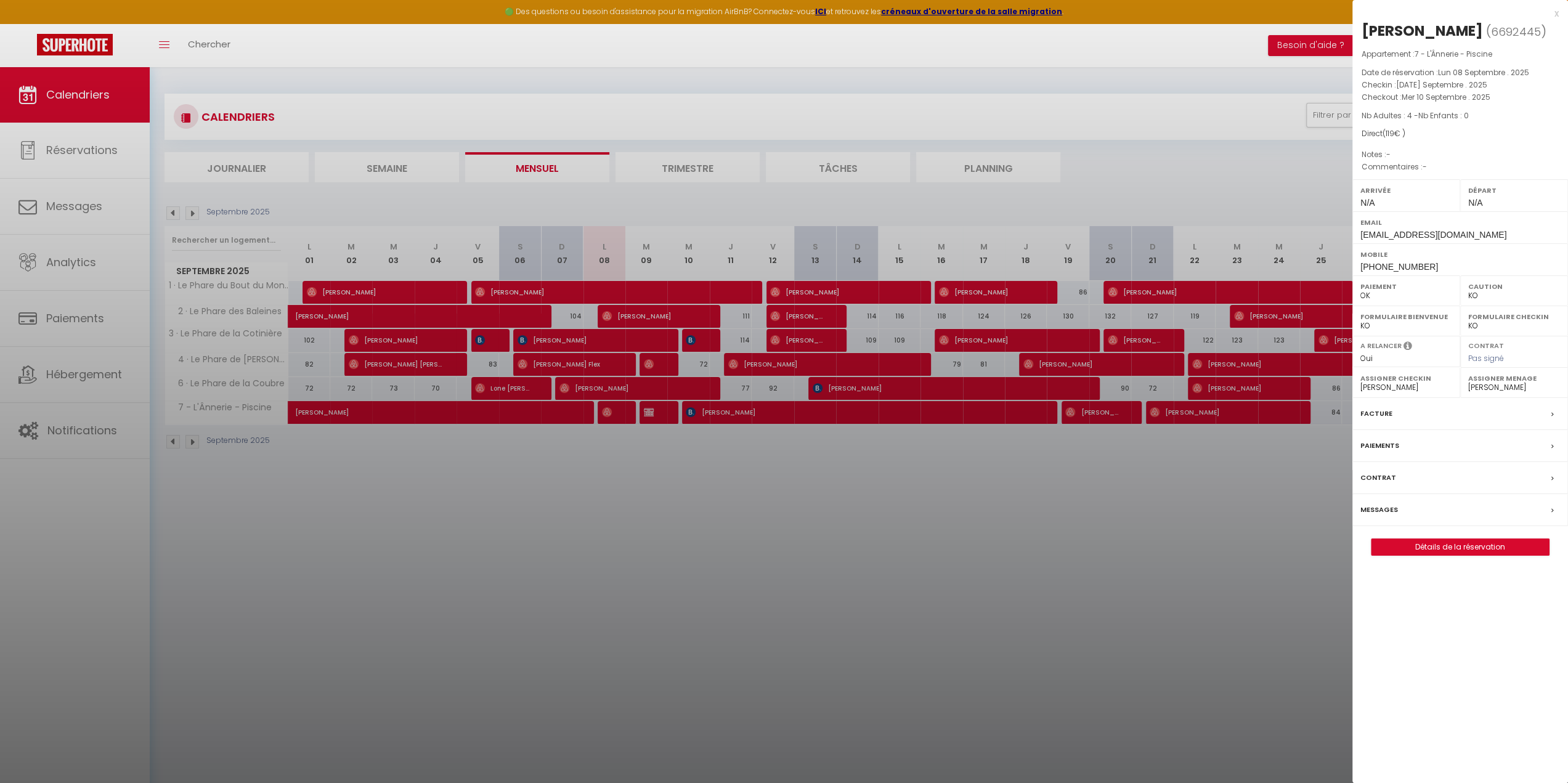
click at [1375, 508] on label "Messages" at bounding box center [1378, 510] width 38 height 13
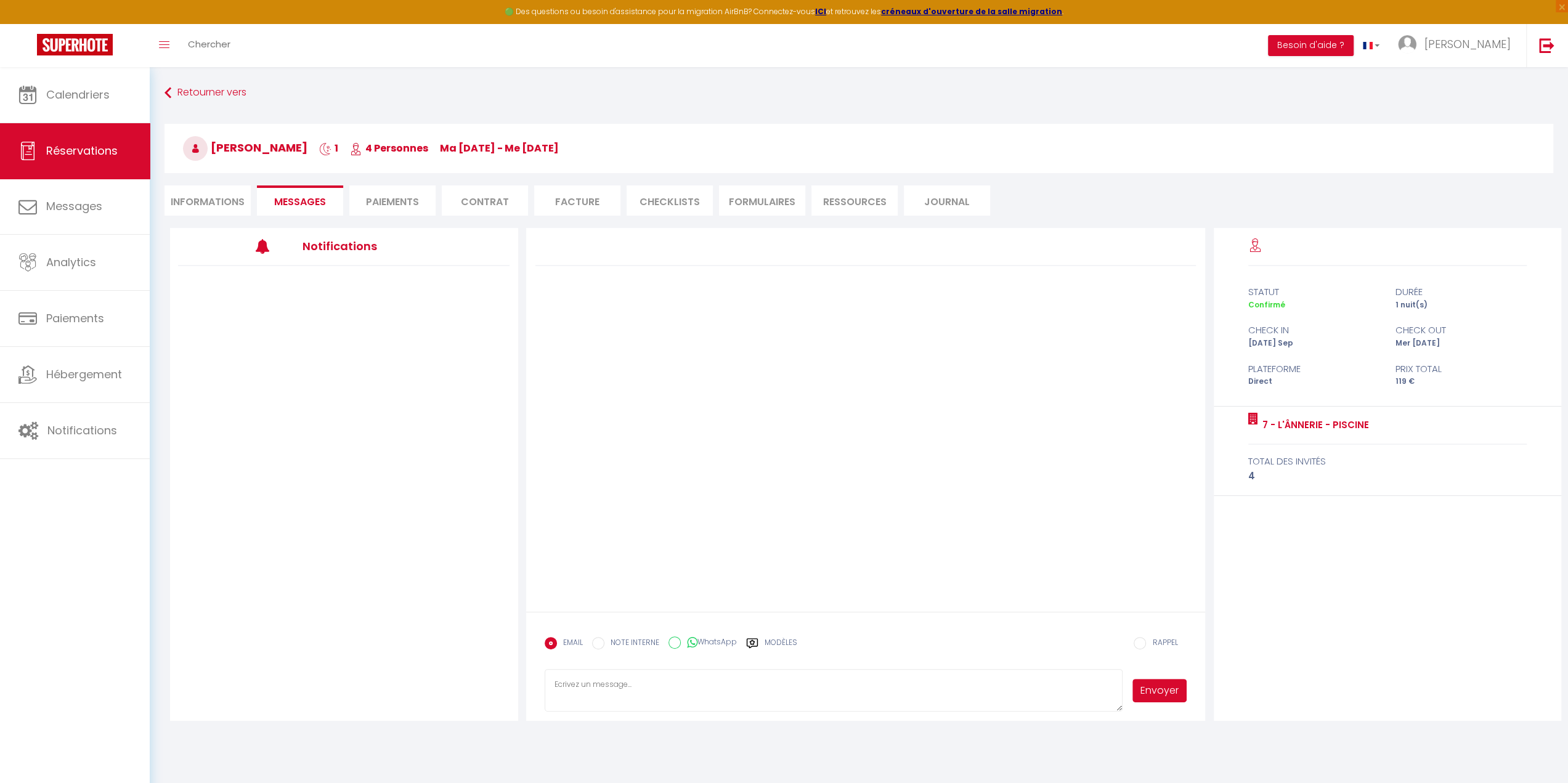
click at [208, 209] on li "Informations" at bounding box center [207, 200] width 86 height 30
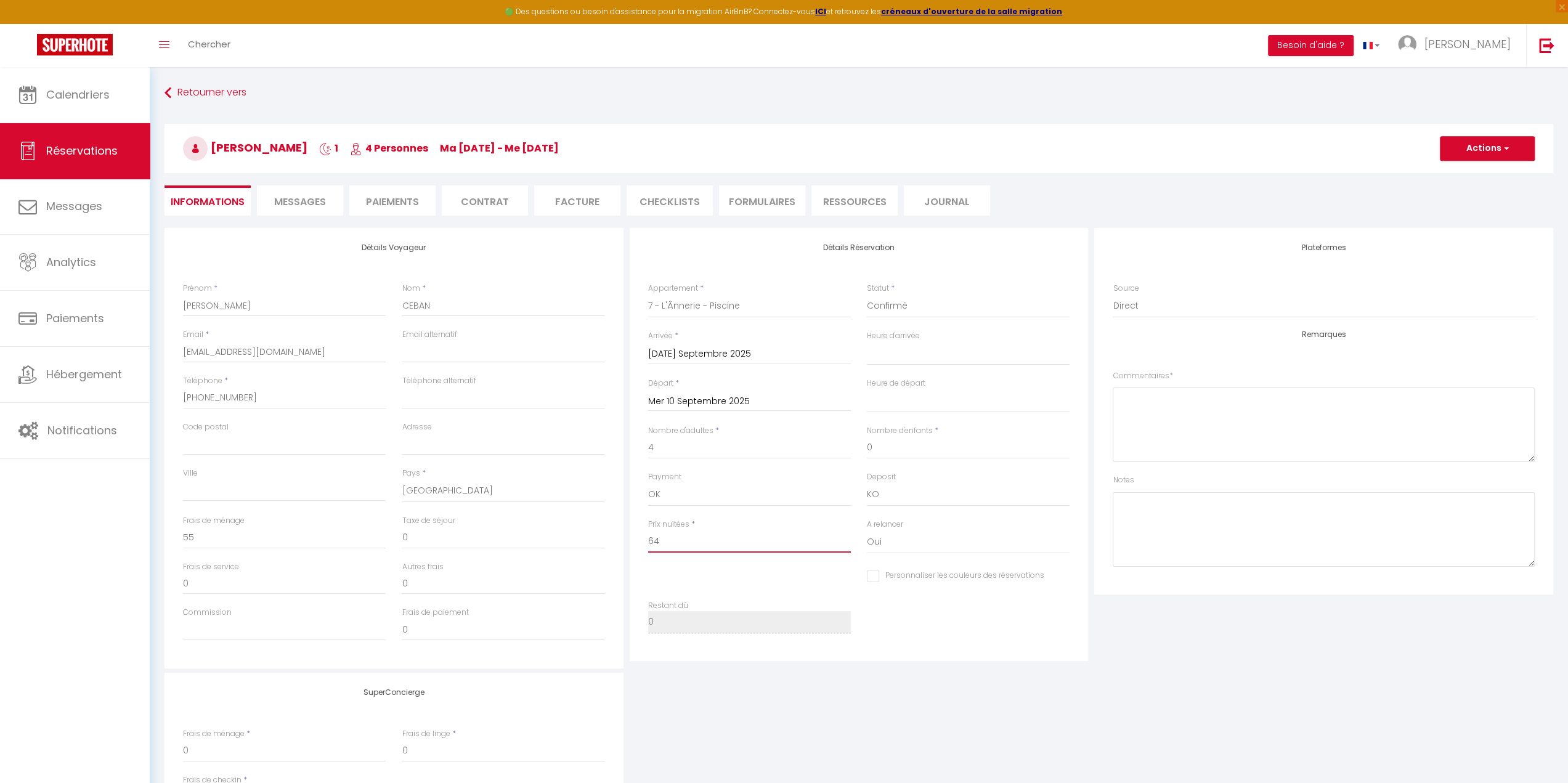
drag, startPoint x: 670, startPoint y: 541, endPoint x: 646, endPoint y: 541, distance: 24.0
click at [646, 541] on div "Prix nuitées * 64" at bounding box center [749, 543] width 218 height 48
drag, startPoint x: 237, startPoint y: 536, endPoint x: 138, endPoint y: 543, distance: 99.2
click at [138, 543] on div "🟢 Des questions ou besoin d'assistance pour la migration AirBnB? Connectez-vous…" at bounding box center [784, 494] width 1568 height 855
click at [1492, 166] on h3 "[PERSON_NAME] 1 4 Personnes ma [DATE] - me [DATE]" at bounding box center [858, 149] width 1388 height 50
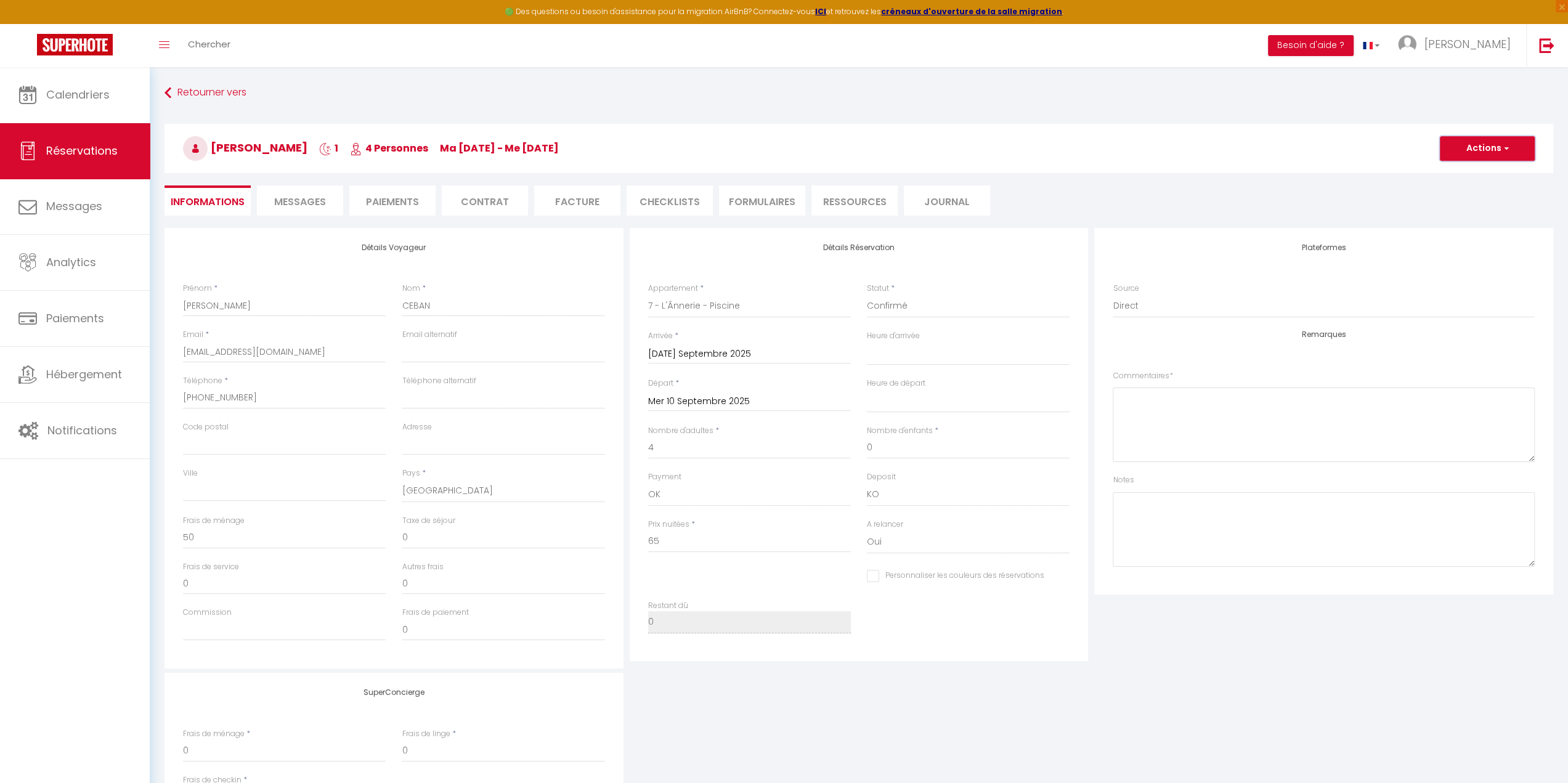
click at [1497, 149] on button "Actions" at bounding box center [1486, 148] width 94 height 25
click at [1460, 179] on link "Enregistrer" at bounding box center [1474, 175] width 97 height 16
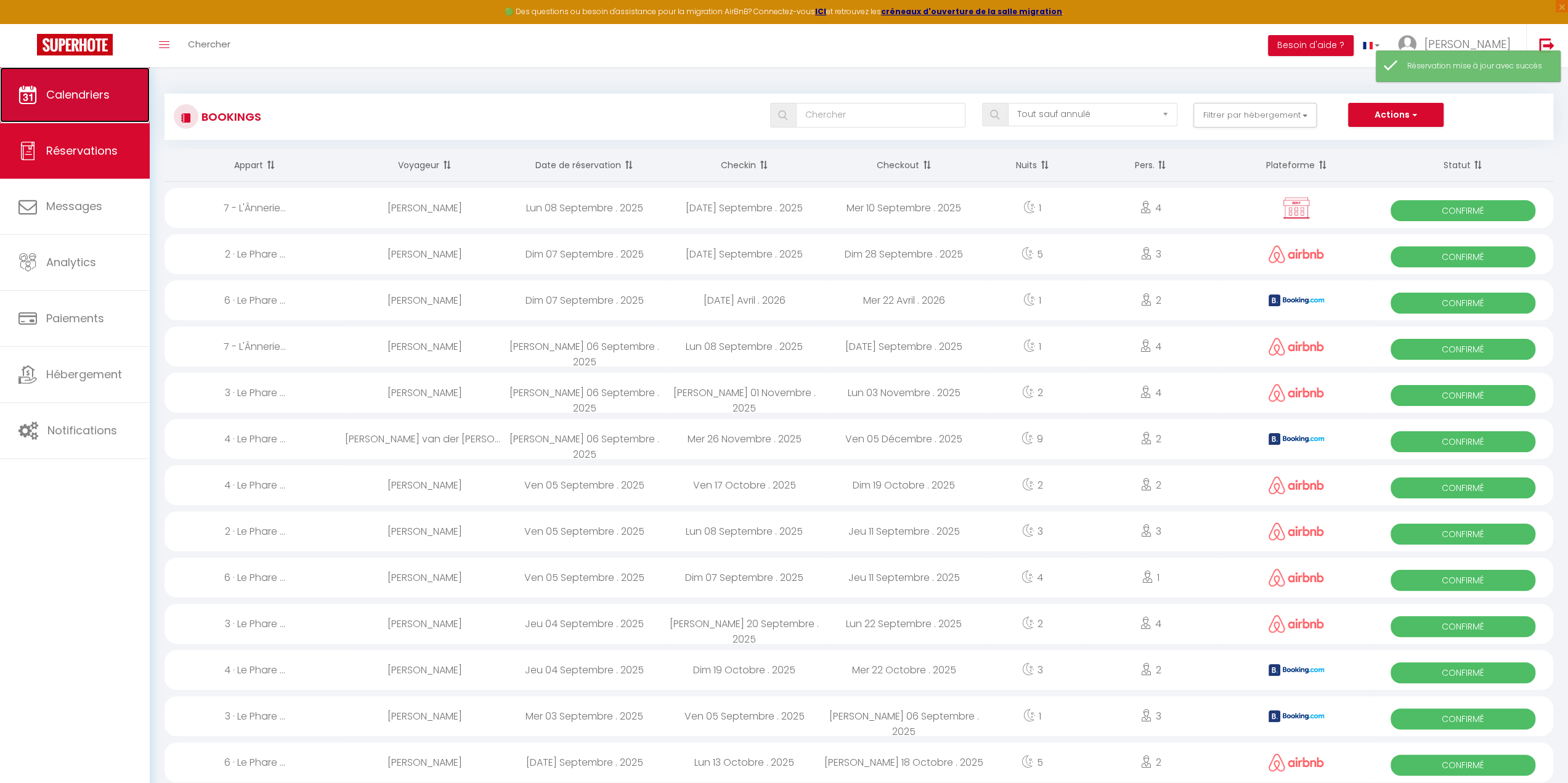
click at [101, 96] on span "Calendriers" at bounding box center [77, 94] width 63 height 16
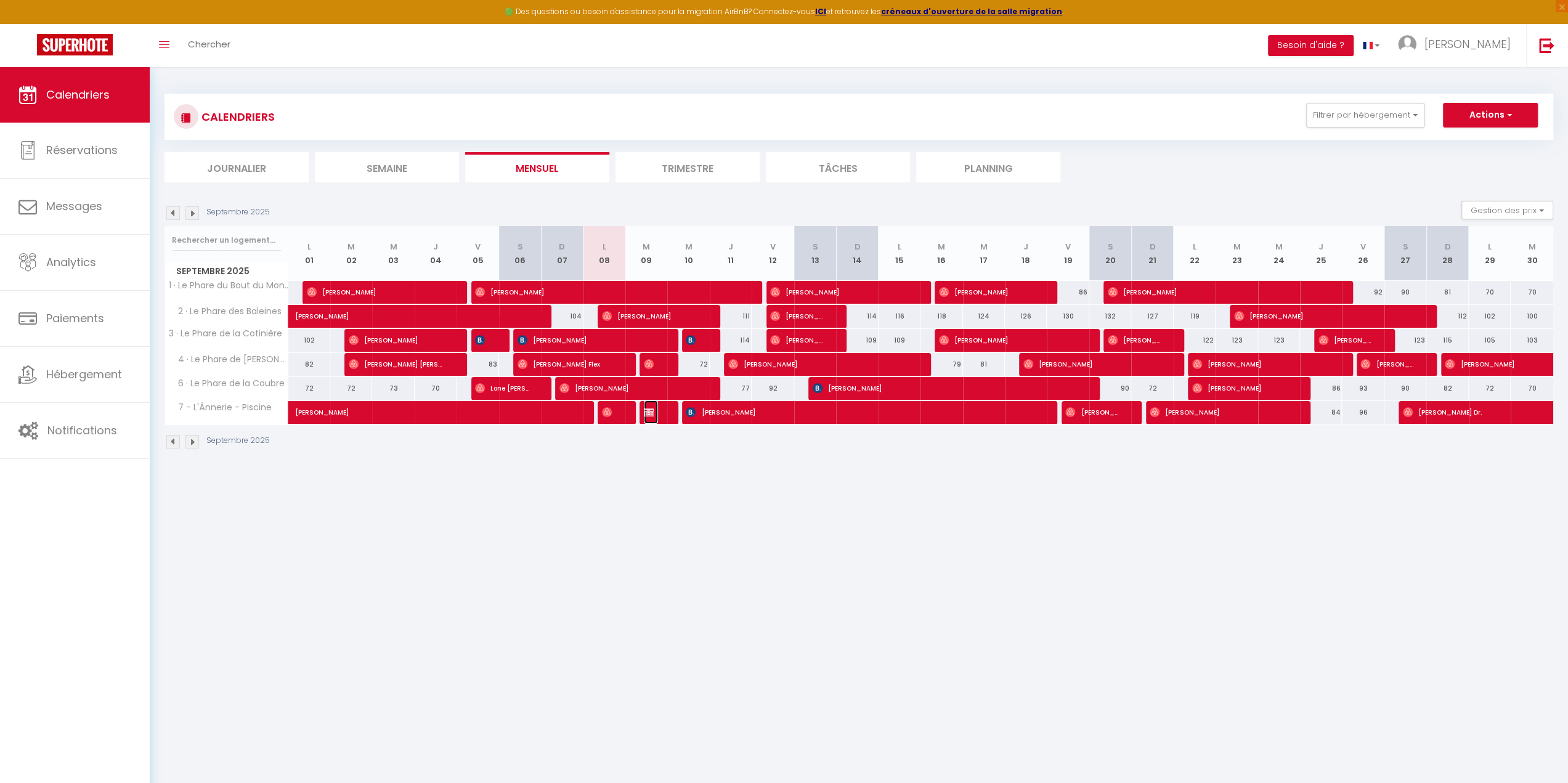
click at [646, 415] on span "[PERSON_NAME]" at bounding box center [650, 413] width 14 height 24
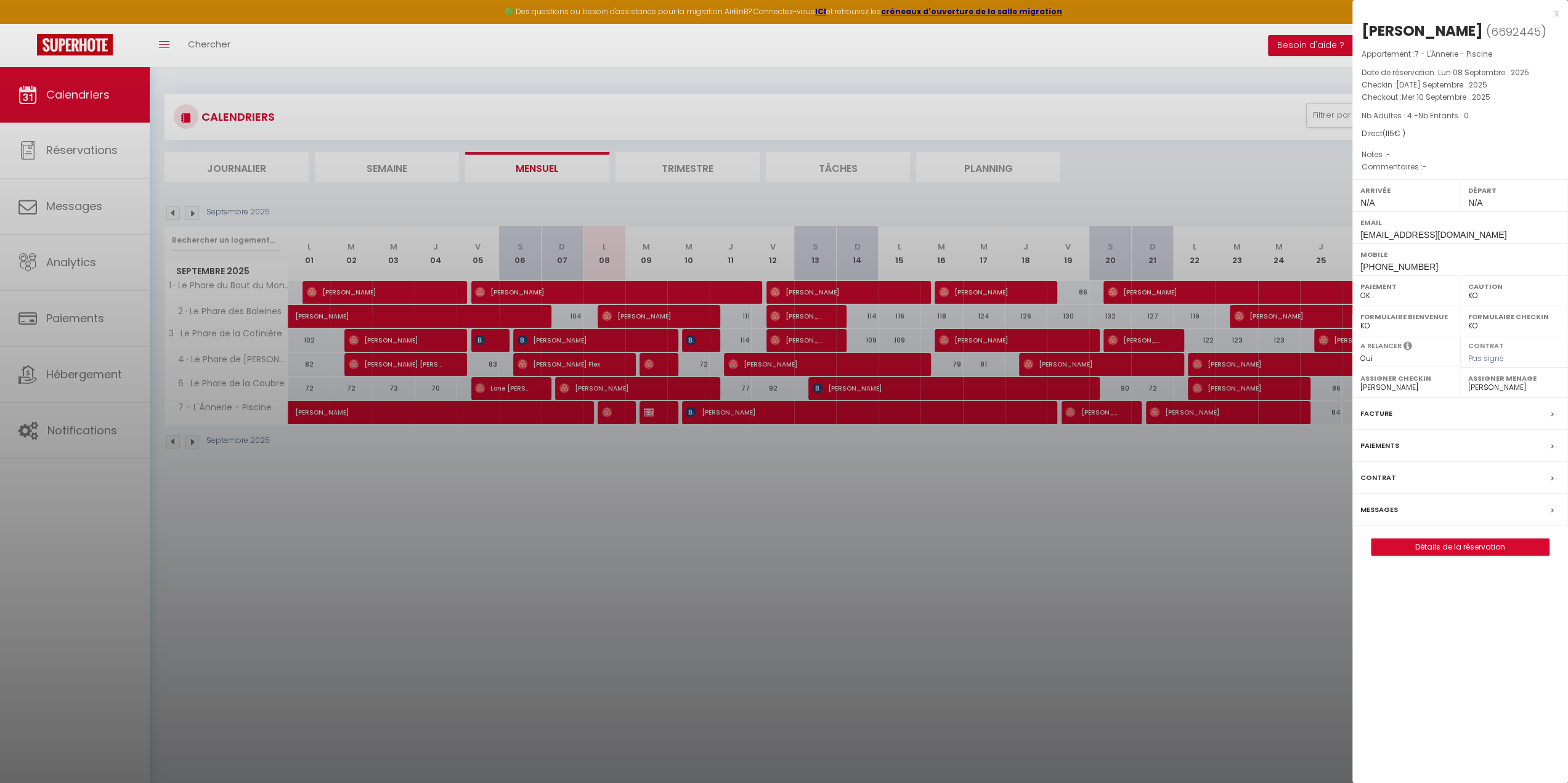
click at [966, 597] on div at bounding box center [784, 392] width 1568 height 783
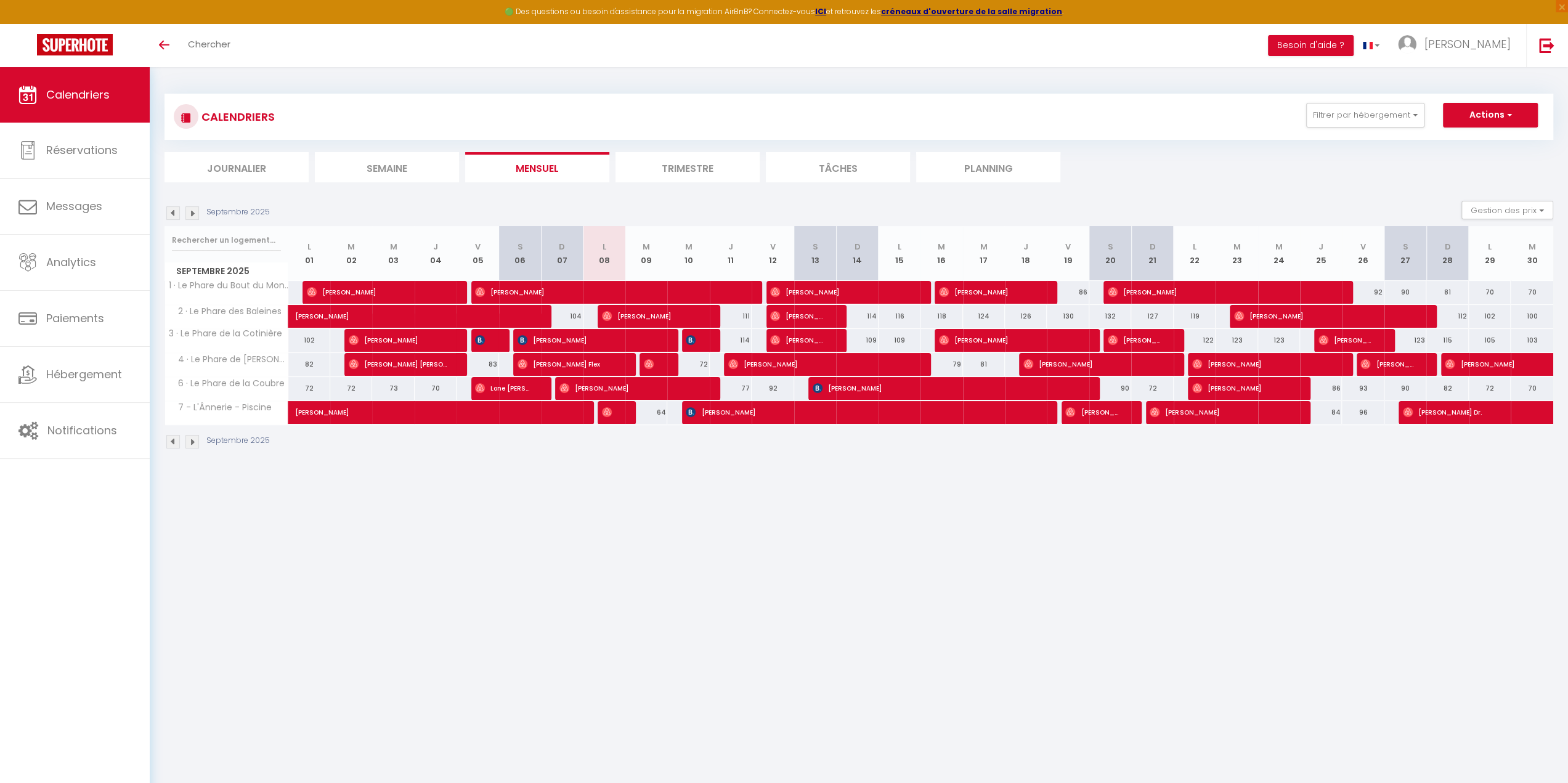
click at [720, 344] on div "114" at bounding box center [731, 340] width 42 height 23
select select
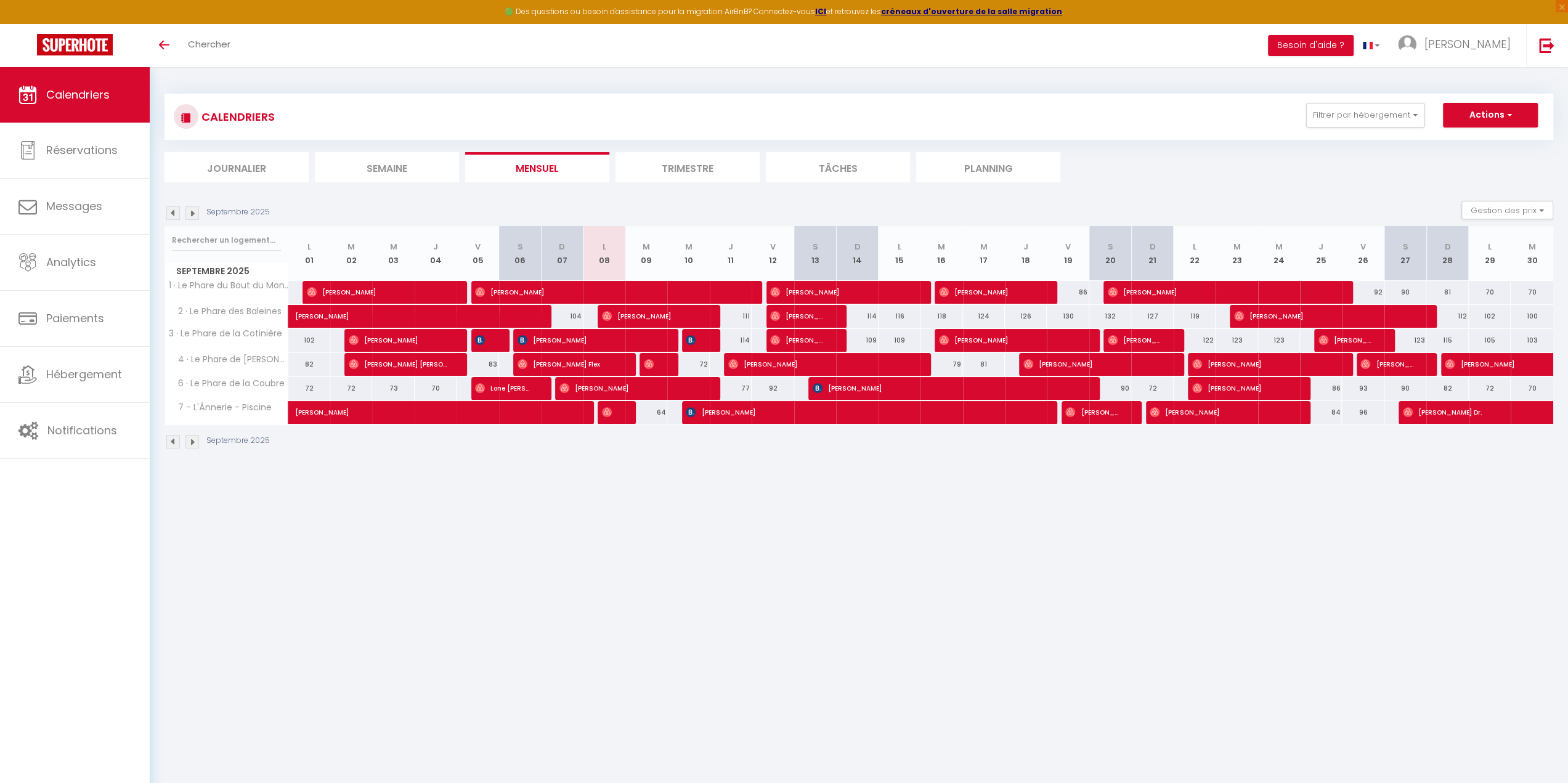
select select
type input "114"
type input "Jeu 11 Septembre 2025"
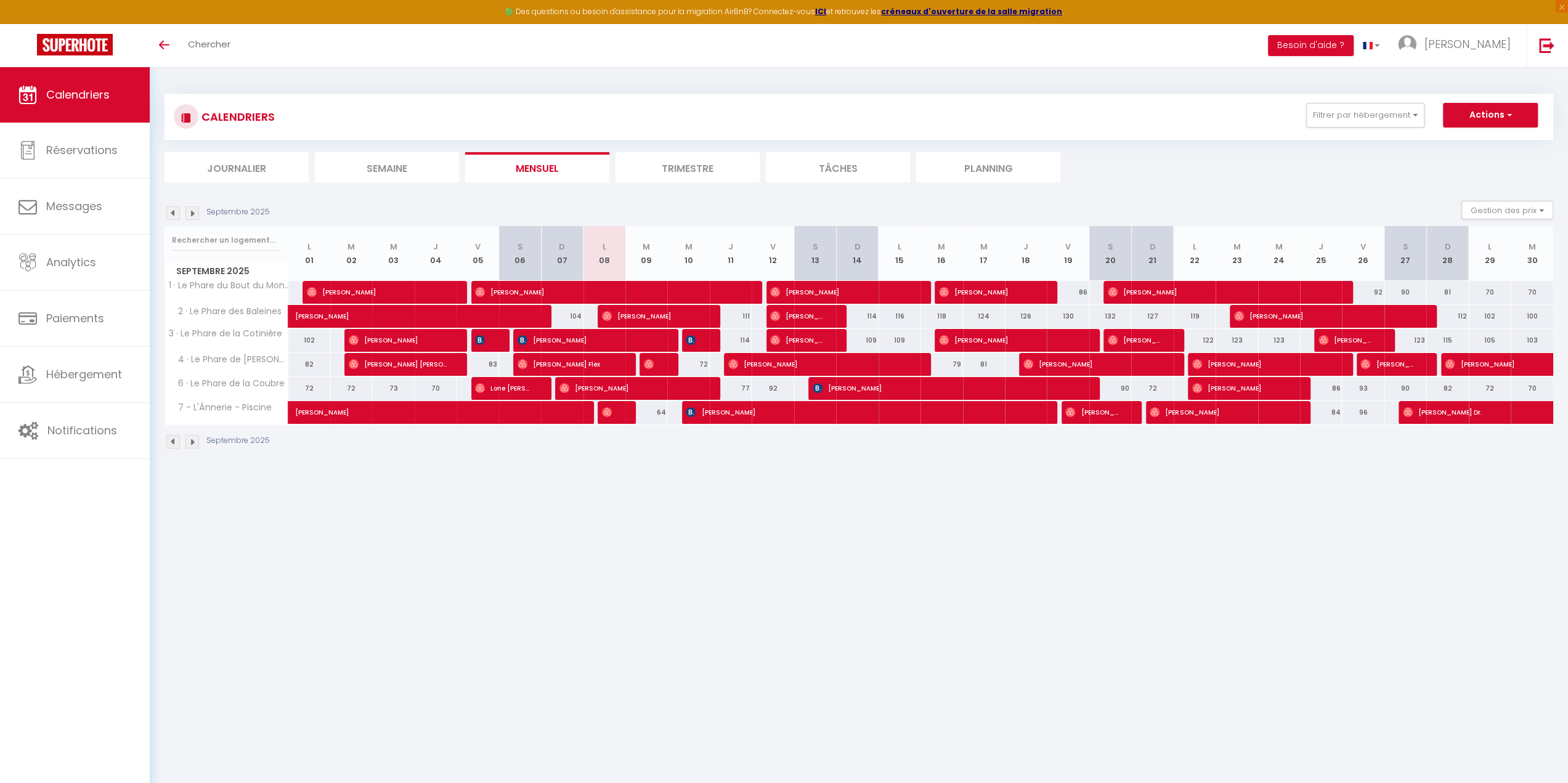
type input "Ven 12 Septembre 2025"
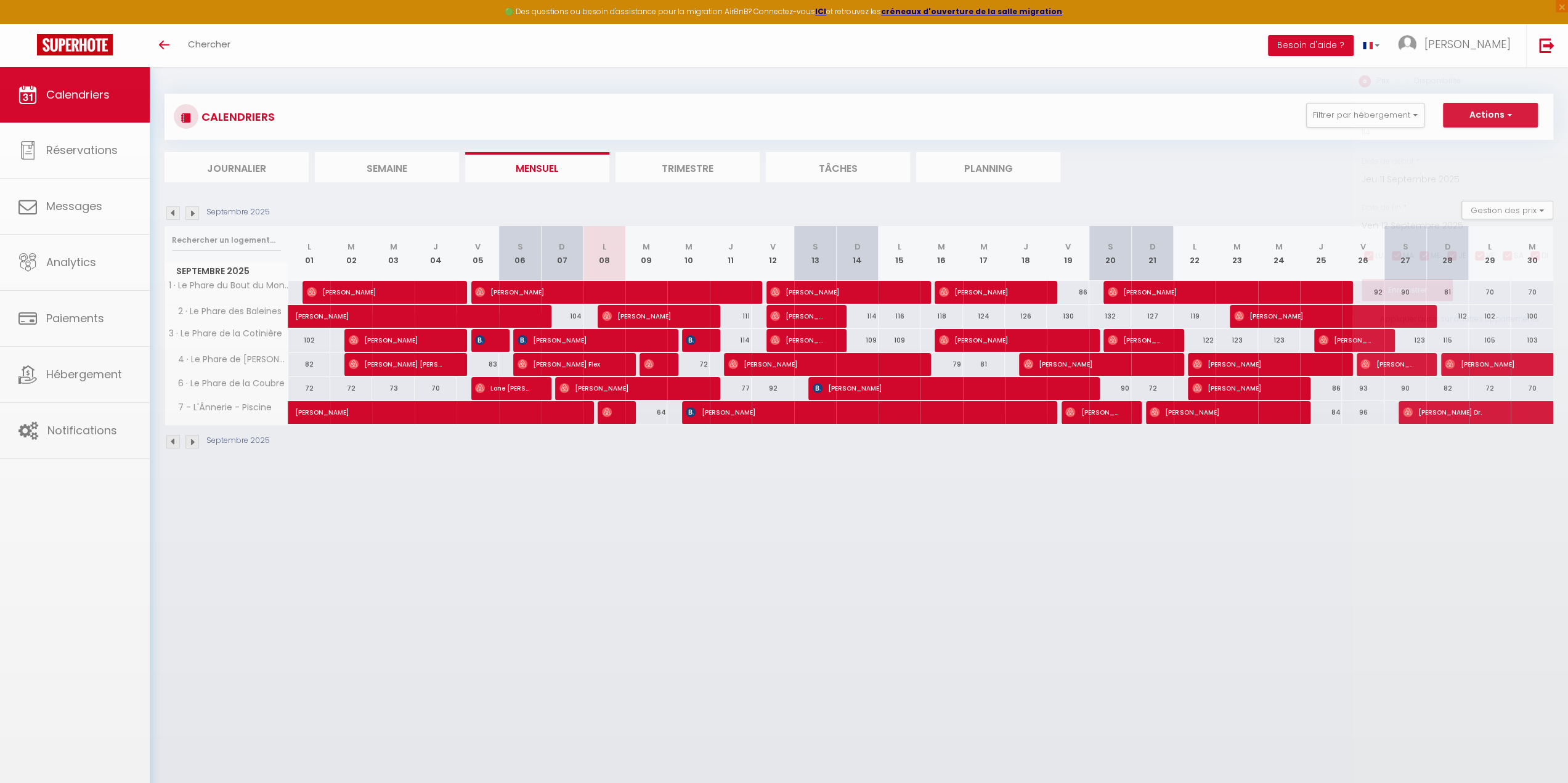
click at [701, 343] on div at bounding box center [784, 392] width 1568 height 783
select select
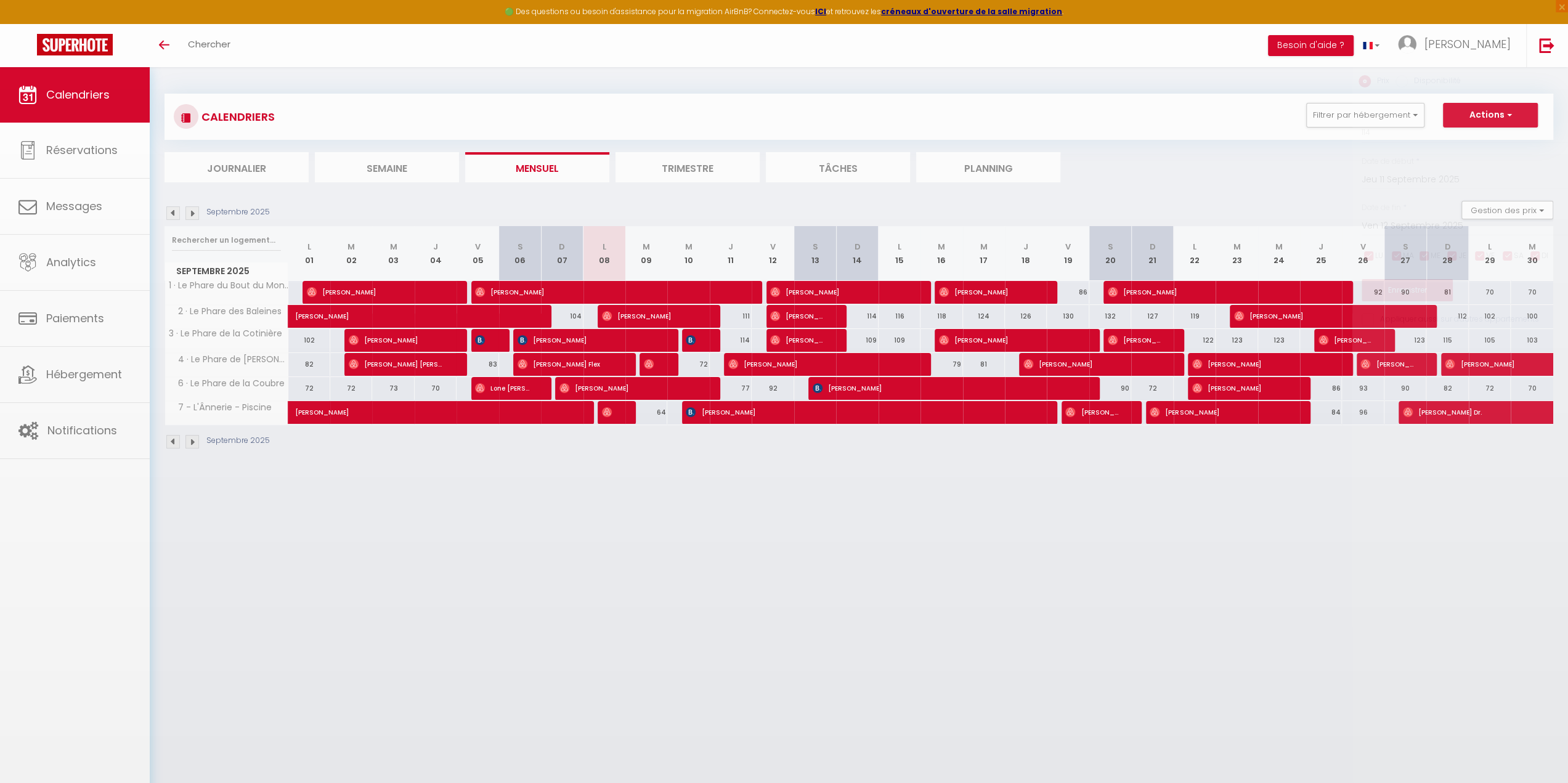
select select
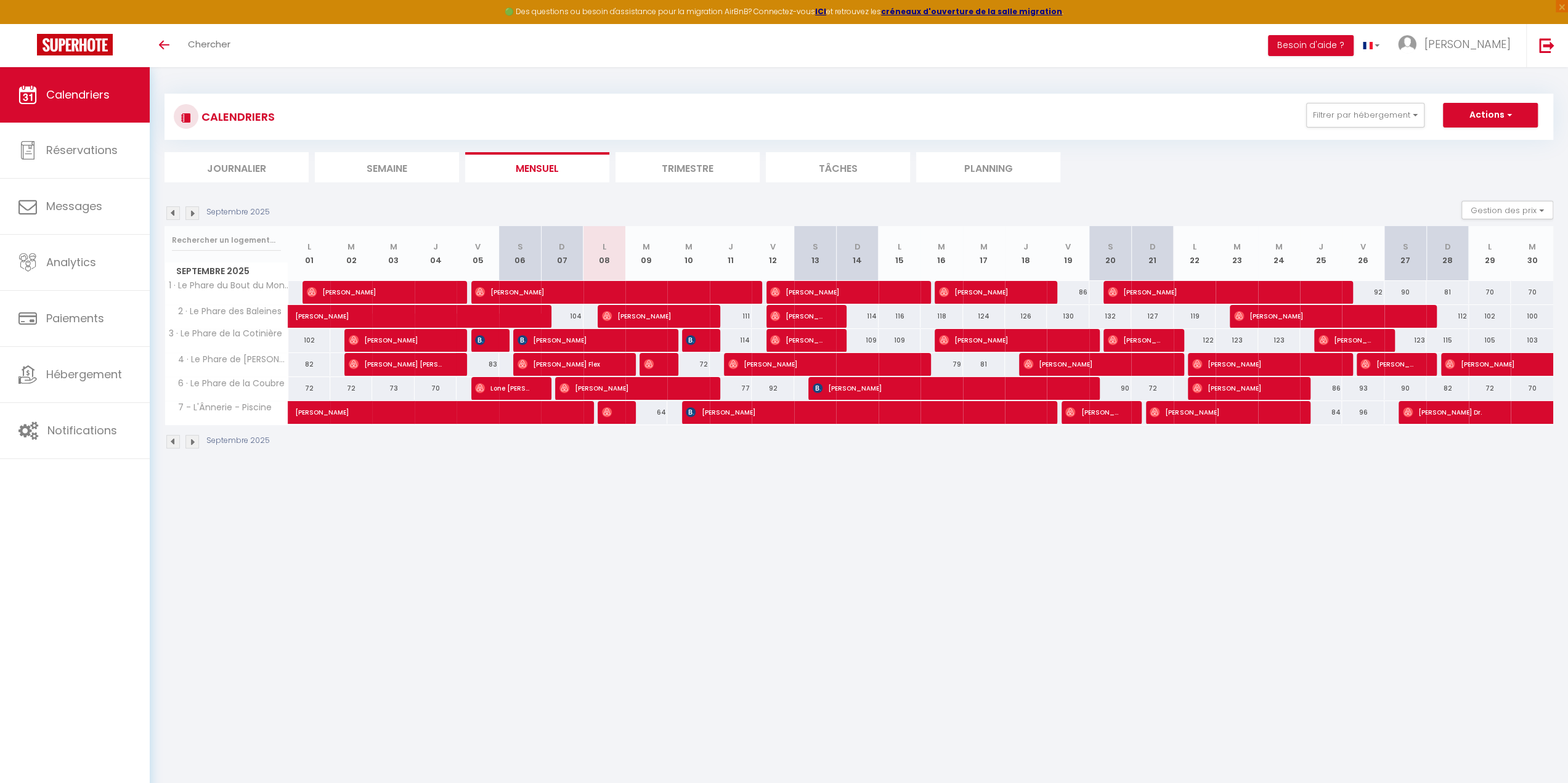
click at [701, 342] on div at bounding box center [703, 341] width 42 height 24
click at [698, 342] on span "[PERSON_NAME]" at bounding box center [692, 340] width 14 height 24
select select "OK"
select select "KO"
select select "0"
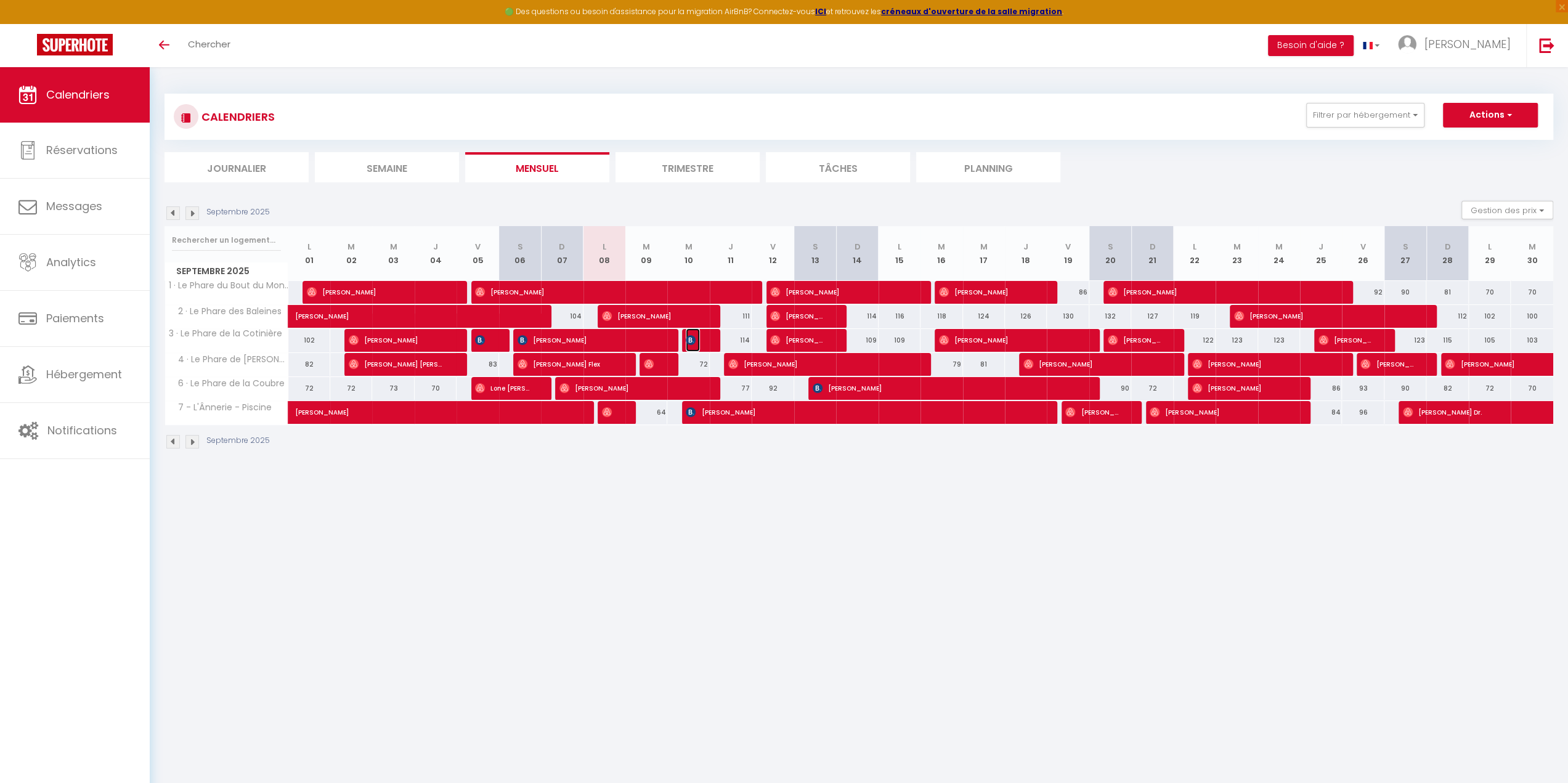
select select "0"
select select "1"
select select
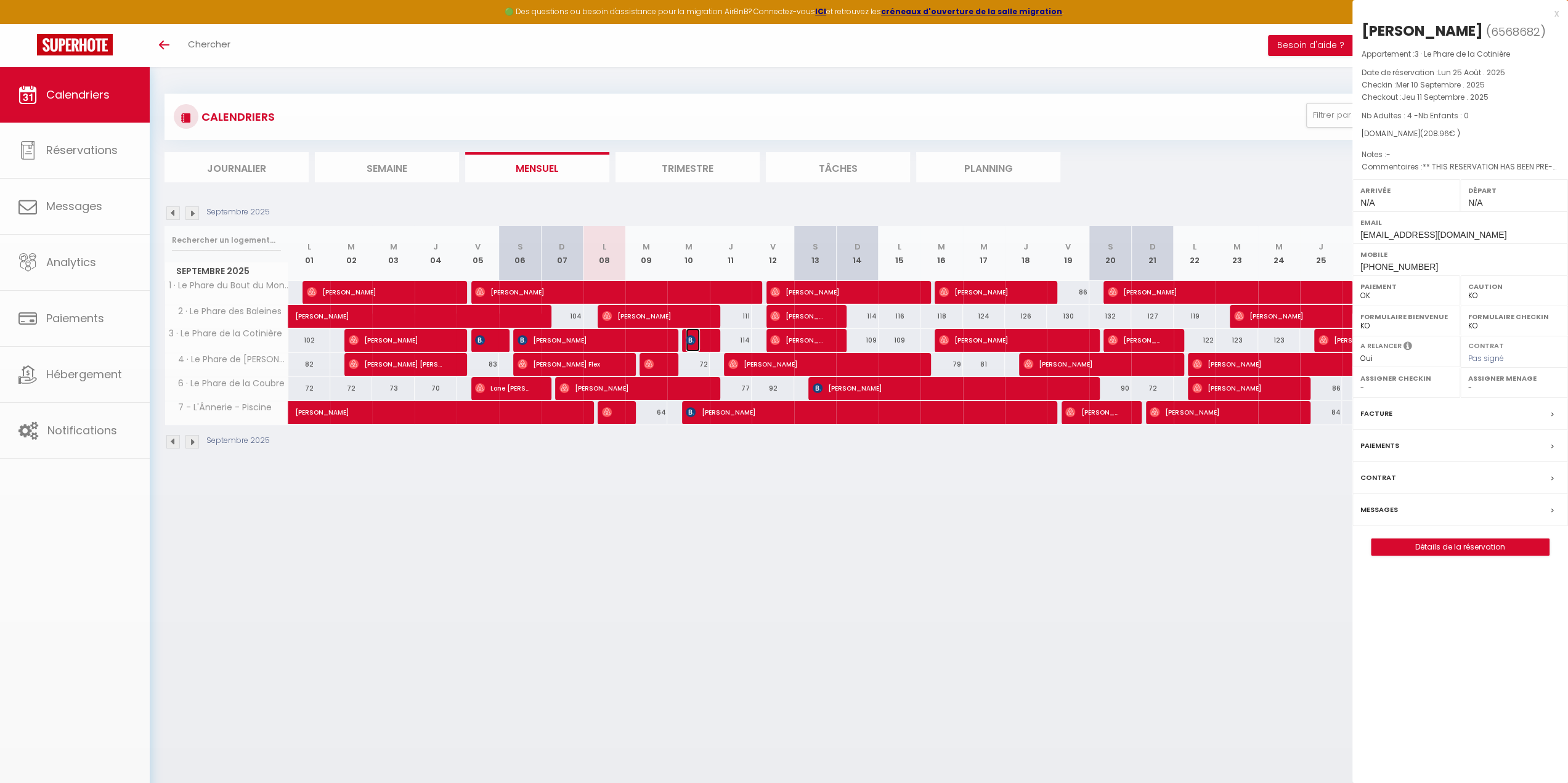
select select "14413"
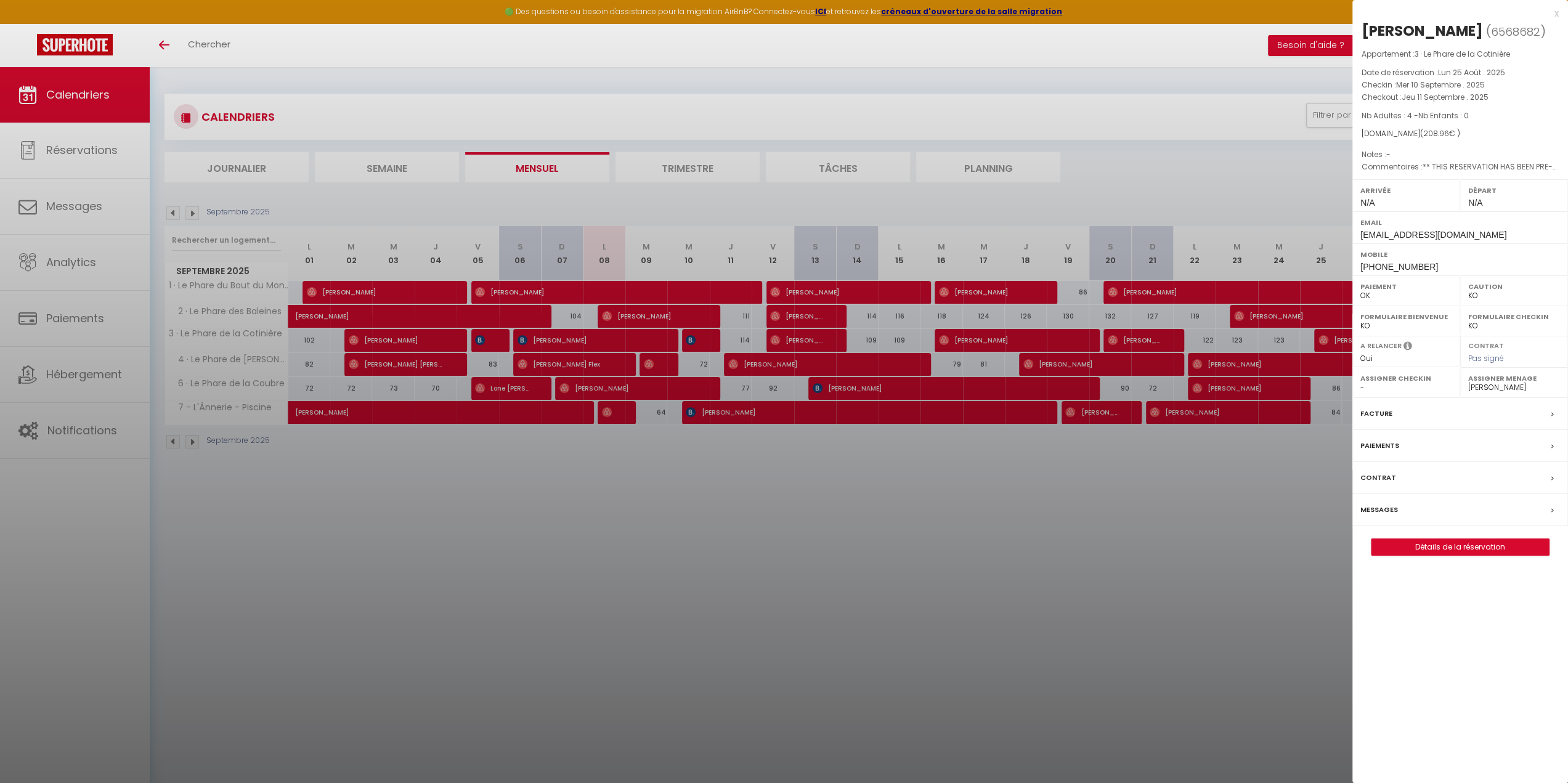
click at [834, 57] on div at bounding box center [784, 392] width 1568 height 783
